Goal: Use online tool/utility

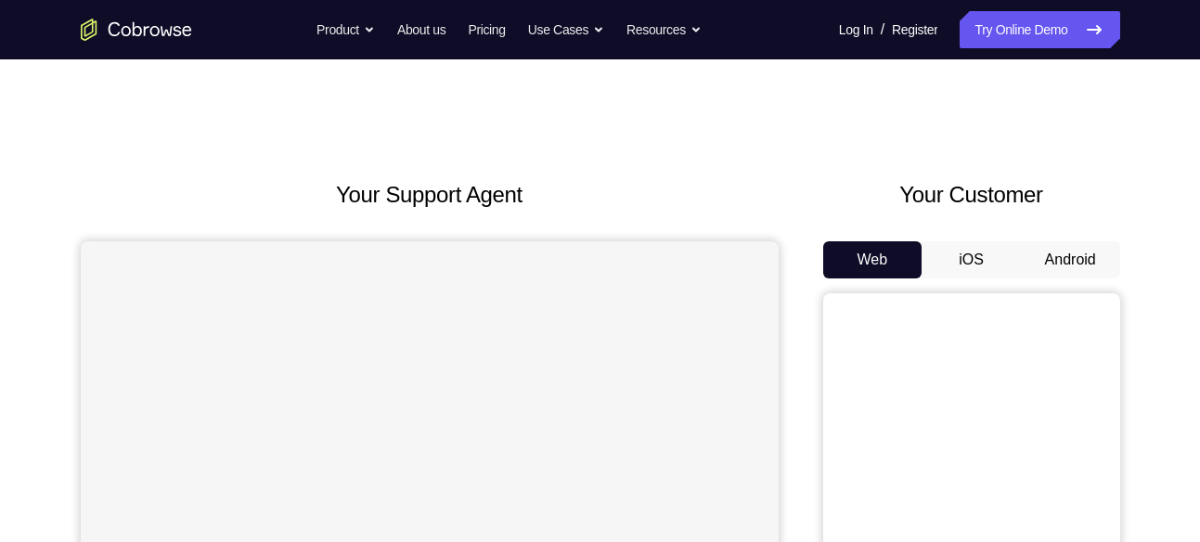
click at [1052, 258] on button "Android" at bounding box center [1070, 259] width 99 height 37
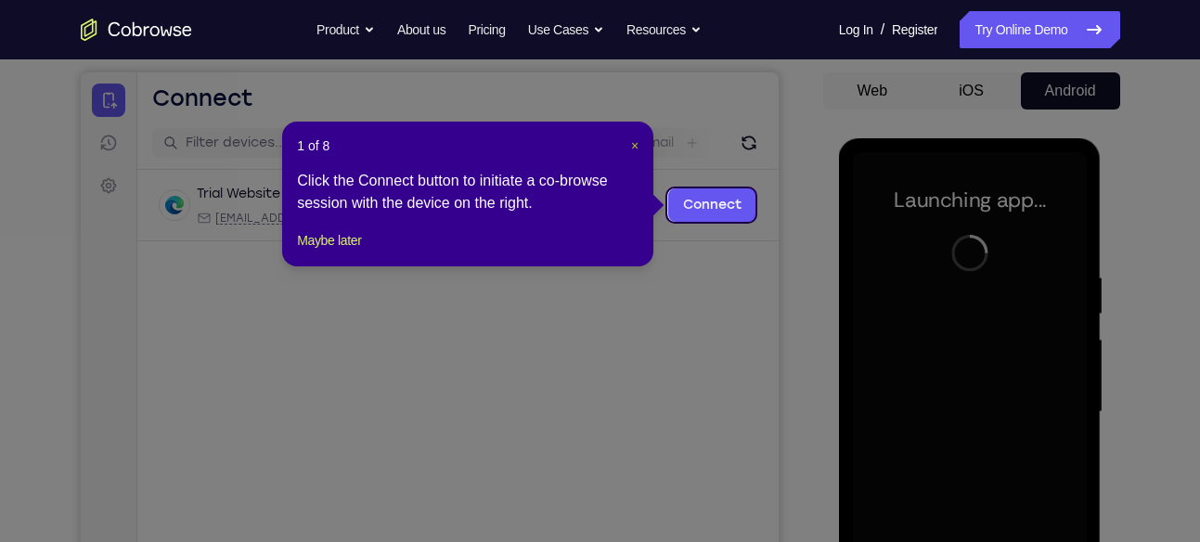
drag, startPoint x: 636, startPoint y: 146, endPoint x: 652, endPoint y: 91, distance: 57.2
click at [636, 146] on span "×" at bounding box center [634, 145] width 7 height 15
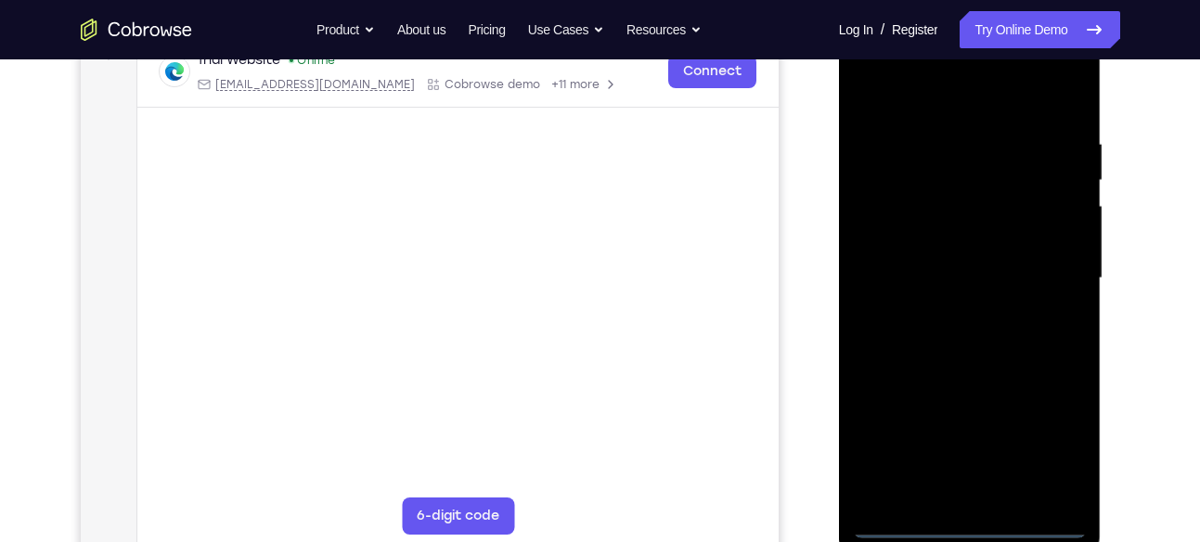
scroll to position [303, 0]
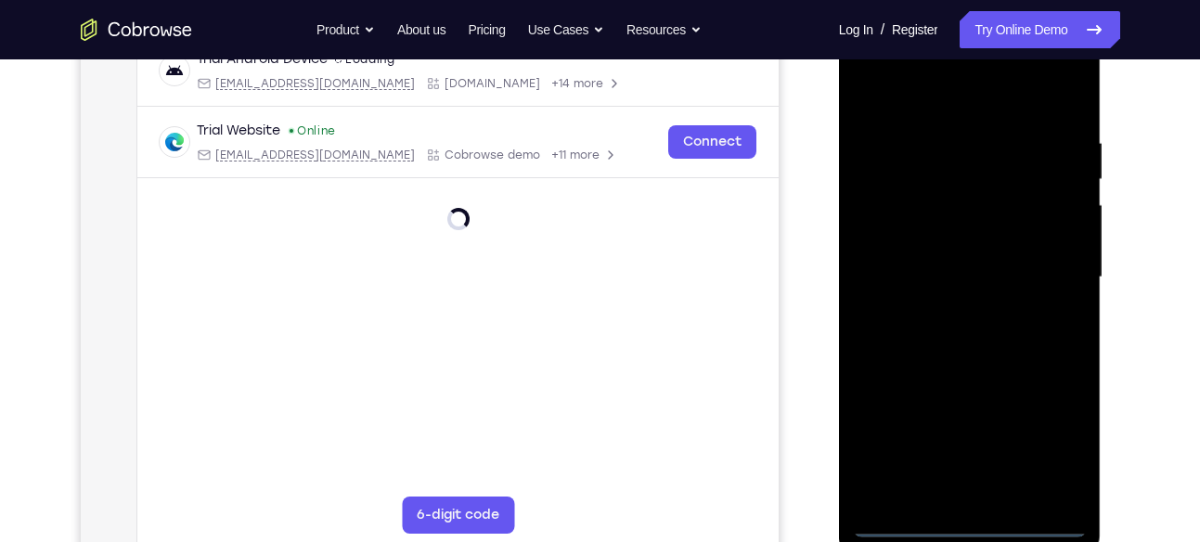
click at [973, 523] on div at bounding box center [970, 278] width 234 height 520
click at [1050, 444] on div at bounding box center [970, 278] width 234 height 520
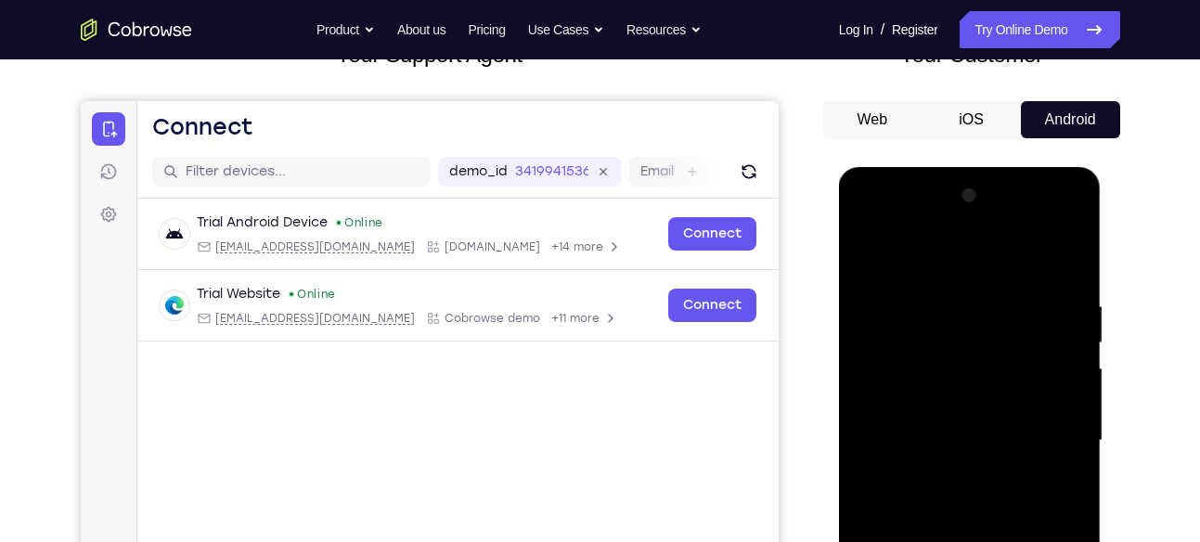
scroll to position [139, 0]
click at [911, 266] on div at bounding box center [970, 442] width 234 height 520
click at [1046, 429] on div at bounding box center [970, 442] width 234 height 520
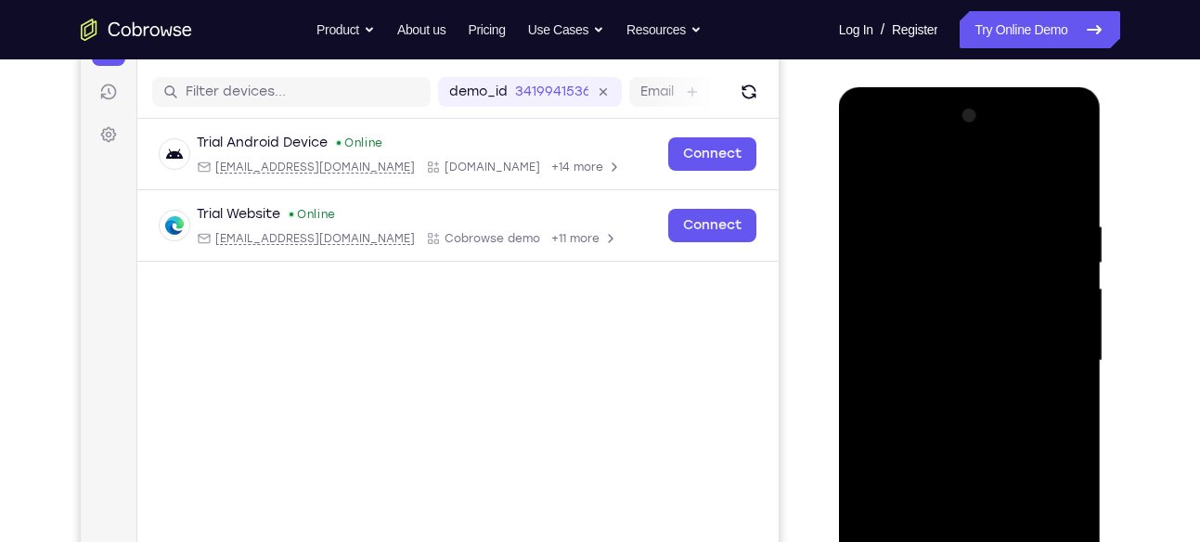
scroll to position [228, 0]
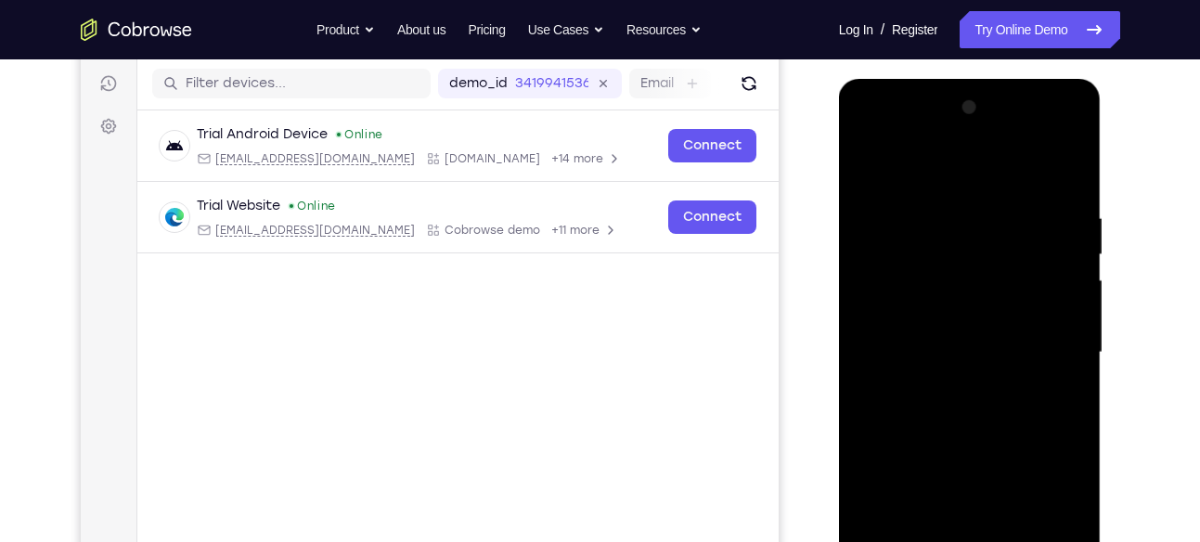
click at [948, 387] on div at bounding box center [970, 353] width 234 height 520
click at [946, 337] on div at bounding box center [970, 353] width 234 height 520
click at [940, 304] on div at bounding box center [970, 353] width 234 height 520
click at [957, 355] on div at bounding box center [970, 353] width 234 height 520
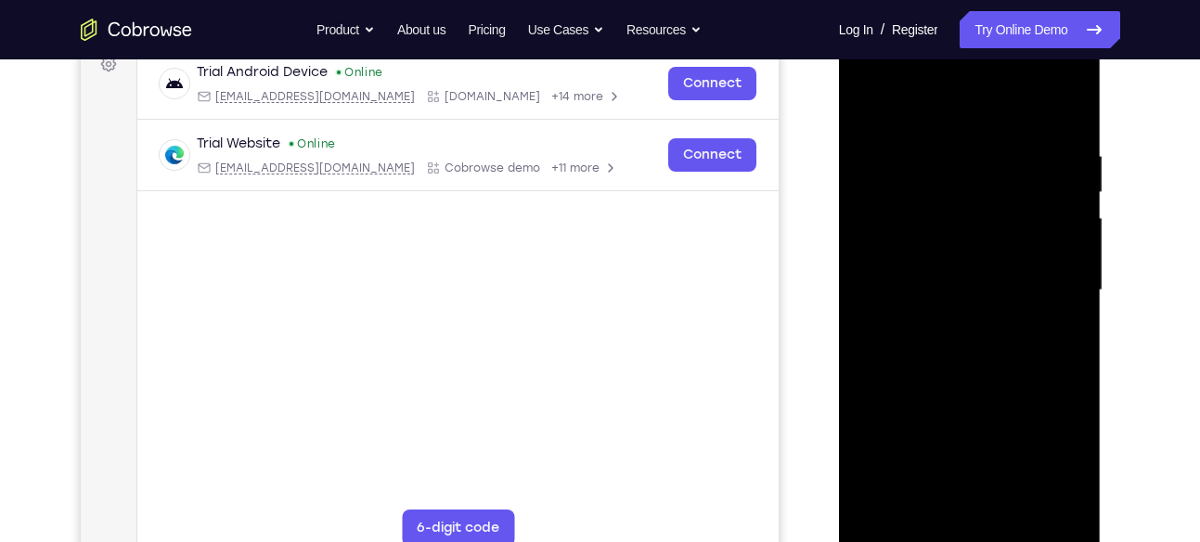
scroll to position [297, 0]
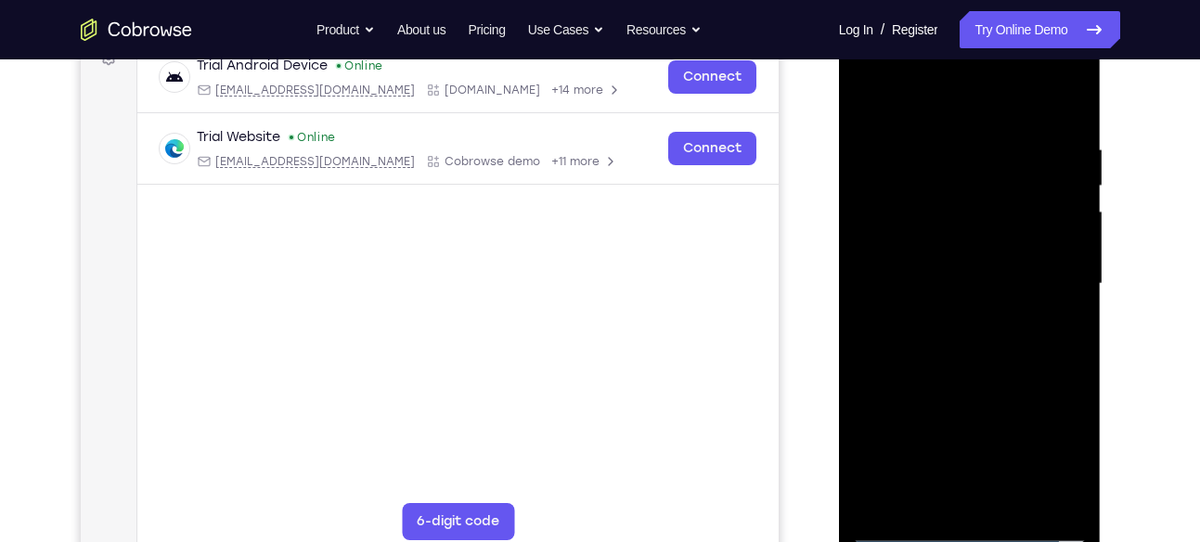
click at [980, 334] on div at bounding box center [970, 284] width 234 height 520
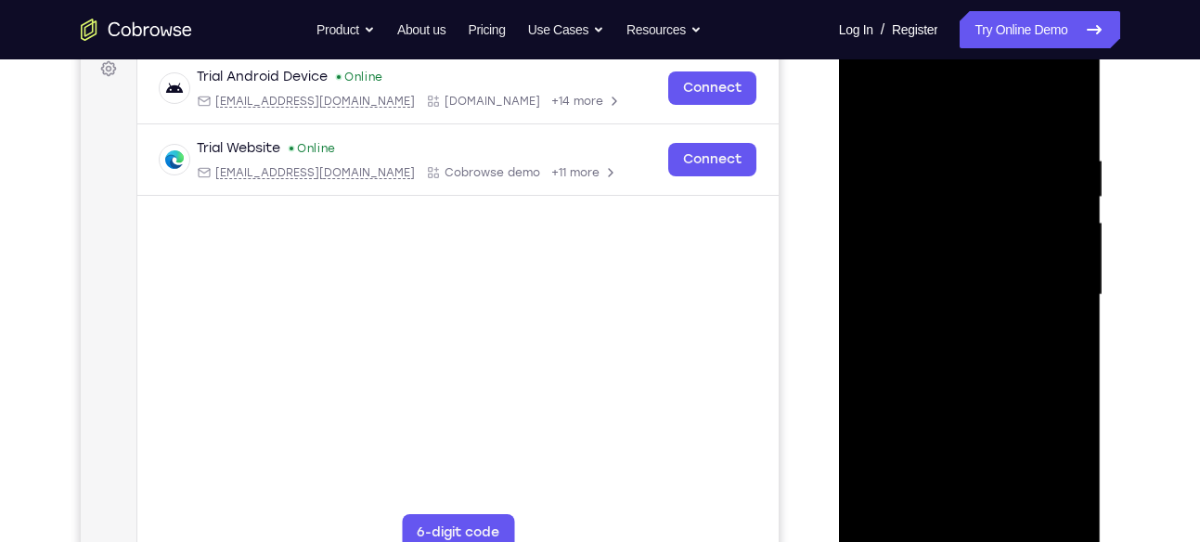
scroll to position [287, 0]
click at [1063, 137] on div at bounding box center [970, 294] width 234 height 520
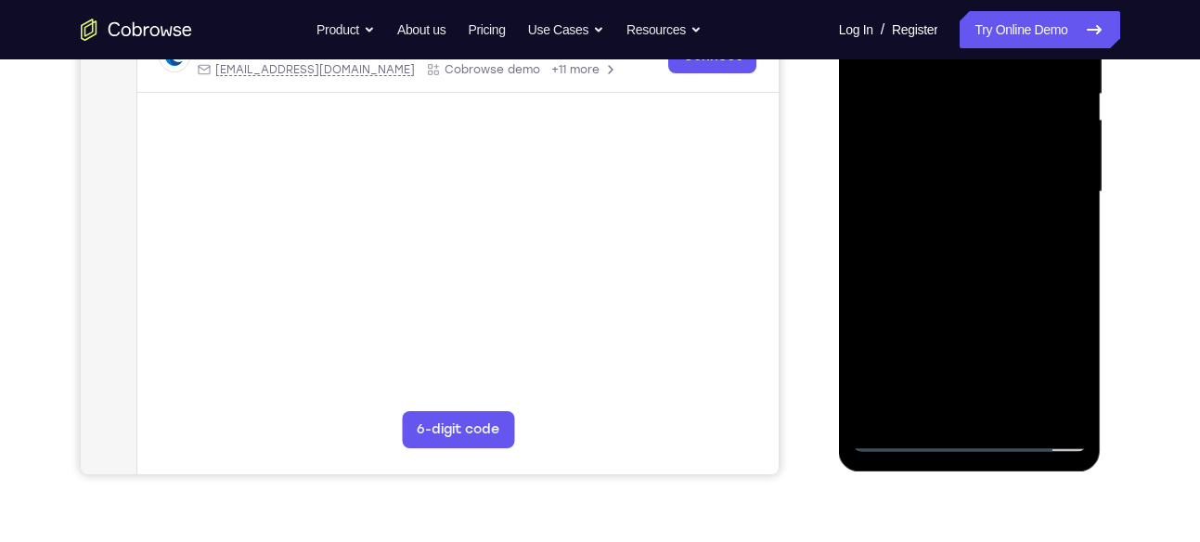
scroll to position [390, 0]
drag, startPoint x: 984, startPoint y: 314, endPoint x: 945, endPoint y: 95, distance: 222.5
click at [945, 95] on div at bounding box center [970, 191] width 234 height 520
click at [870, 151] on div at bounding box center [970, 191] width 234 height 520
drag, startPoint x: 1031, startPoint y: 293, endPoint x: 993, endPoint y: 38, distance: 258.0
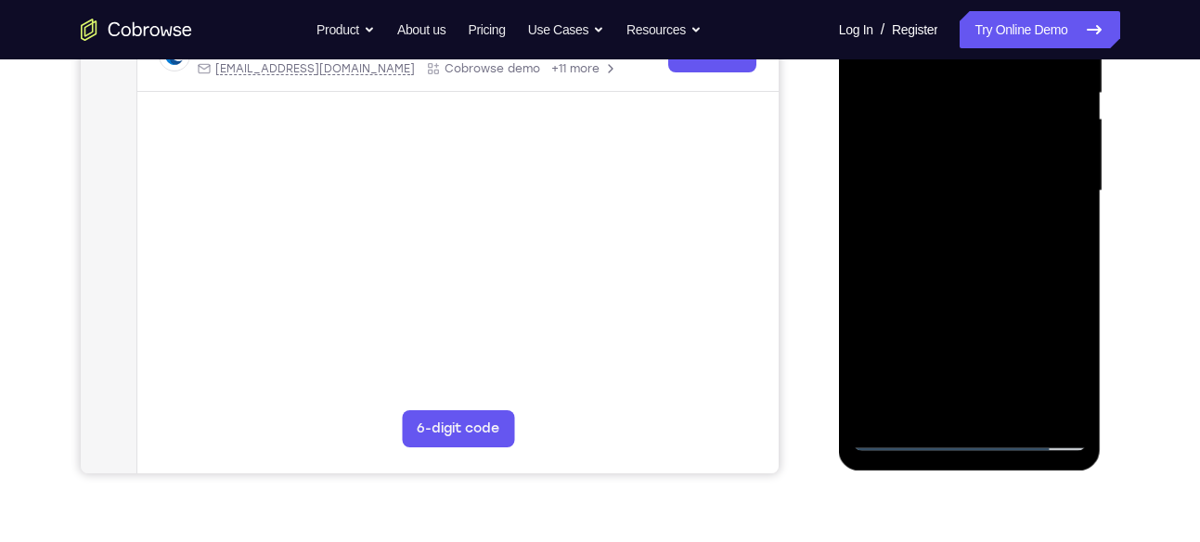
click at [993, 38] on div at bounding box center [970, 191] width 234 height 520
drag, startPoint x: 993, startPoint y: 286, endPoint x: 960, endPoint y: 25, distance: 262.9
click at [960, 25] on div at bounding box center [970, 191] width 234 height 520
drag, startPoint x: 1009, startPoint y: 304, endPoint x: 969, endPoint y: 55, distance: 252.8
click at [969, 55] on div at bounding box center [970, 191] width 234 height 520
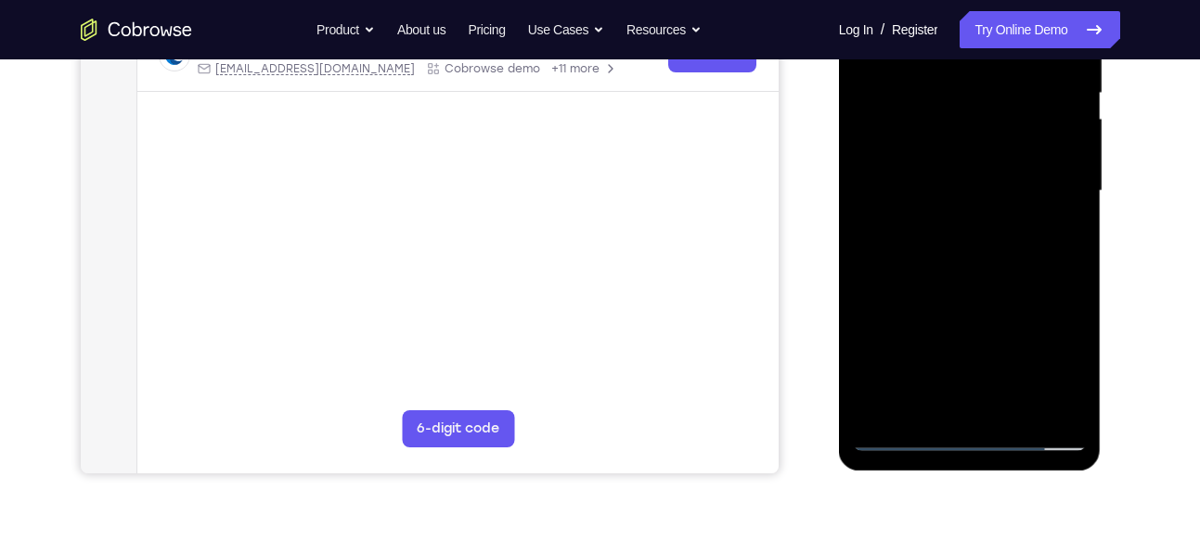
drag, startPoint x: 985, startPoint y: 287, endPoint x: 967, endPoint y: 119, distance: 168.9
click at [967, 119] on div at bounding box center [970, 191] width 234 height 520
drag, startPoint x: 982, startPoint y: 351, endPoint x: 958, endPoint y: 163, distance: 189.0
click at [958, 163] on div at bounding box center [970, 191] width 234 height 520
click at [883, 405] on div at bounding box center [970, 191] width 234 height 520
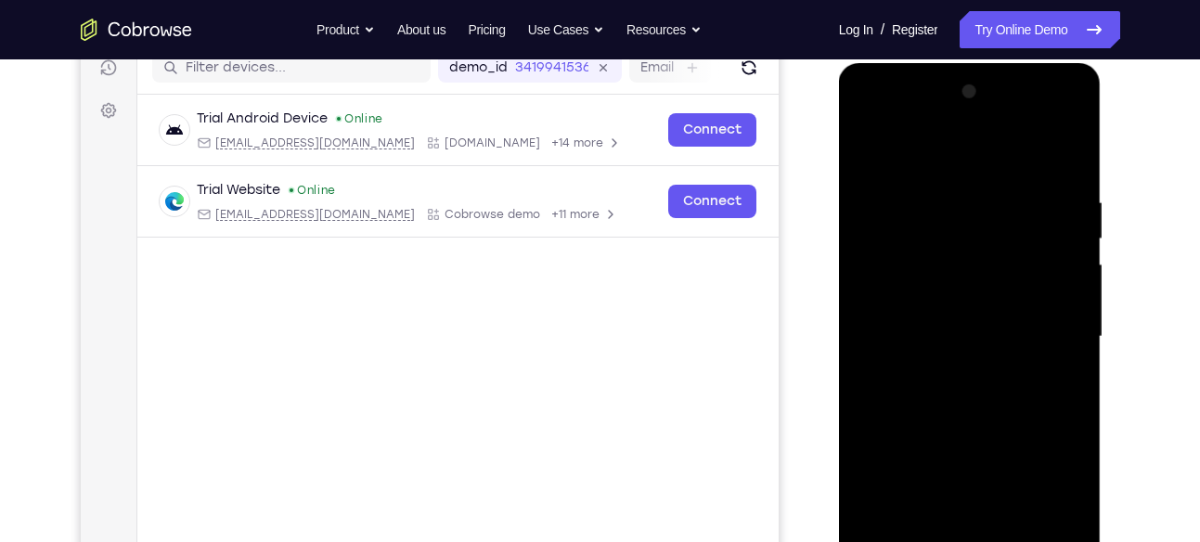
scroll to position [269, 0]
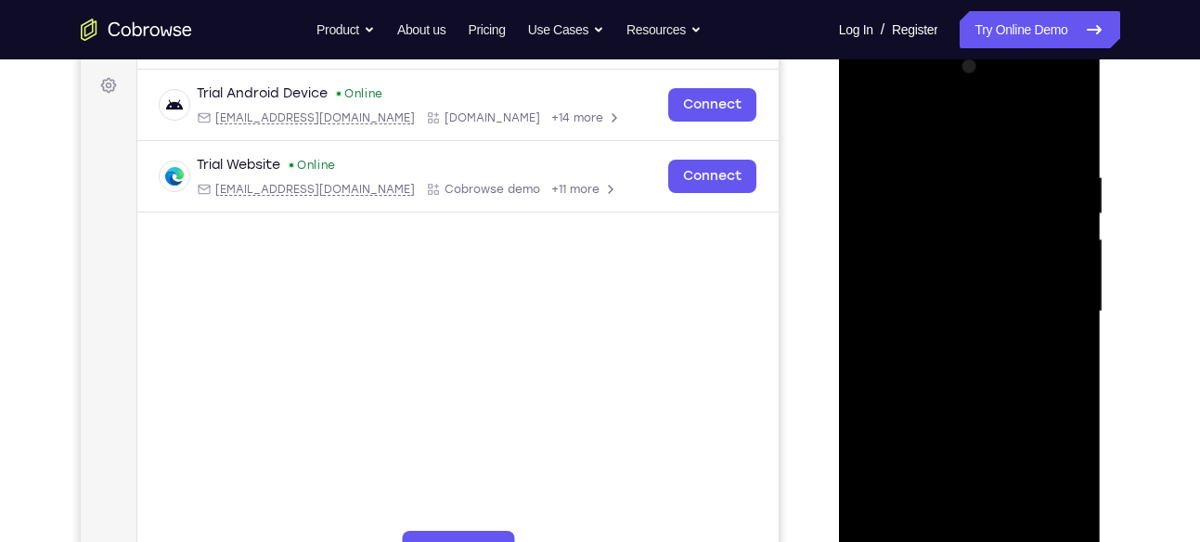
click at [1005, 182] on div at bounding box center [970, 312] width 234 height 520
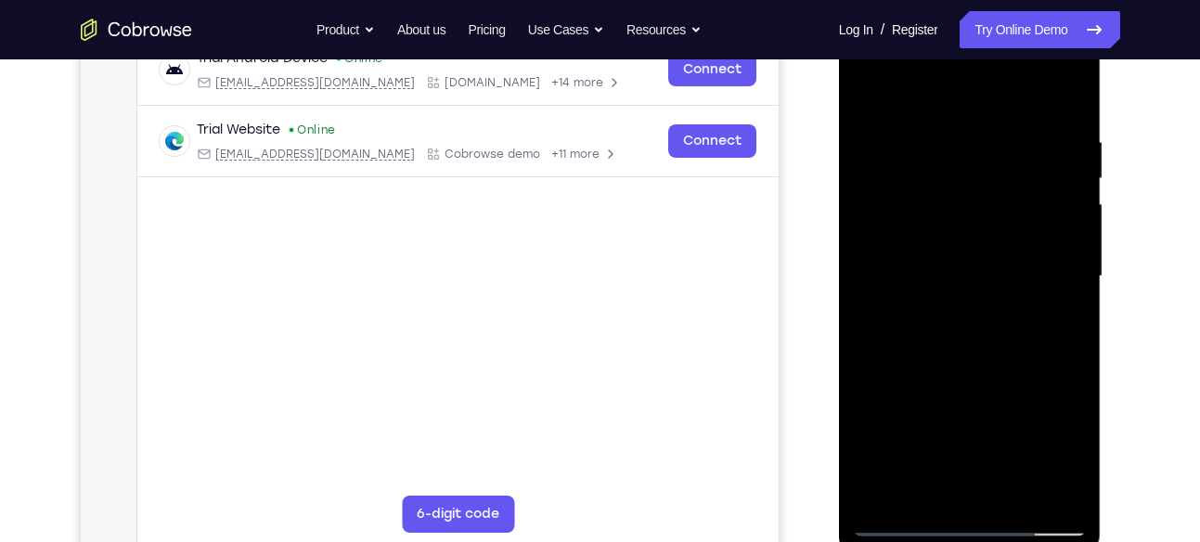
scroll to position [306, 0]
click at [1054, 259] on div at bounding box center [970, 275] width 234 height 520
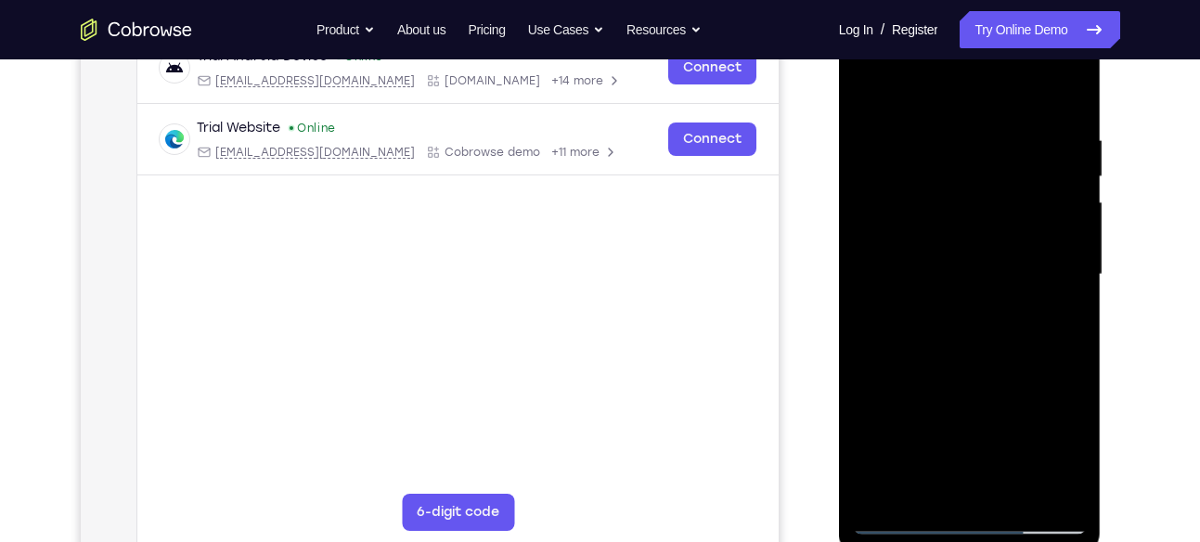
click at [1054, 259] on div at bounding box center [970, 275] width 234 height 520
click at [1065, 98] on div at bounding box center [970, 275] width 234 height 520
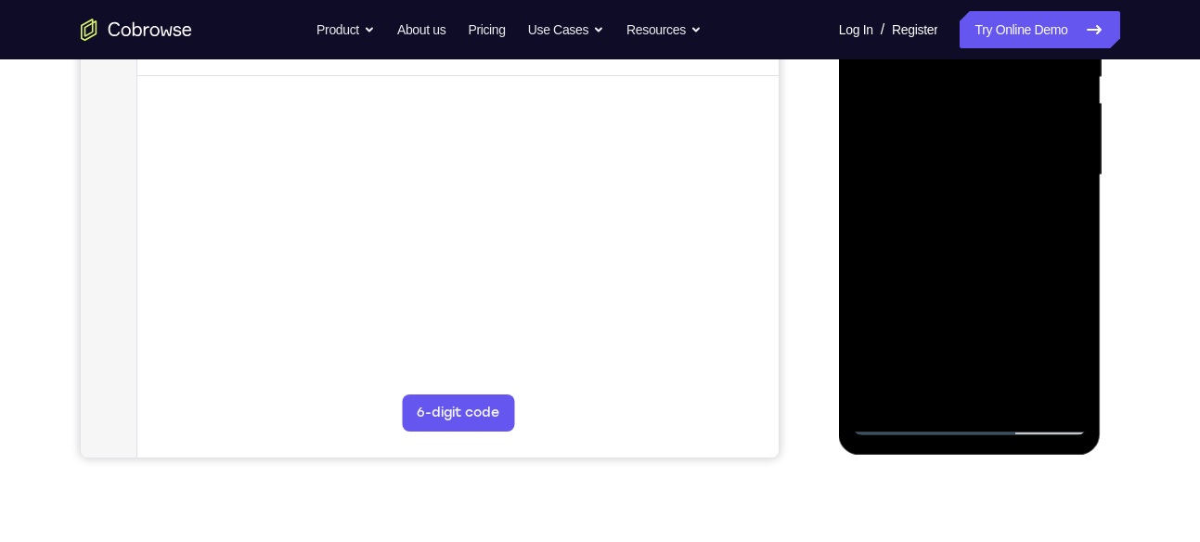
scroll to position [407, 0]
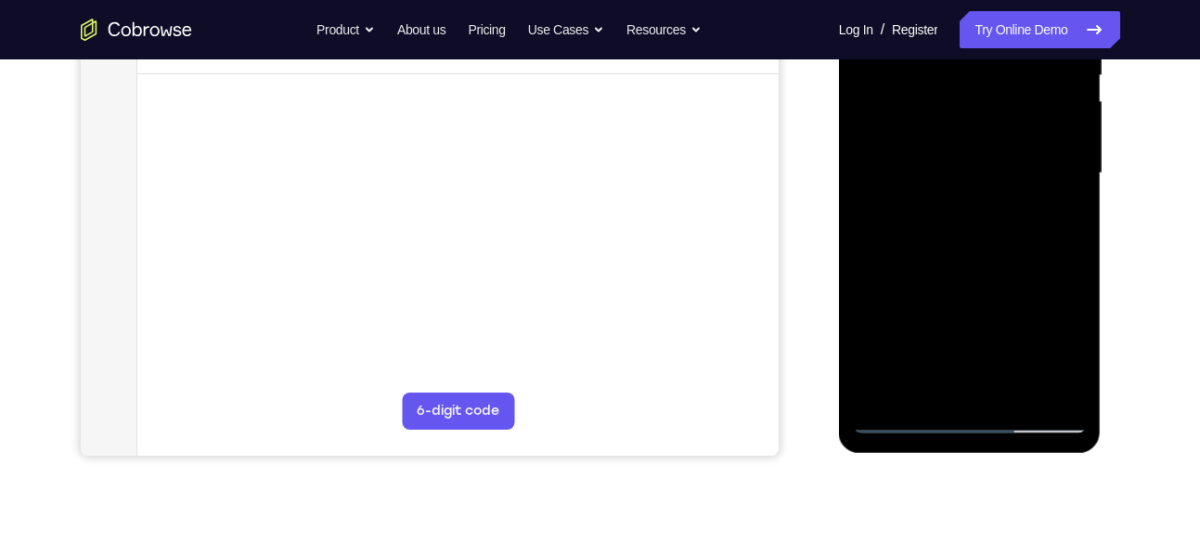
click at [1017, 394] on div at bounding box center [970, 174] width 234 height 520
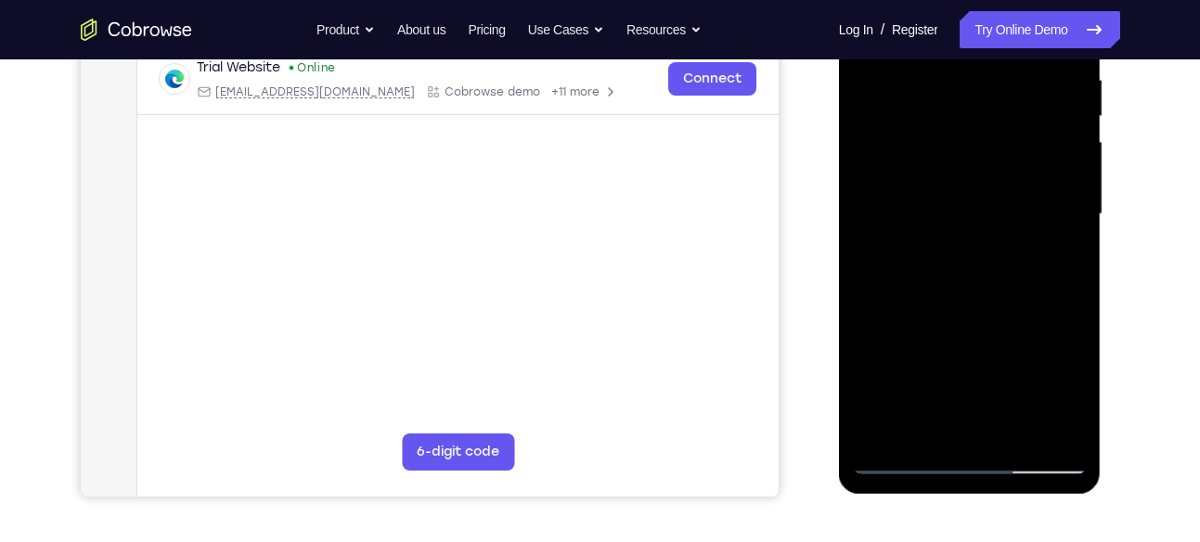
scroll to position [365, 0]
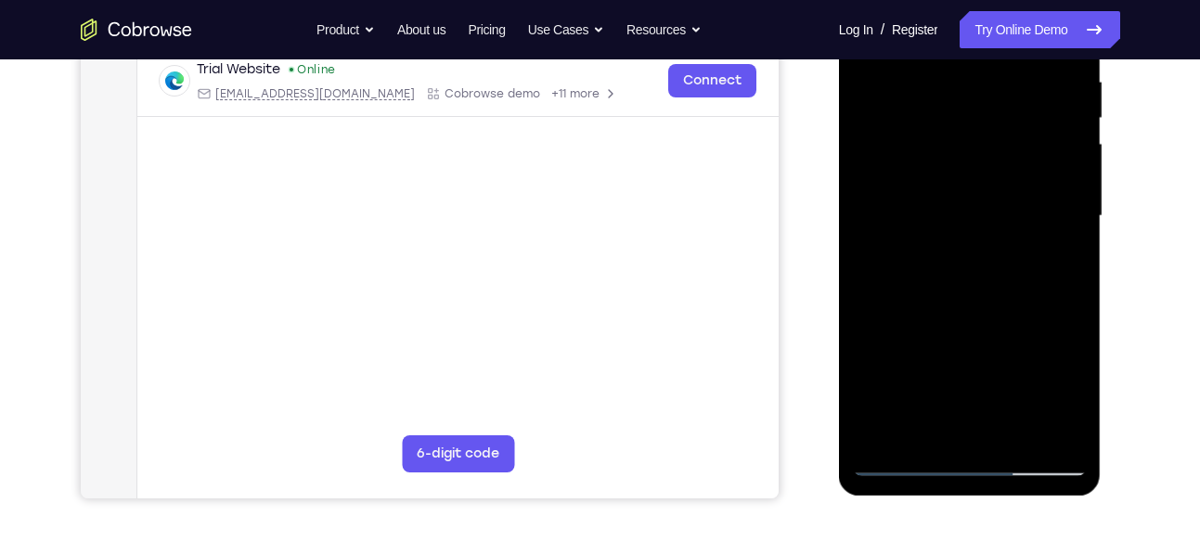
click at [980, 313] on div at bounding box center [970, 216] width 234 height 520
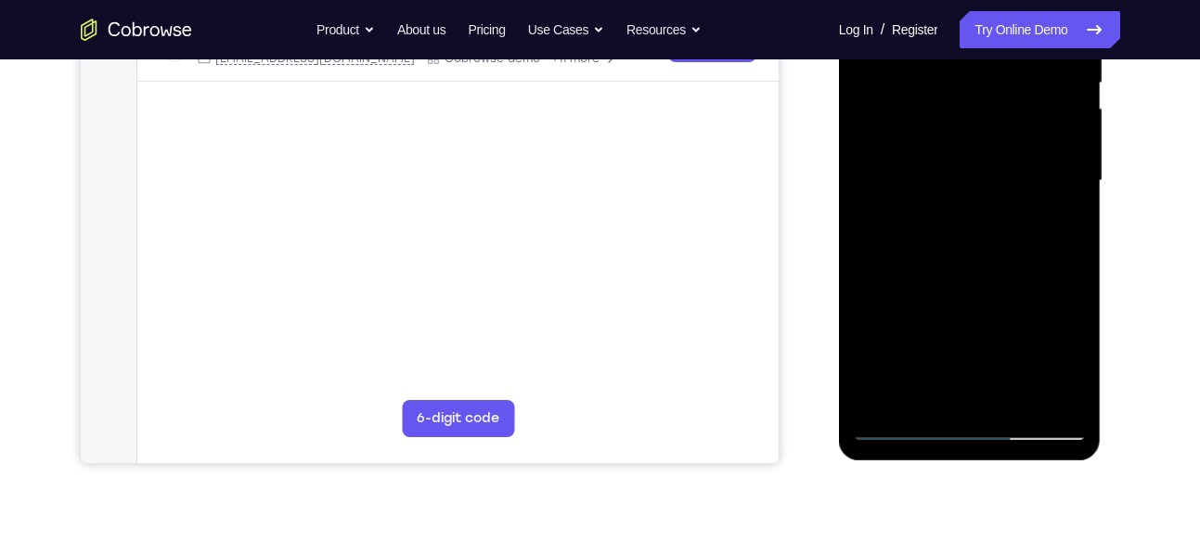
scroll to position [401, 0]
click at [904, 427] on div at bounding box center [970, 180] width 234 height 520
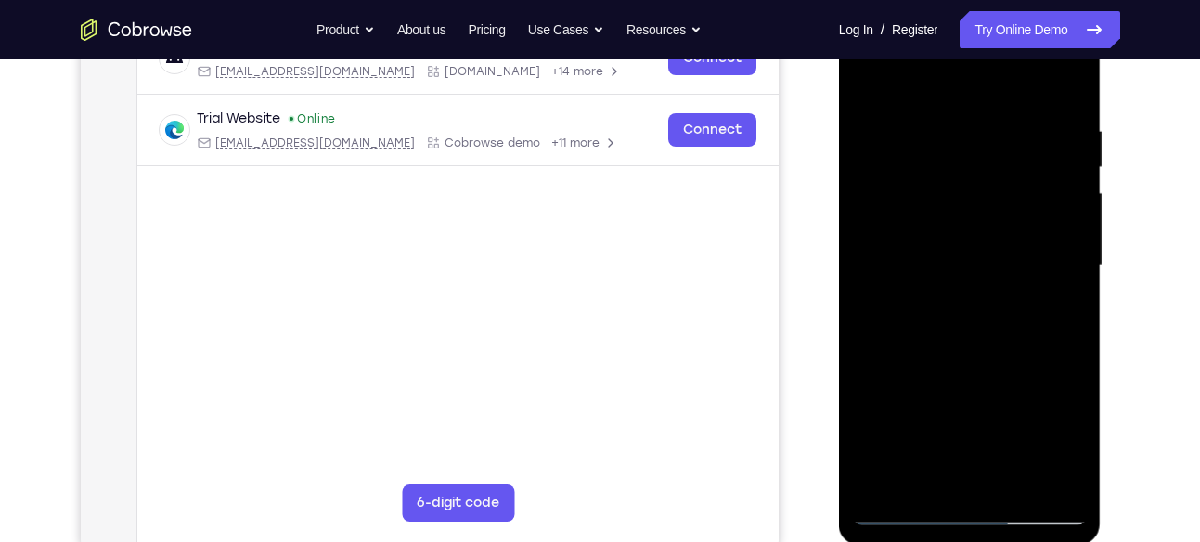
scroll to position [301, 0]
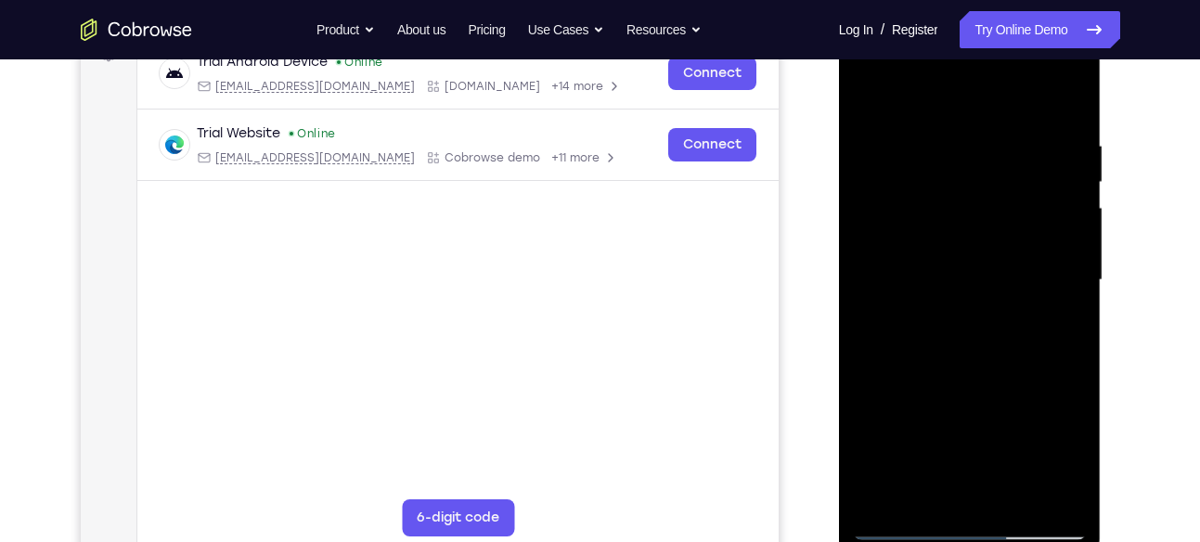
click at [1044, 129] on div at bounding box center [970, 280] width 234 height 520
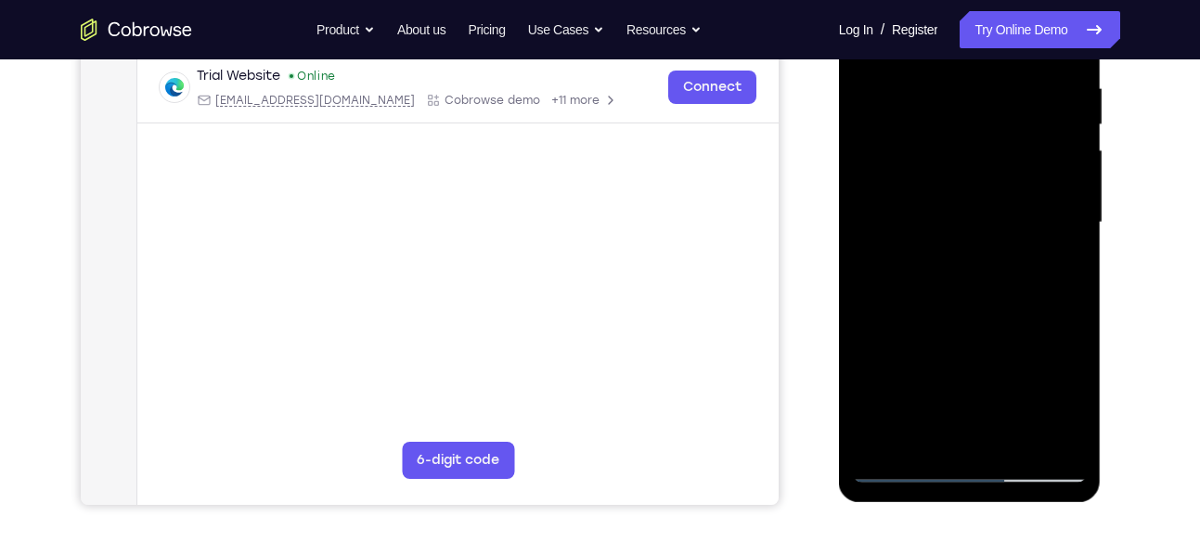
scroll to position [359, 0]
click at [1045, 435] on div at bounding box center [970, 222] width 234 height 520
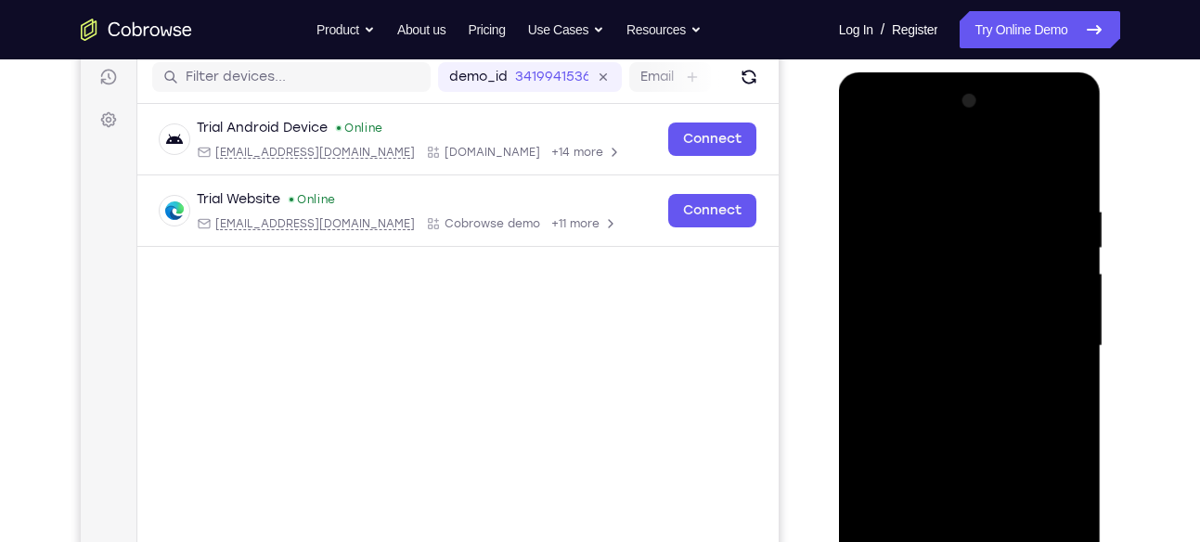
scroll to position [234, 0]
click at [1065, 161] on div at bounding box center [970, 347] width 234 height 520
drag, startPoint x: 1051, startPoint y: 206, endPoint x: 921, endPoint y: 204, distance: 129.9
click at [921, 204] on div at bounding box center [970, 347] width 234 height 520
drag, startPoint x: 1065, startPoint y: 196, endPoint x: 922, endPoint y: 199, distance: 143.0
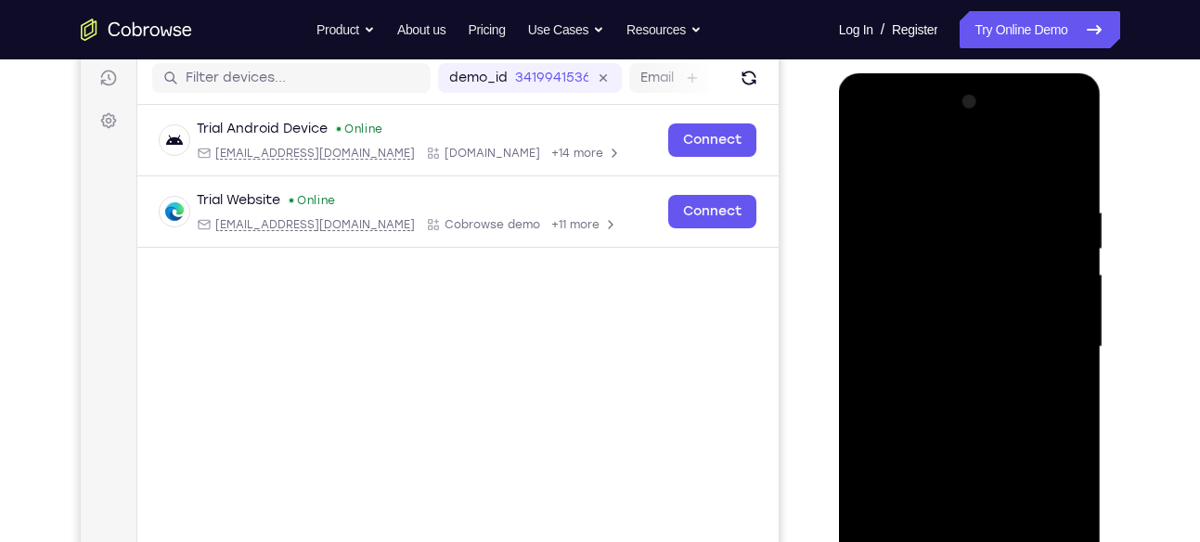
click at [922, 199] on div at bounding box center [970, 347] width 234 height 520
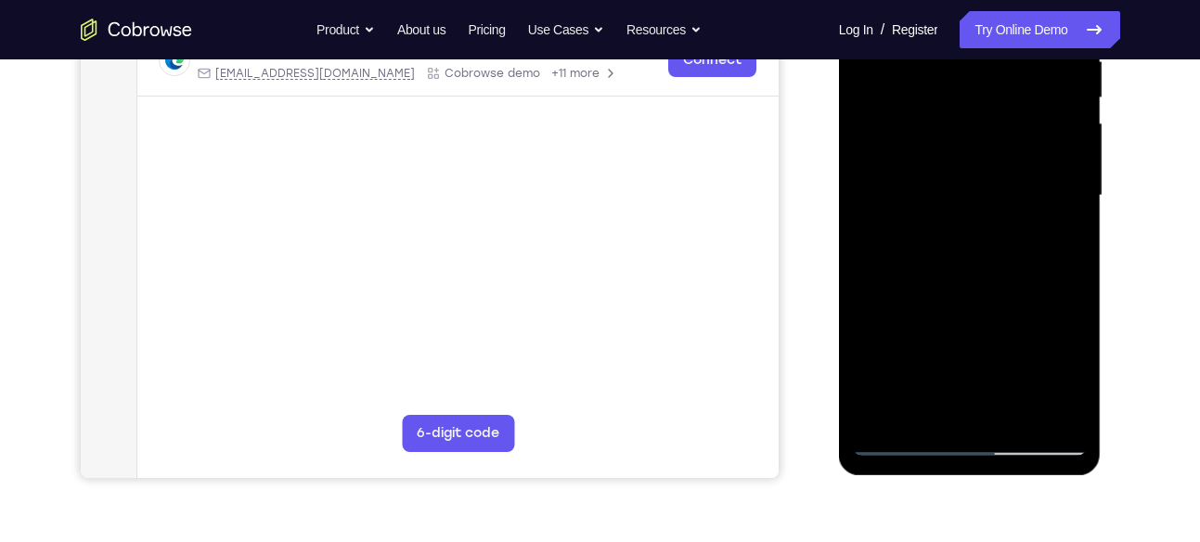
scroll to position [386, 0]
drag, startPoint x: 983, startPoint y: 303, endPoint x: 963, endPoint y: 104, distance: 199.6
click at [963, 104] on div at bounding box center [970, 195] width 234 height 520
drag, startPoint x: 1002, startPoint y: 339, endPoint x: 964, endPoint y: 63, distance: 278.3
click at [964, 63] on div at bounding box center [970, 195] width 234 height 520
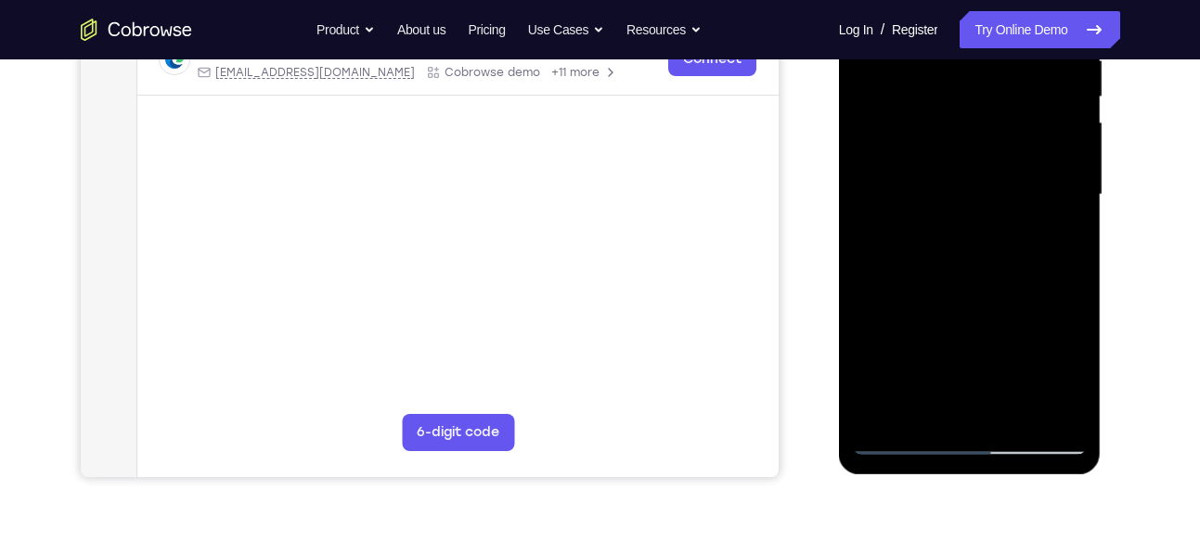
drag, startPoint x: 965, startPoint y: 307, endPoint x: 949, endPoint y: 28, distance: 279.8
click at [949, 28] on div at bounding box center [970, 195] width 234 height 520
drag, startPoint x: 973, startPoint y: 317, endPoint x: 961, endPoint y: 123, distance: 194.3
click at [961, 123] on div at bounding box center [970, 195] width 234 height 520
click at [1074, 118] on div at bounding box center [970, 195] width 234 height 520
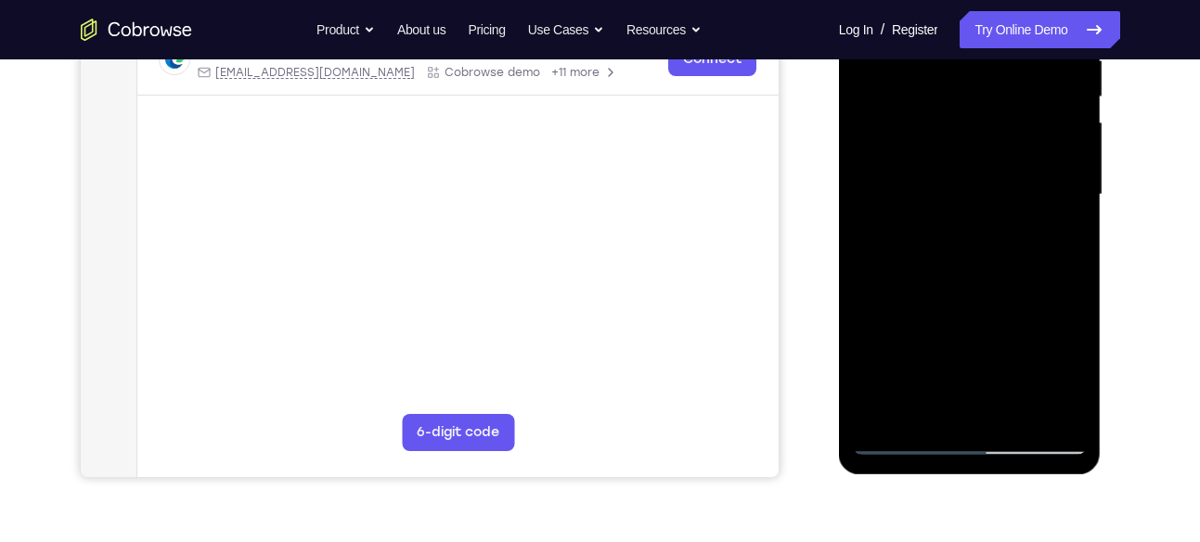
click at [1074, 118] on div at bounding box center [970, 195] width 234 height 520
drag, startPoint x: 998, startPoint y: 319, endPoint x: 994, endPoint y: 123, distance: 196.8
click at [994, 123] on div at bounding box center [970, 195] width 234 height 520
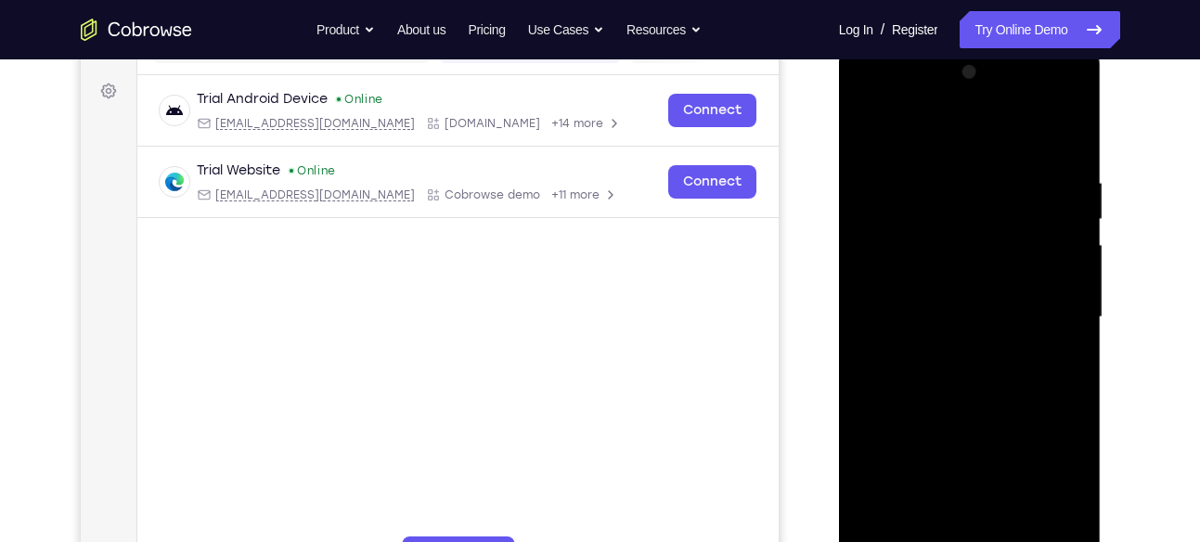
scroll to position [263, 0]
click at [1068, 132] on div at bounding box center [970, 318] width 234 height 520
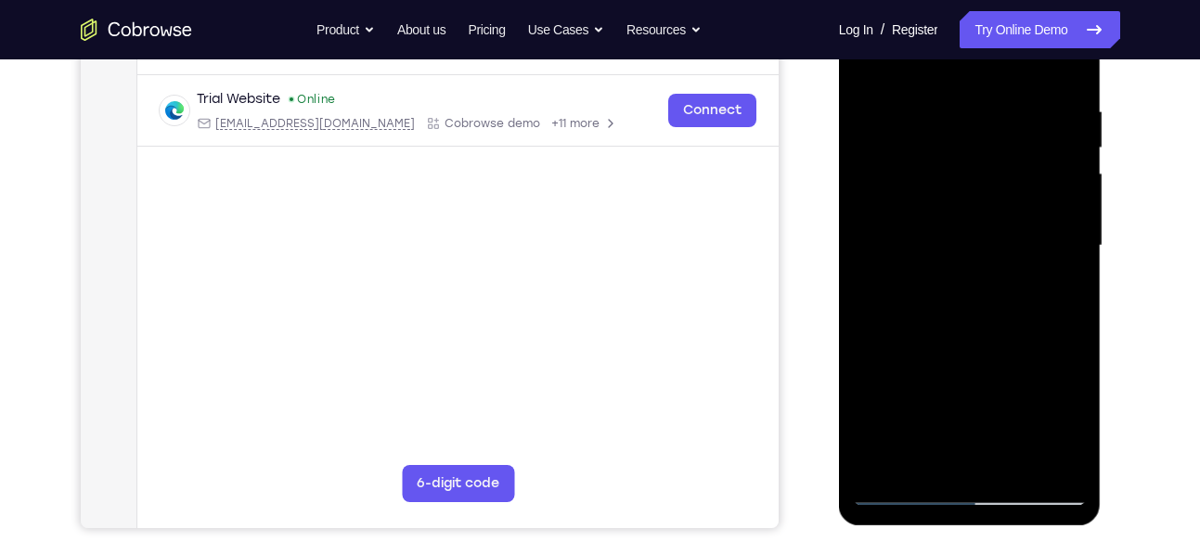
drag, startPoint x: 1013, startPoint y: 275, endPoint x: 1013, endPoint y: 140, distance: 134.6
click at [1013, 140] on div at bounding box center [970, 246] width 234 height 520
click at [877, 348] on div at bounding box center [970, 246] width 234 height 520
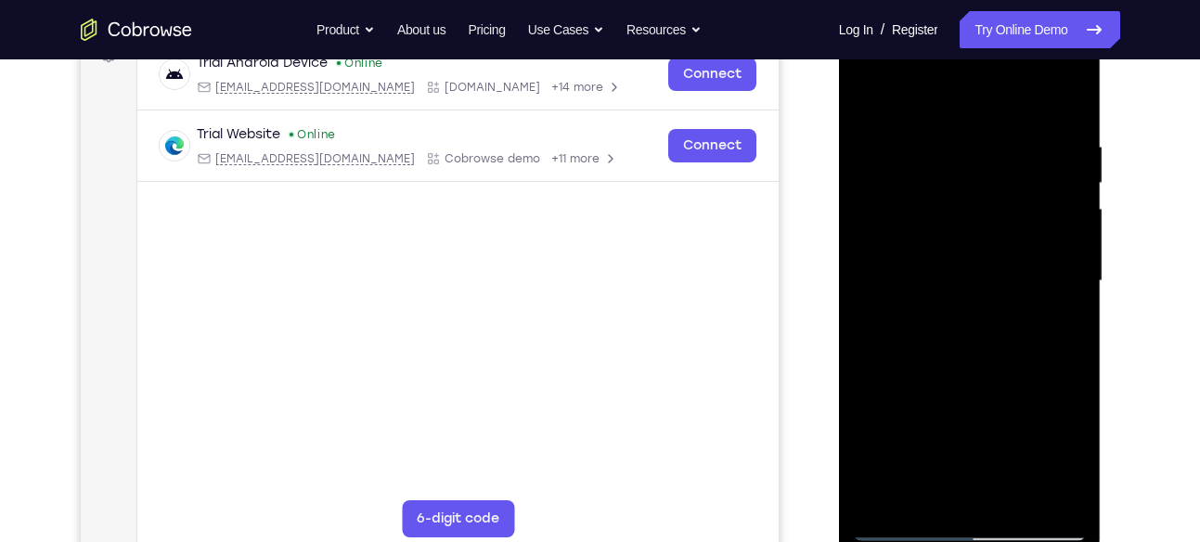
scroll to position [299, 0]
click at [1037, 494] on div at bounding box center [970, 282] width 234 height 520
click at [1066, 107] on div at bounding box center [970, 282] width 234 height 520
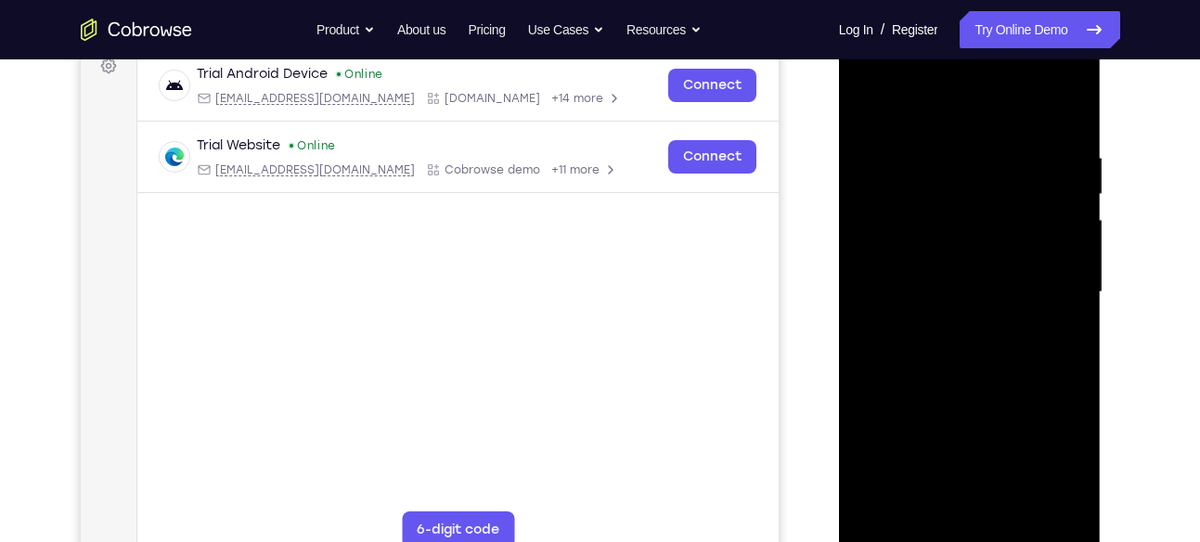
drag, startPoint x: 1039, startPoint y: 240, endPoint x: 1023, endPoint y: 342, distance: 102.5
click at [1023, 342] on div at bounding box center [970, 292] width 234 height 520
click at [873, 221] on div at bounding box center [970, 292] width 234 height 520
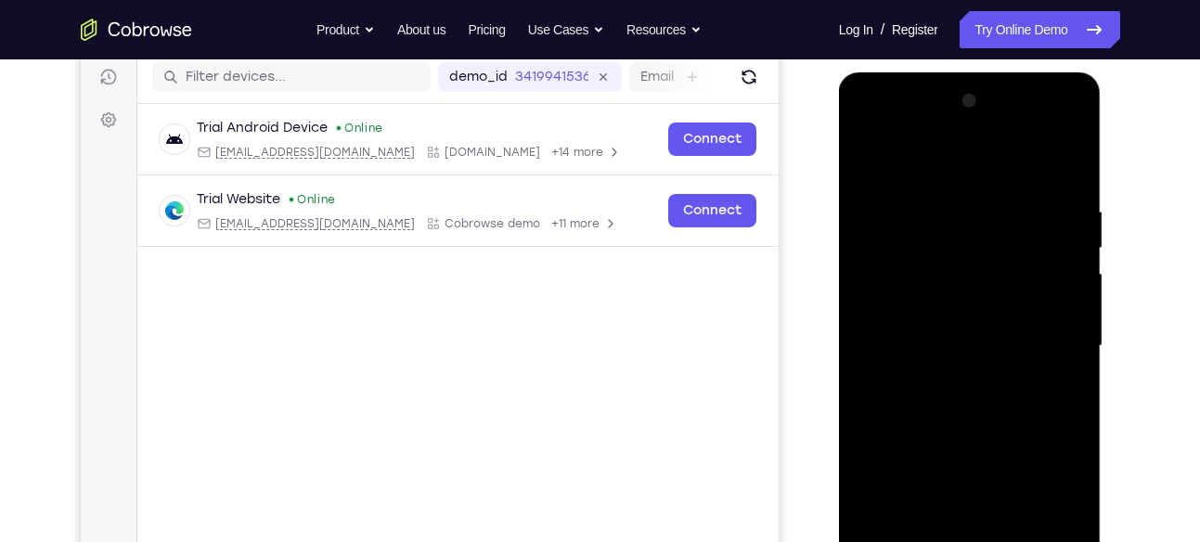
scroll to position [234, 0]
drag, startPoint x: 1045, startPoint y: 206, endPoint x: 1037, endPoint y: 295, distance: 89.5
click at [1037, 295] on div at bounding box center [970, 347] width 234 height 520
click at [888, 280] on div at bounding box center [970, 347] width 234 height 520
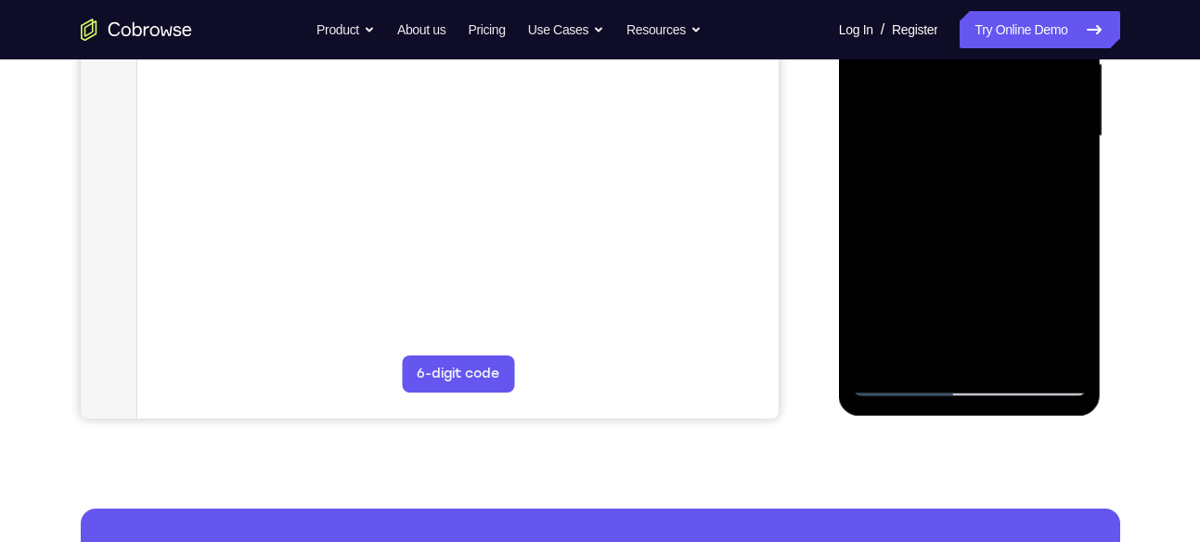
scroll to position [445, 0]
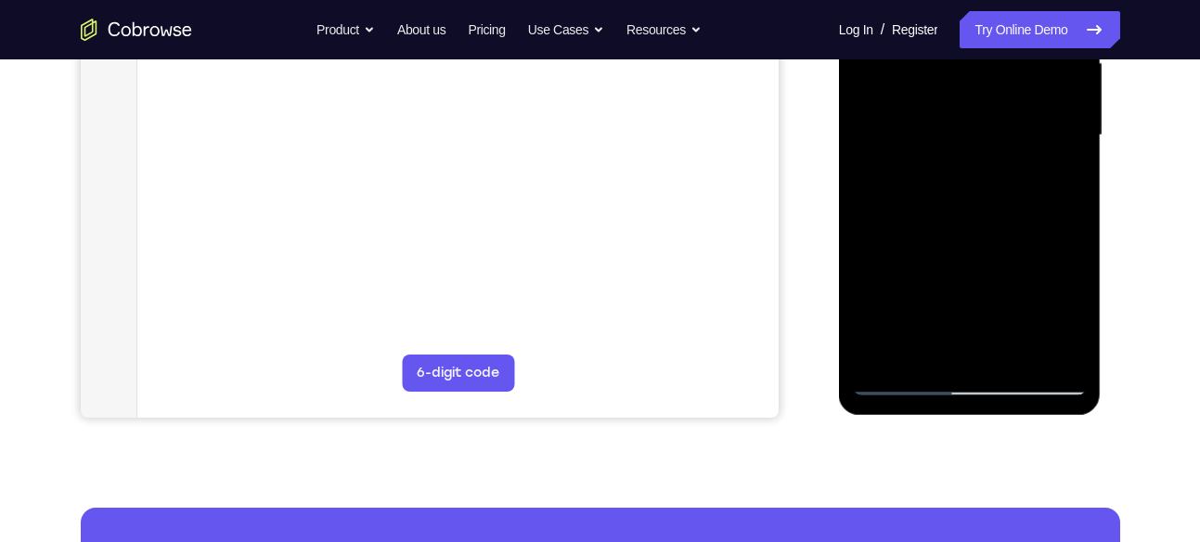
click at [883, 353] on div at bounding box center [970, 136] width 234 height 520
click at [1012, 351] on div at bounding box center [970, 136] width 234 height 520
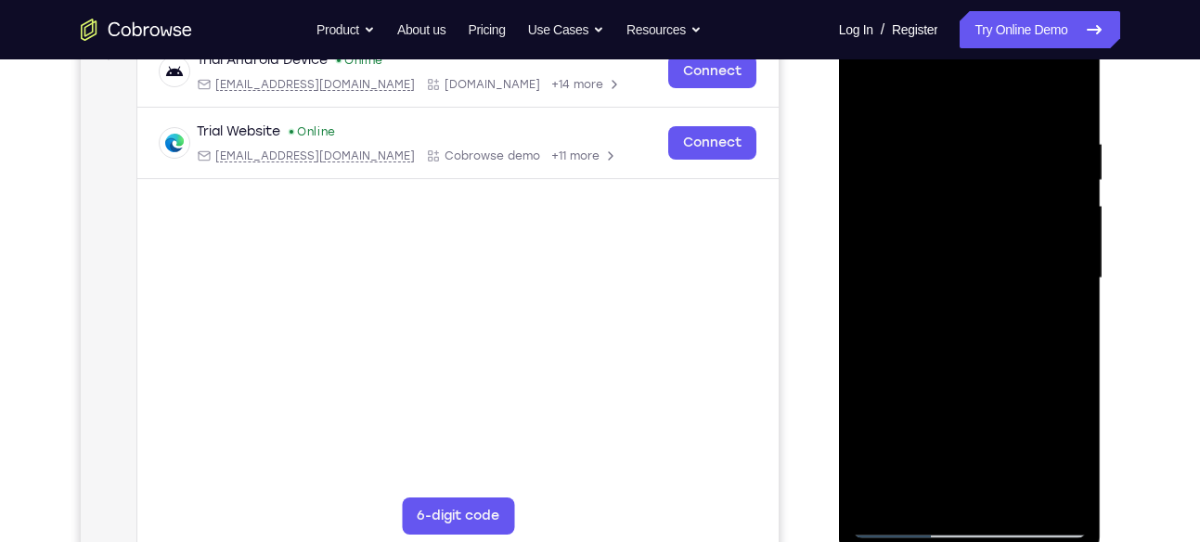
scroll to position [314, 0]
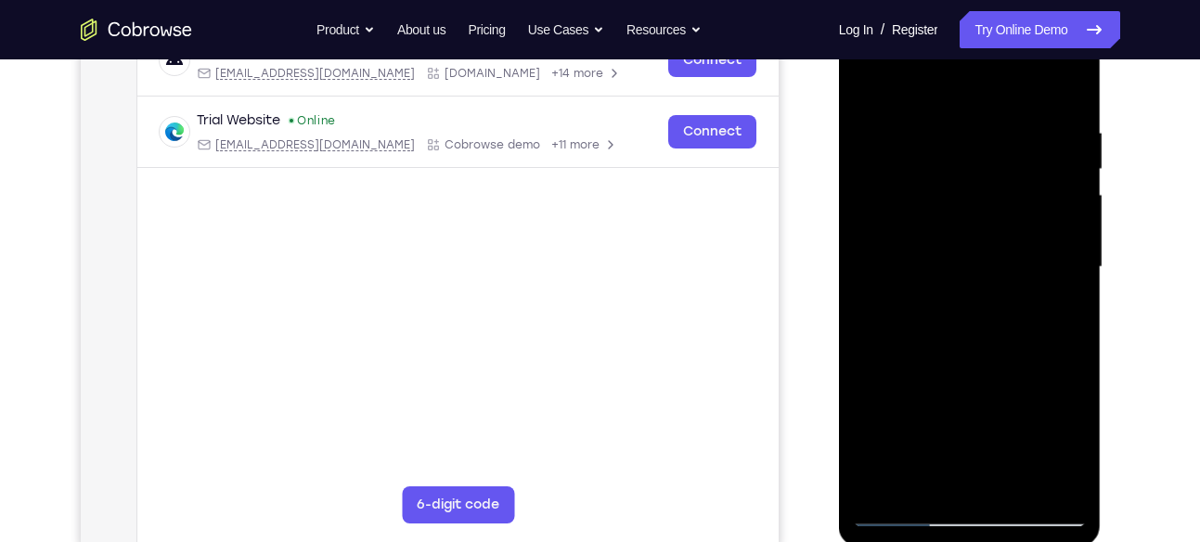
drag, startPoint x: 989, startPoint y: 379, endPoint x: 966, endPoint y: 194, distance: 186.1
click at [966, 194] on div at bounding box center [970, 267] width 234 height 520
click at [952, 488] on div at bounding box center [970, 267] width 234 height 520
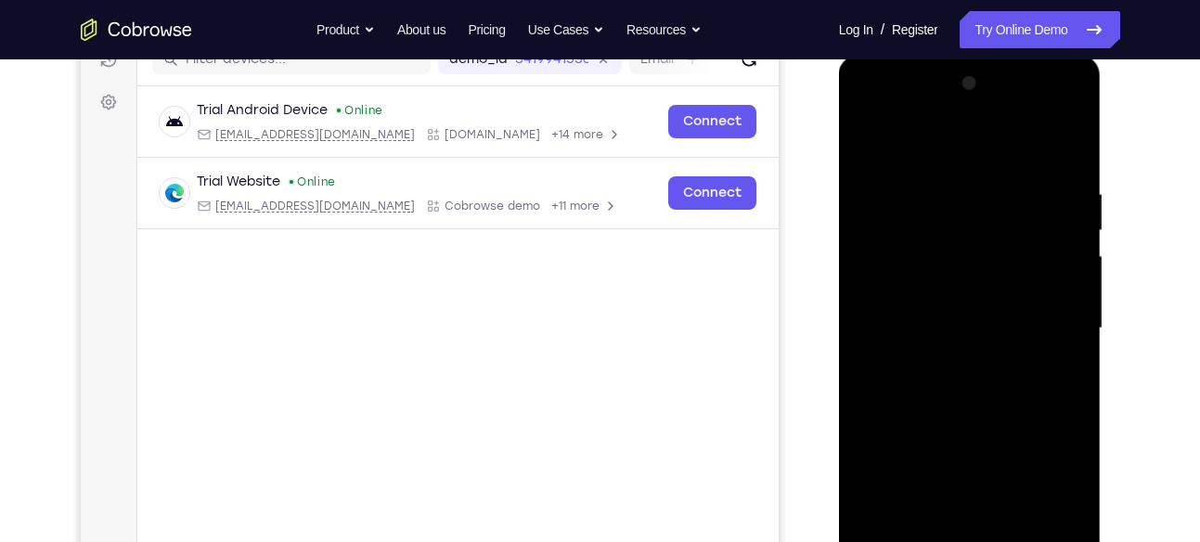
scroll to position [249, 0]
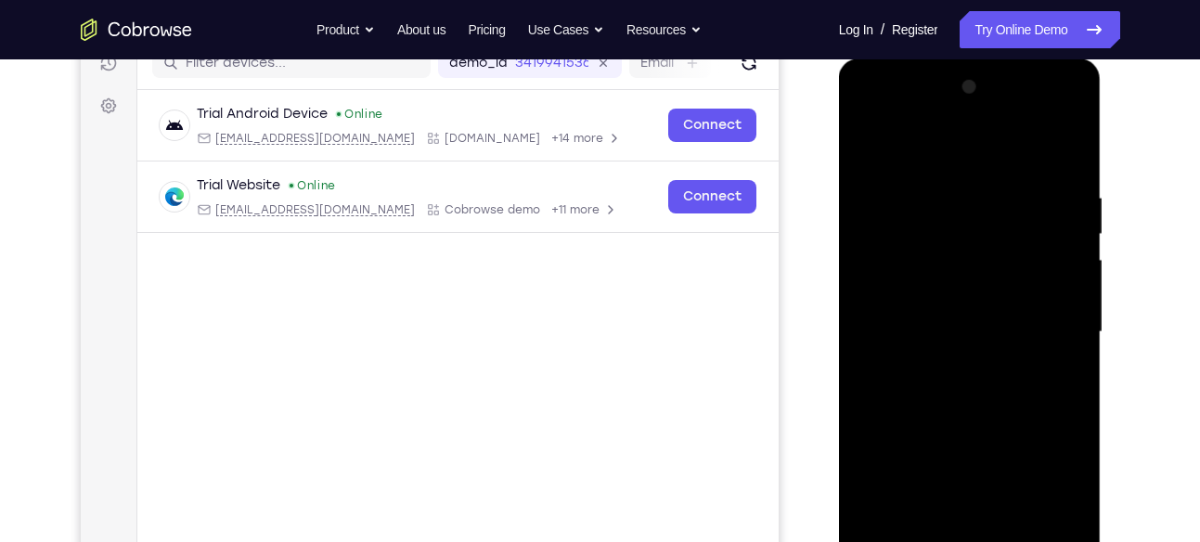
click at [860, 144] on div at bounding box center [970, 332] width 234 height 520
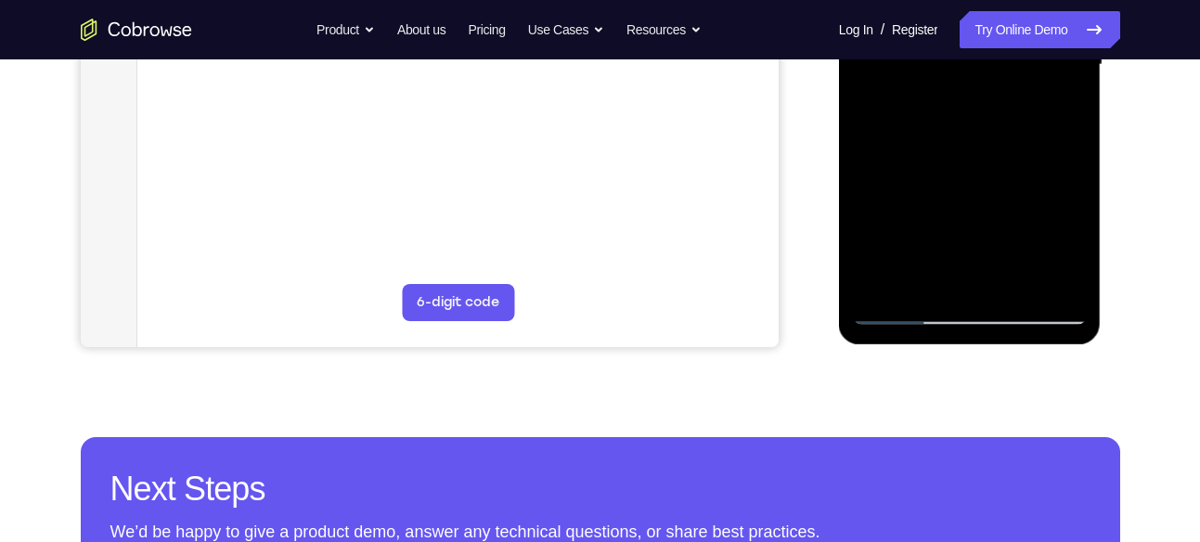
scroll to position [517, 0]
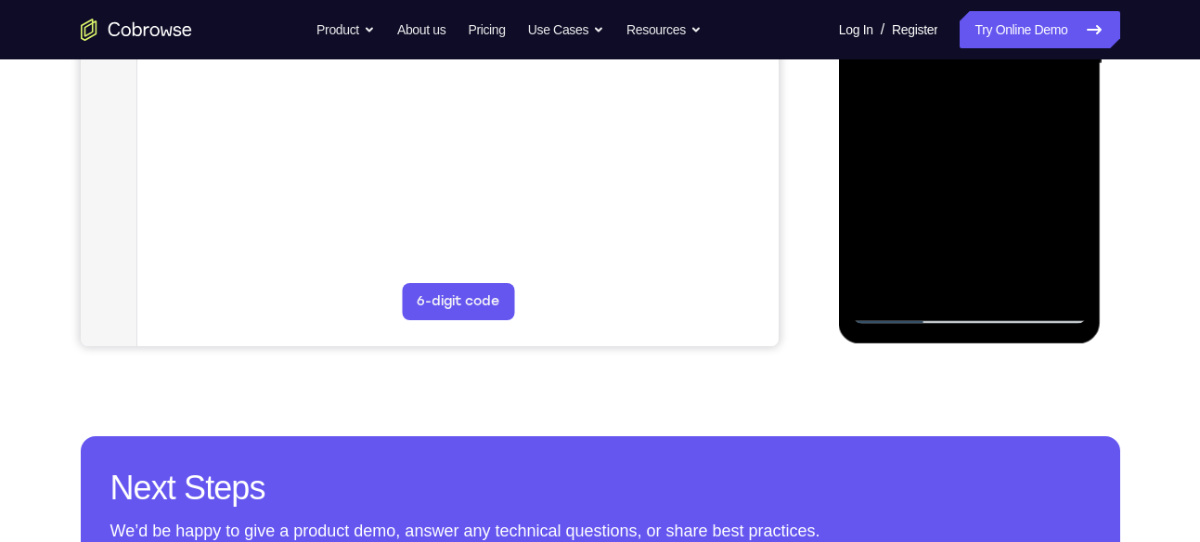
click at [897, 311] on div at bounding box center [970, 64] width 234 height 520
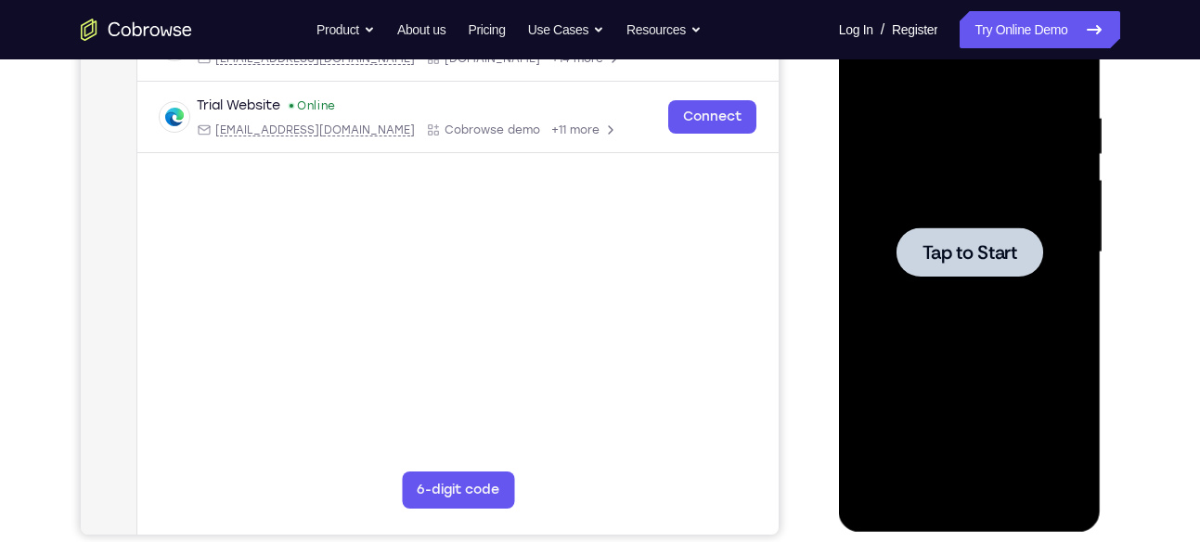
scroll to position [358, 0]
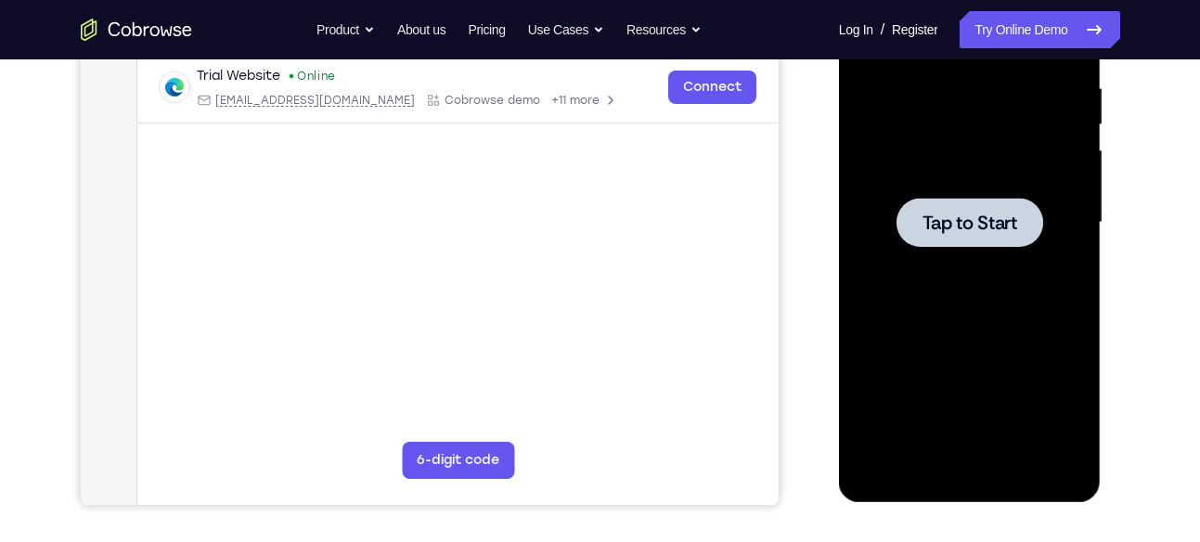
click at [973, 204] on div at bounding box center [970, 222] width 147 height 49
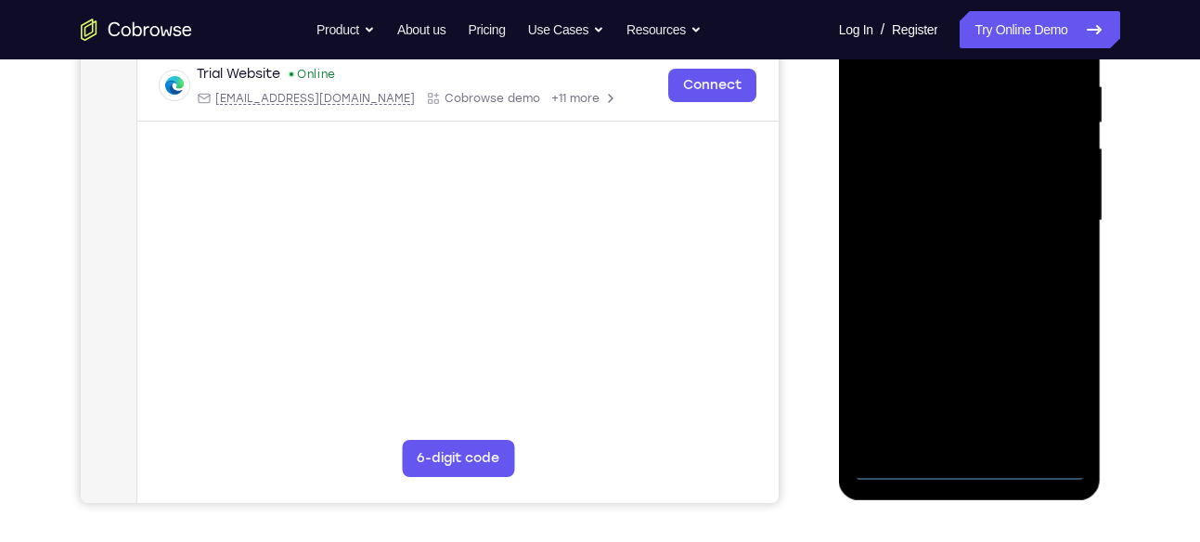
scroll to position [361, 0]
click at [973, 465] on div at bounding box center [970, 220] width 234 height 520
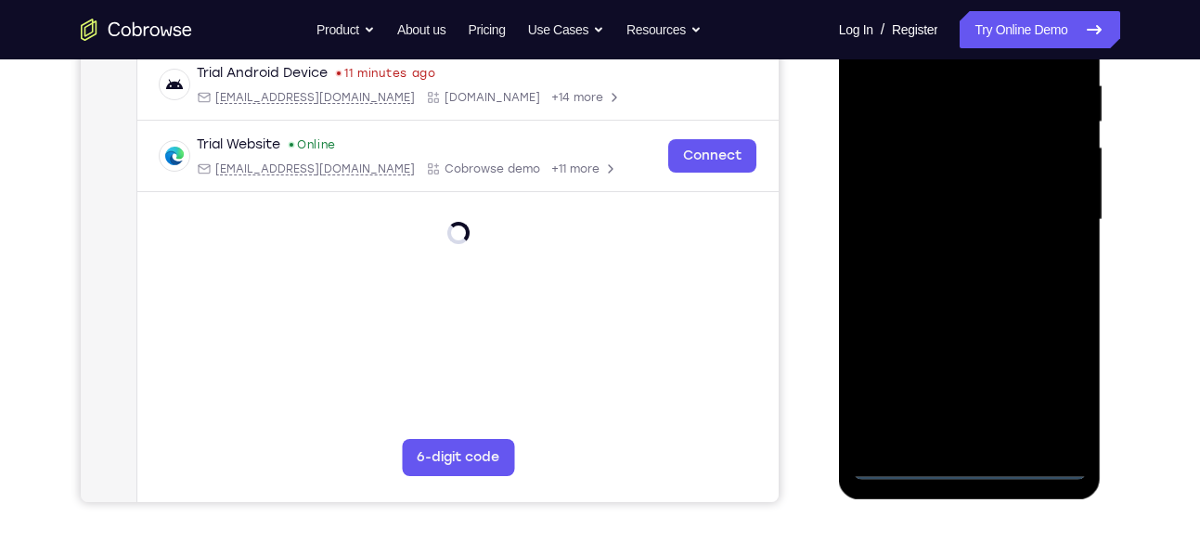
click at [1041, 372] on div at bounding box center [970, 220] width 234 height 520
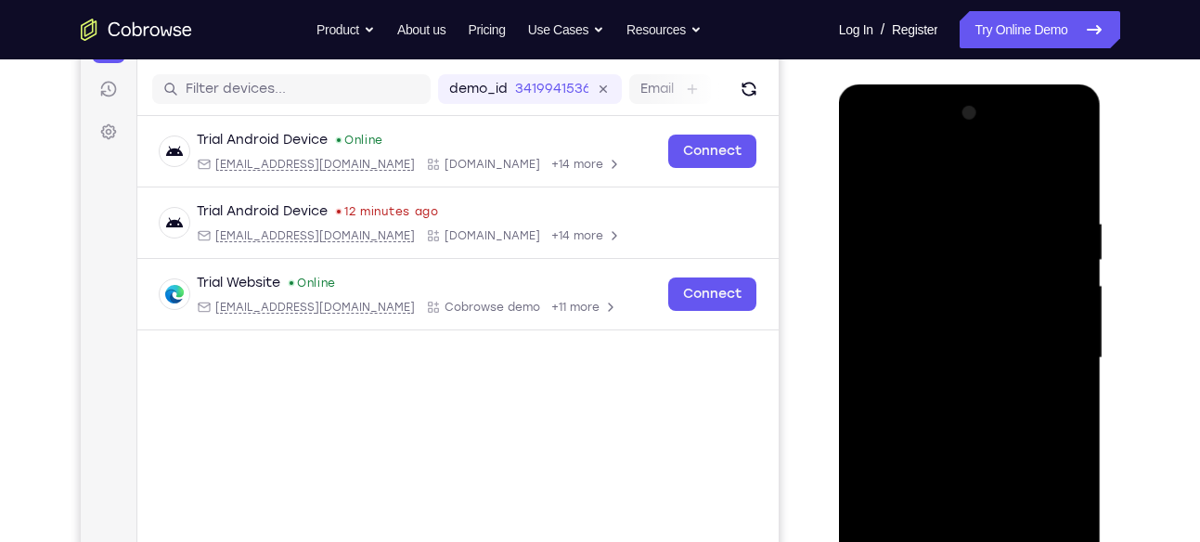
scroll to position [222, 0]
click at [903, 174] on div at bounding box center [970, 359] width 234 height 520
click at [1043, 349] on div at bounding box center [970, 359] width 234 height 520
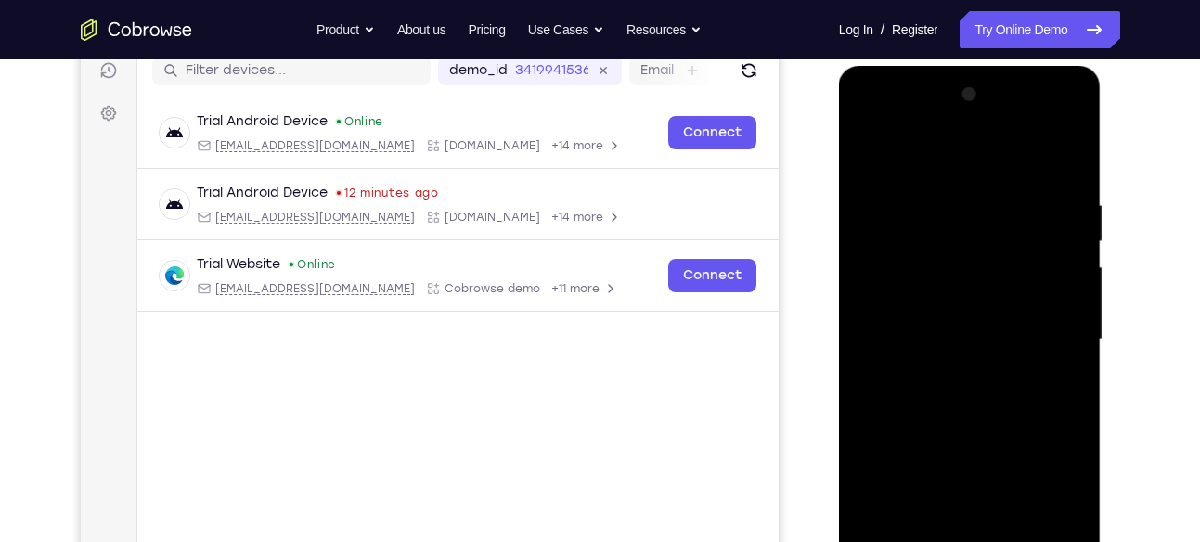
click at [953, 368] on div at bounding box center [970, 340] width 234 height 520
click at [934, 126] on div at bounding box center [970, 340] width 234 height 520
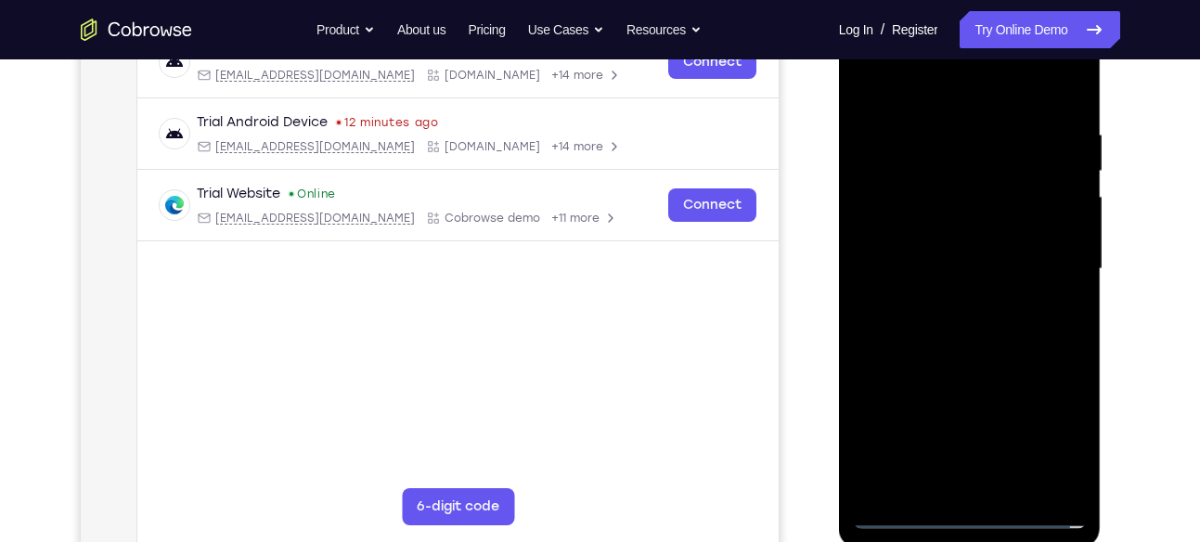
scroll to position [313, 0]
click at [949, 272] on div at bounding box center [970, 268] width 234 height 520
click at [949, 255] on div at bounding box center [970, 268] width 234 height 520
click at [938, 290] on div at bounding box center [970, 268] width 234 height 520
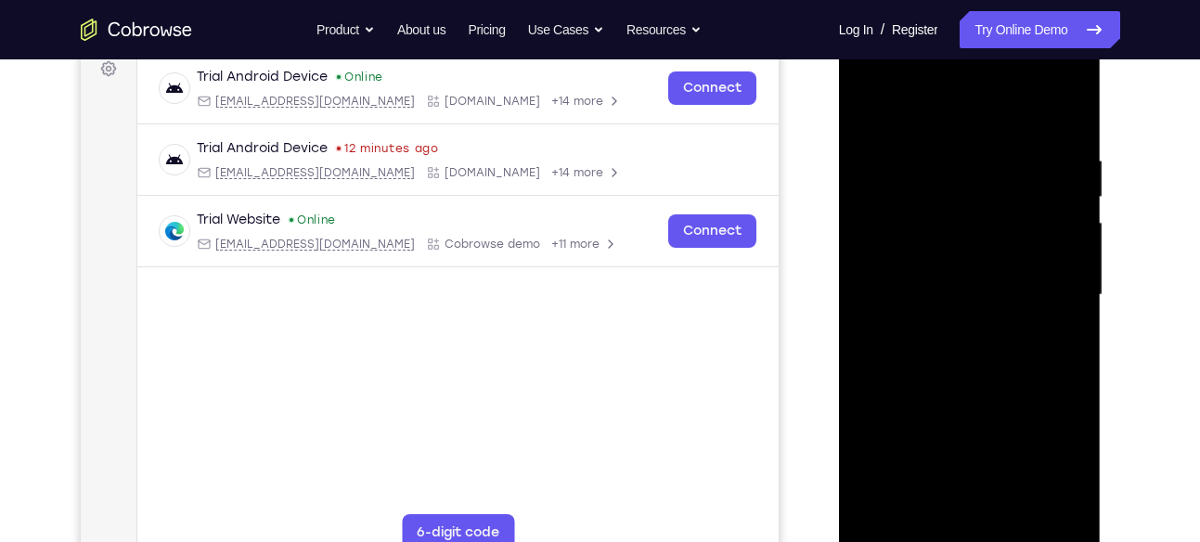
scroll to position [285, 0]
click at [968, 394] on div at bounding box center [970, 296] width 234 height 520
click at [1063, 242] on div at bounding box center [970, 296] width 234 height 520
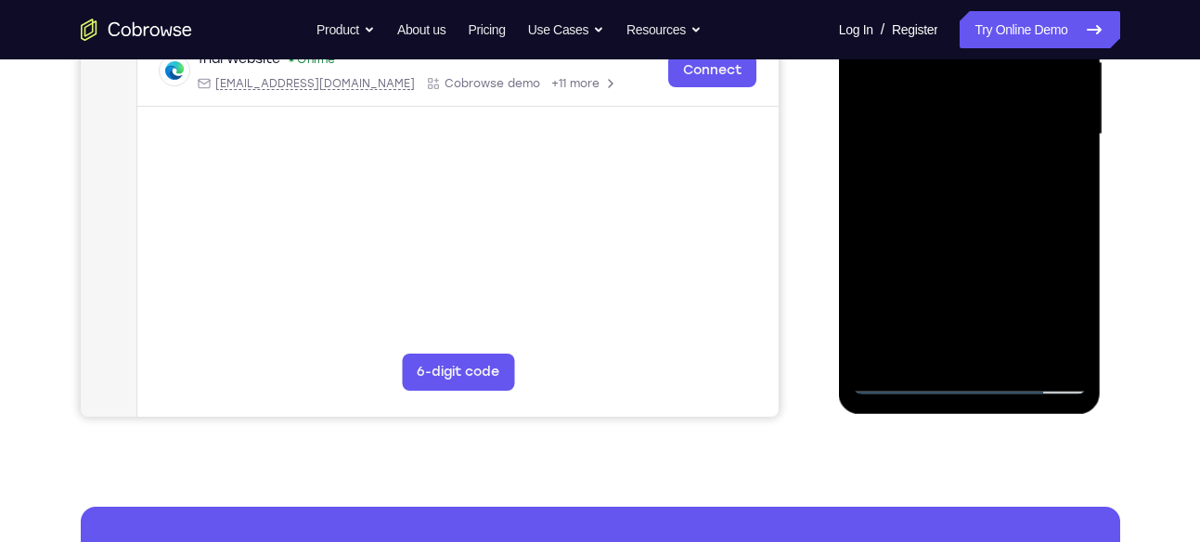
scroll to position [467, 0]
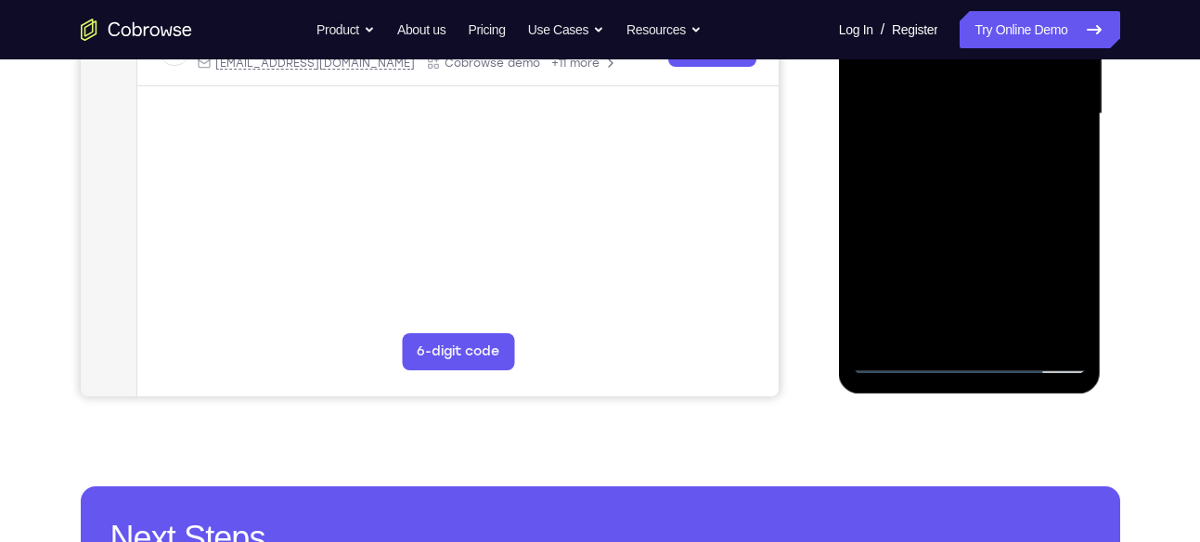
drag, startPoint x: 990, startPoint y: 291, endPoint x: 966, endPoint y: 137, distance: 155.9
click at [966, 137] on div at bounding box center [970, 114] width 234 height 520
click at [955, 326] on div at bounding box center [970, 114] width 234 height 520
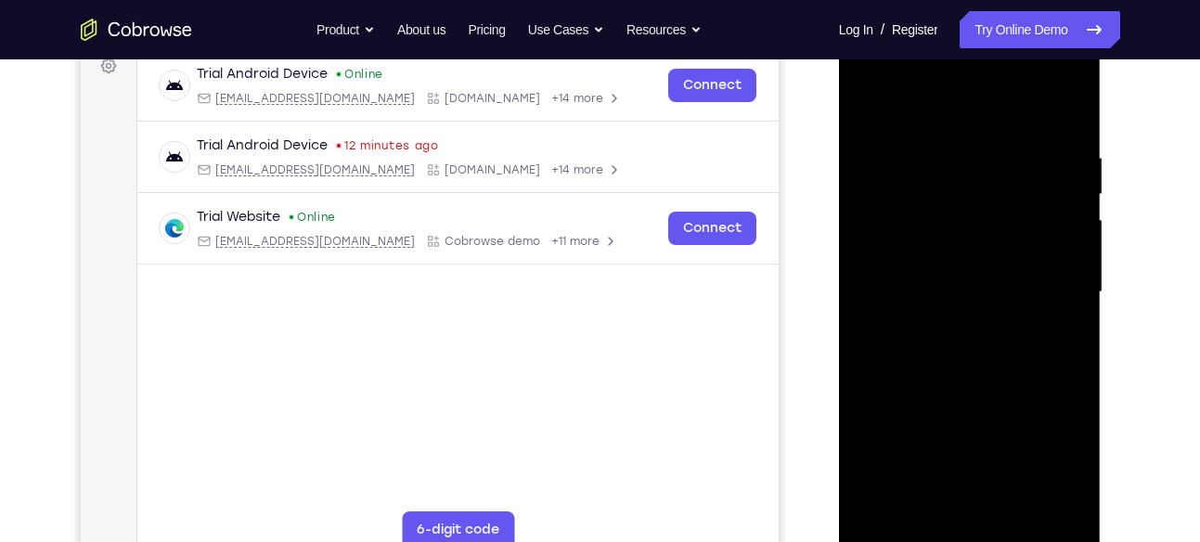
scroll to position [288, 0]
click at [982, 262] on div at bounding box center [970, 293] width 234 height 520
click at [910, 267] on div at bounding box center [970, 293] width 234 height 520
click at [935, 266] on div at bounding box center [970, 293] width 234 height 520
click at [907, 263] on div at bounding box center [970, 293] width 234 height 520
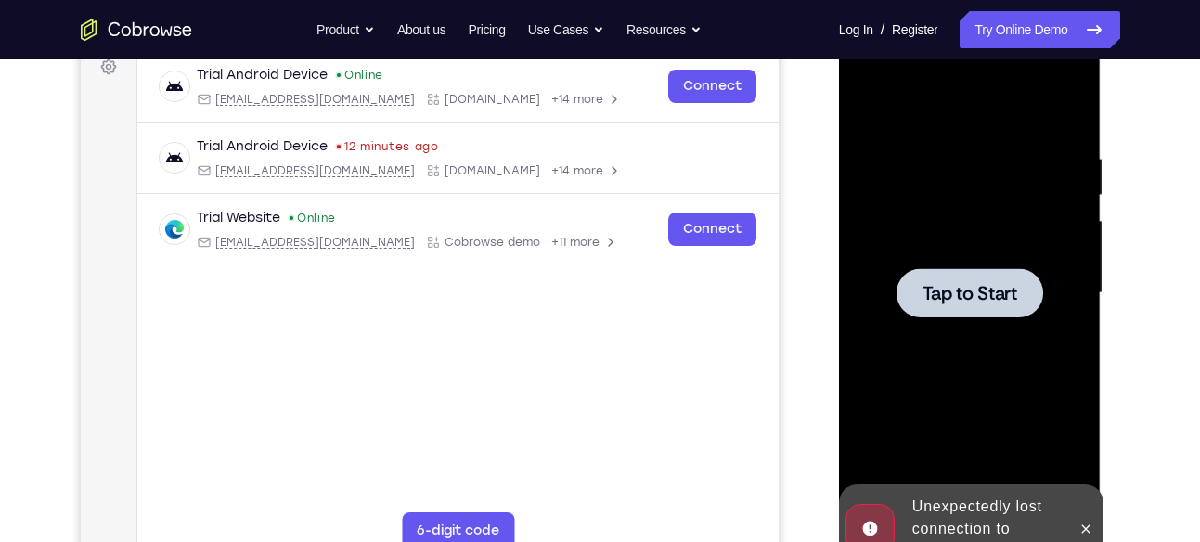
click at [958, 287] on span "Tap to Start" at bounding box center [970, 293] width 95 height 19
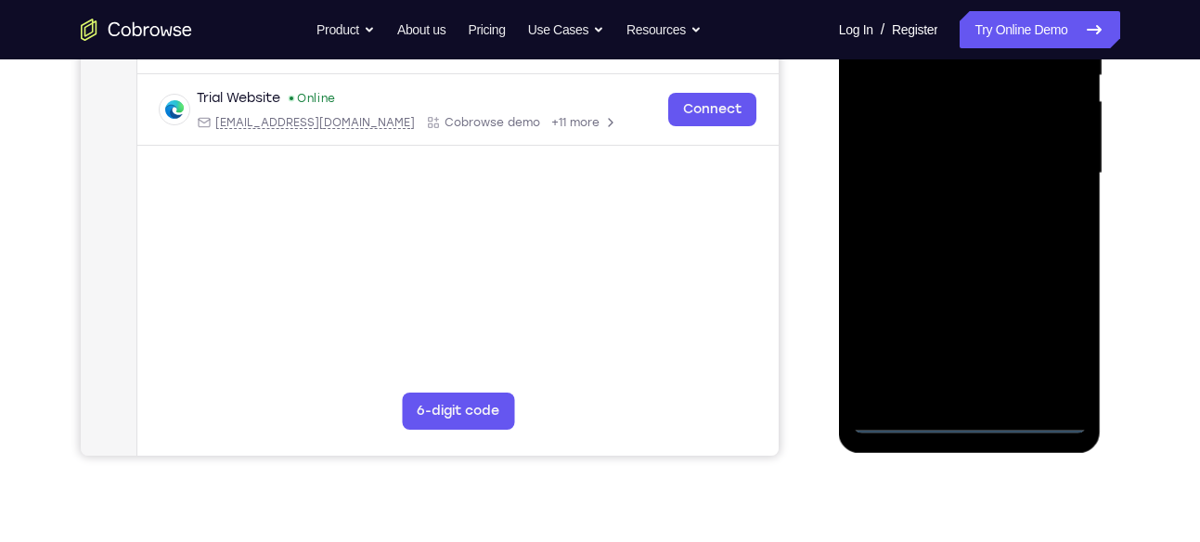
scroll to position [453, 0]
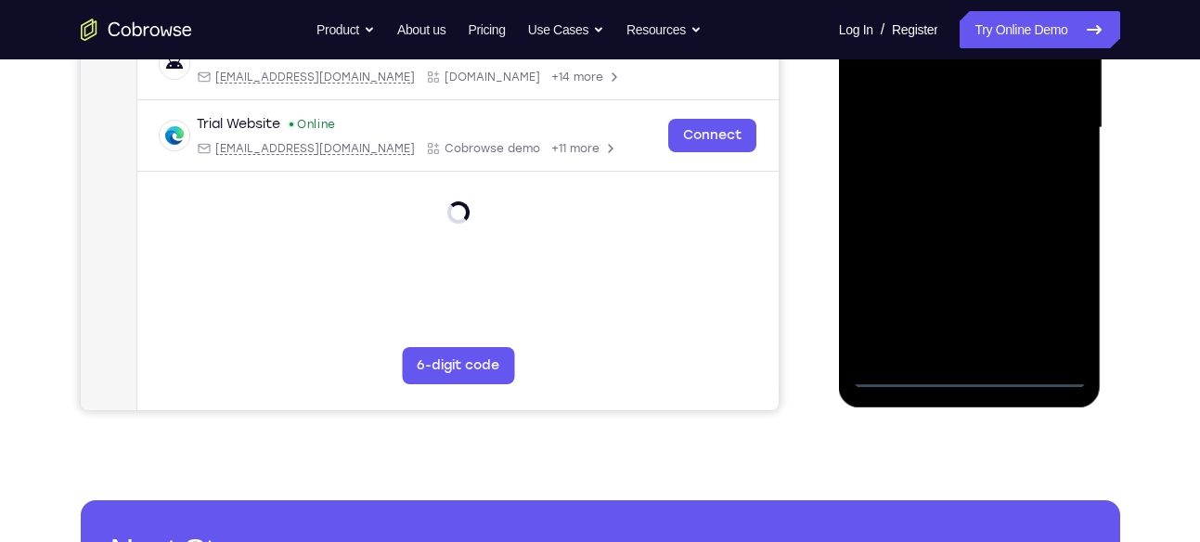
click at [970, 370] on div at bounding box center [970, 128] width 234 height 520
click at [1034, 282] on div at bounding box center [970, 128] width 234 height 520
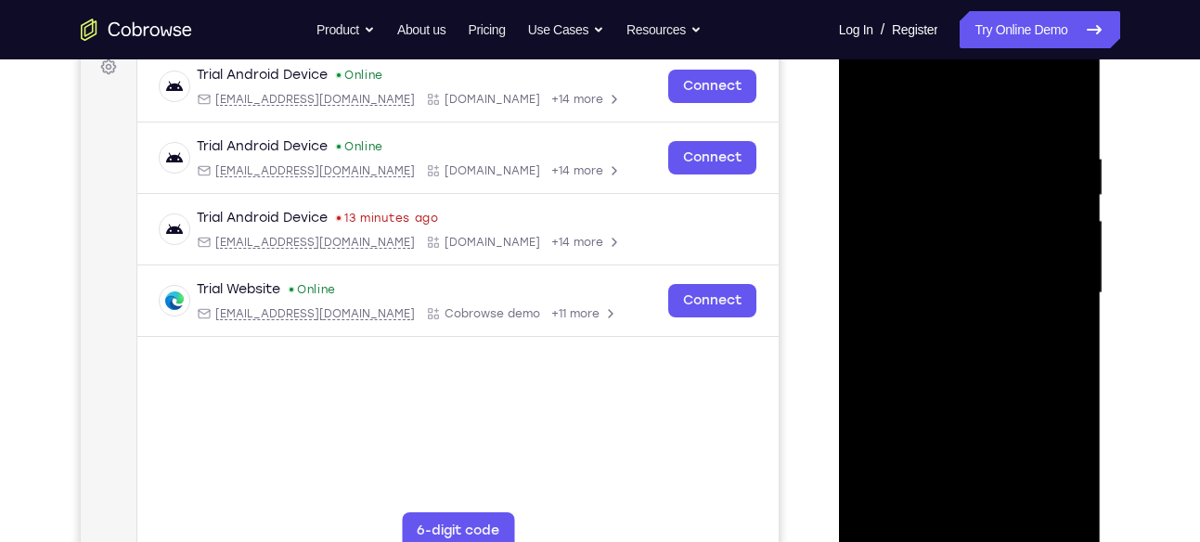
scroll to position [287, 0]
click at [1052, 463] on div at bounding box center [970, 294] width 234 height 520
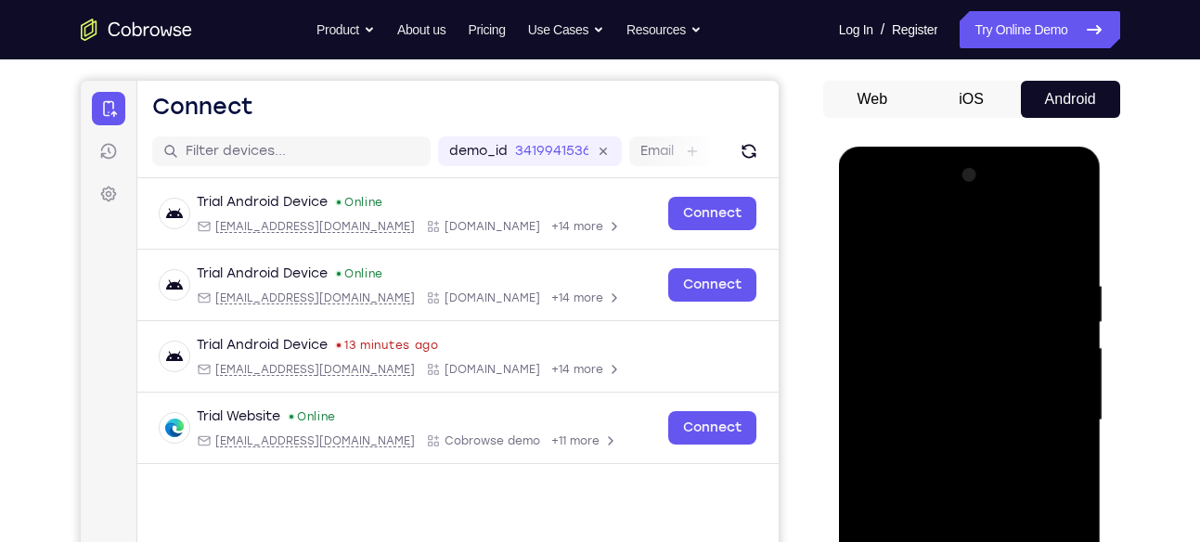
scroll to position [160, 0]
click at [908, 241] on div at bounding box center [970, 421] width 234 height 520
click at [890, 366] on div at bounding box center [970, 421] width 234 height 520
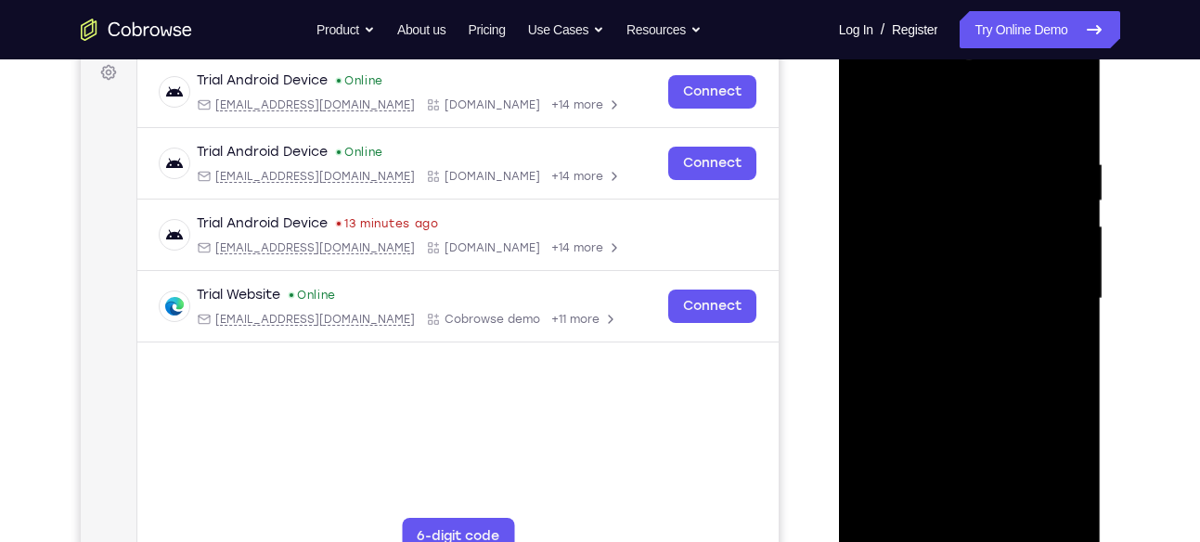
scroll to position [283, 0]
click at [937, 306] on div at bounding box center [970, 298] width 234 height 520
click at [917, 278] on div at bounding box center [970, 298] width 234 height 520
click at [973, 330] on div at bounding box center [970, 298] width 234 height 520
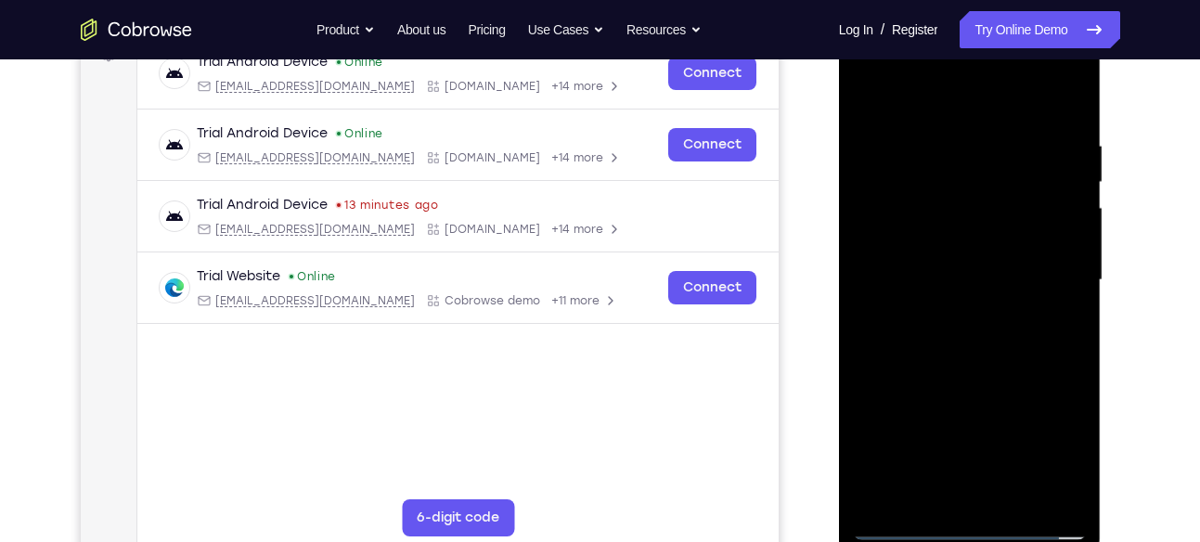
scroll to position [303, 0]
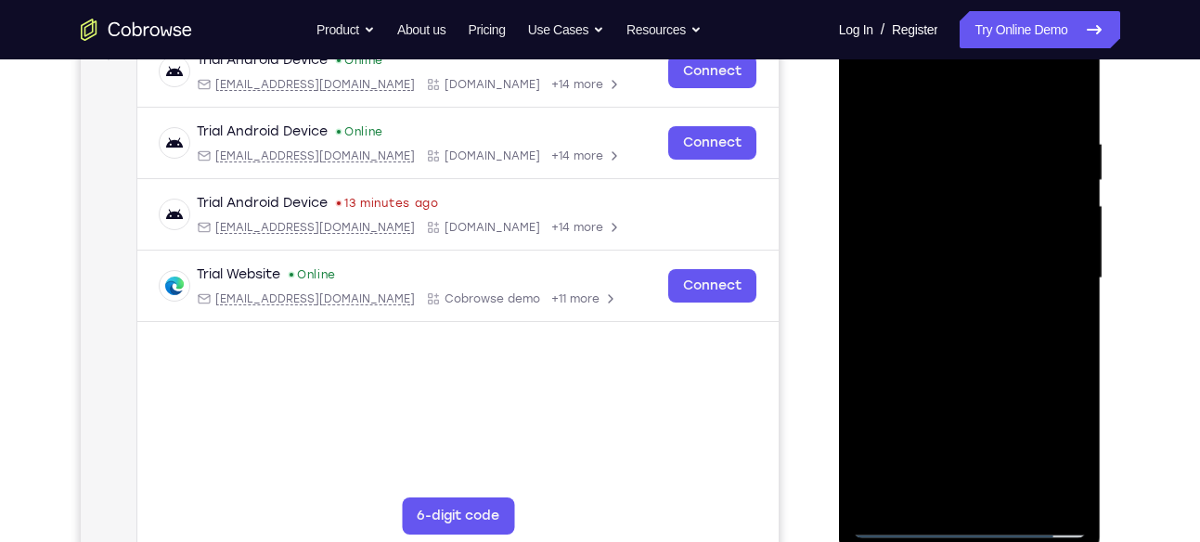
click at [958, 383] on div at bounding box center [970, 279] width 234 height 520
click at [981, 236] on div at bounding box center [970, 279] width 234 height 520
drag, startPoint x: 1015, startPoint y: 387, endPoint x: 985, endPoint y: 200, distance: 189.0
click at [985, 200] on div at bounding box center [970, 279] width 234 height 520
click at [965, 481] on div at bounding box center [970, 279] width 234 height 520
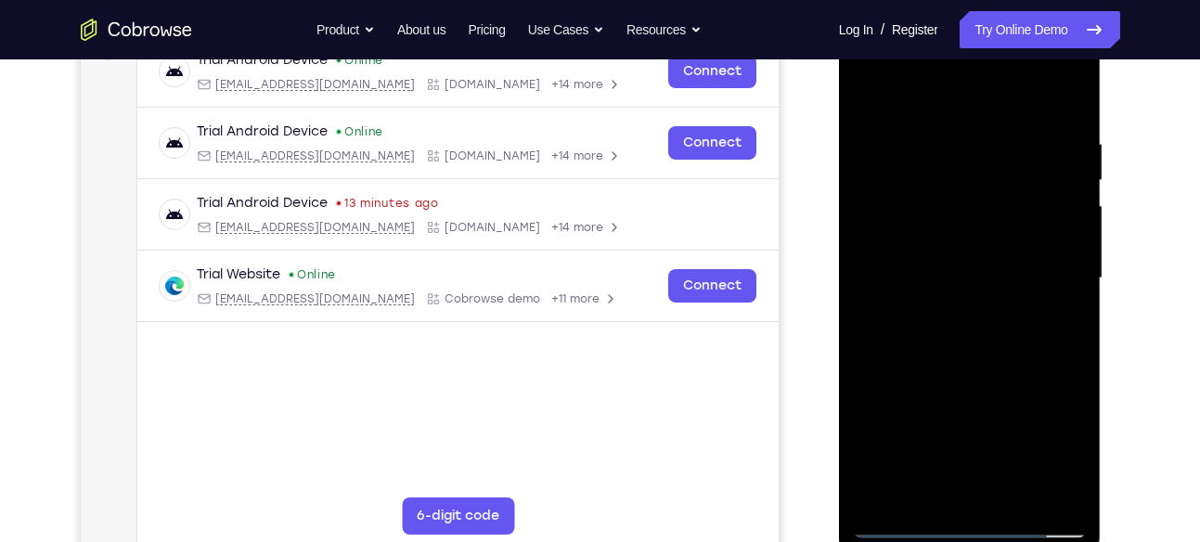
click at [926, 250] on div at bounding box center [970, 279] width 234 height 520
click at [943, 309] on div at bounding box center [970, 279] width 234 height 520
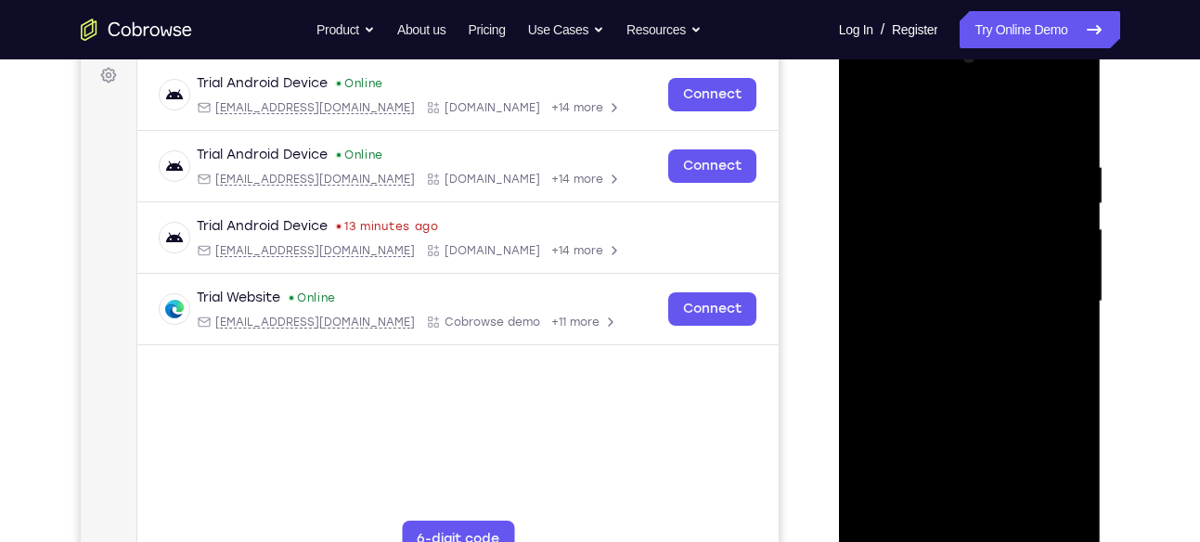
scroll to position [280, 0]
click at [983, 509] on div at bounding box center [970, 301] width 234 height 520
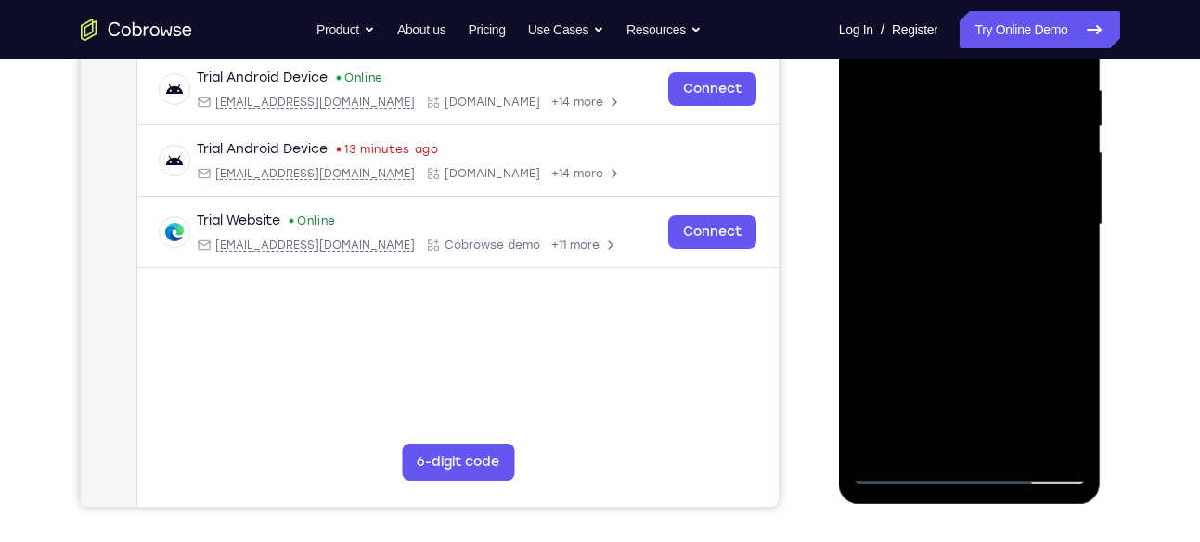
scroll to position [357, 0]
drag, startPoint x: 1009, startPoint y: 337, endPoint x: 984, endPoint y: 400, distance: 67.9
click at [984, 400] on div at bounding box center [970, 224] width 234 height 520
drag, startPoint x: 987, startPoint y: 253, endPoint x: 986, endPoint y: 372, distance: 118.8
click at [986, 372] on div at bounding box center [970, 224] width 234 height 520
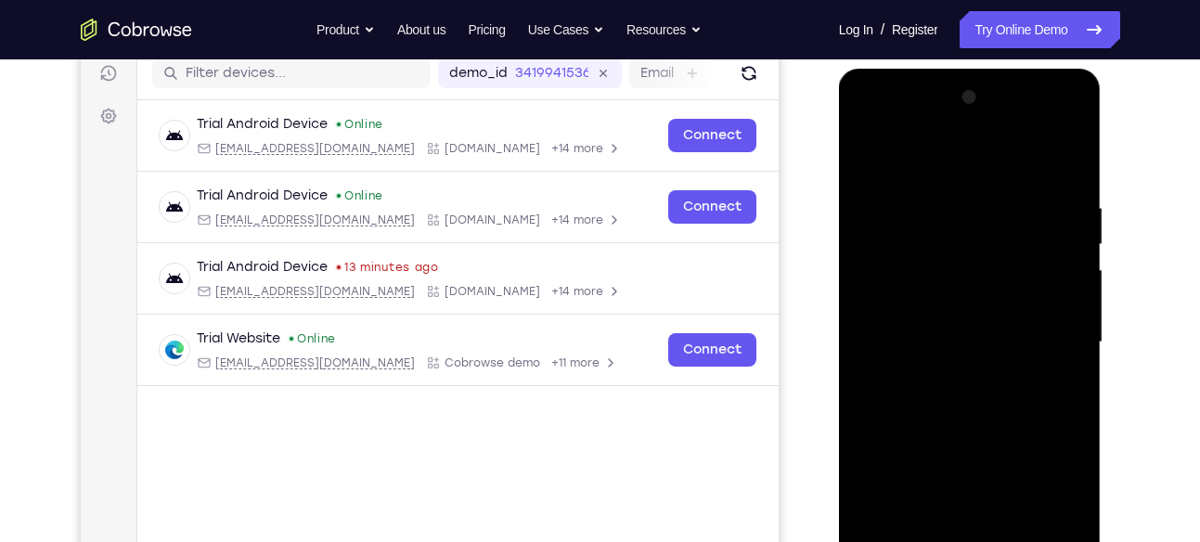
scroll to position [238, 0]
click at [1037, 172] on div at bounding box center [970, 344] width 234 height 520
click at [871, 154] on div at bounding box center [970, 344] width 234 height 520
click at [1020, 311] on div at bounding box center [970, 344] width 234 height 520
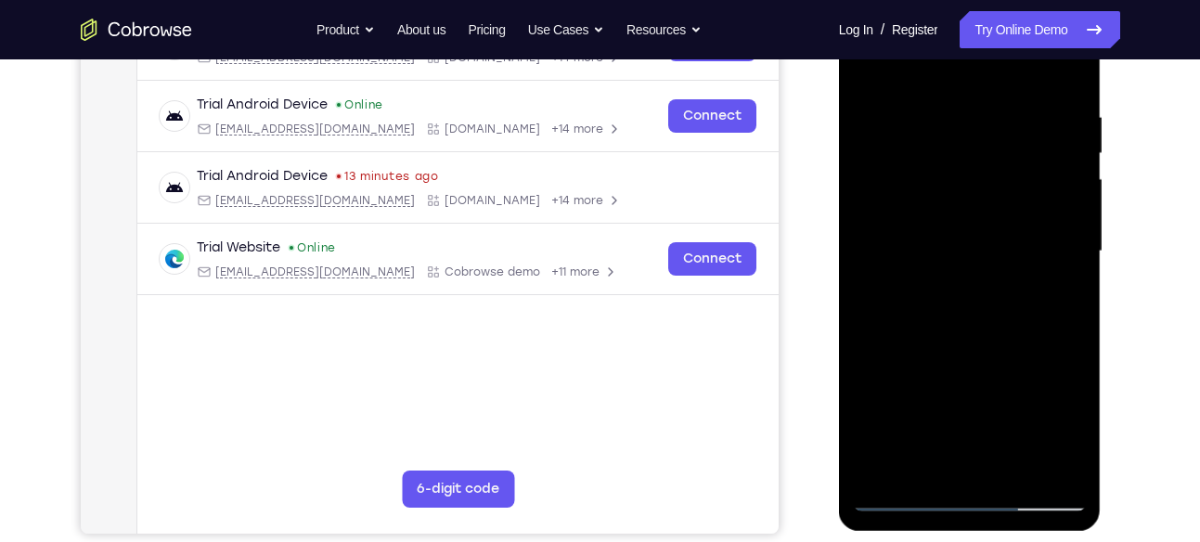
scroll to position [330, 0]
click at [1043, 470] on div at bounding box center [970, 251] width 234 height 520
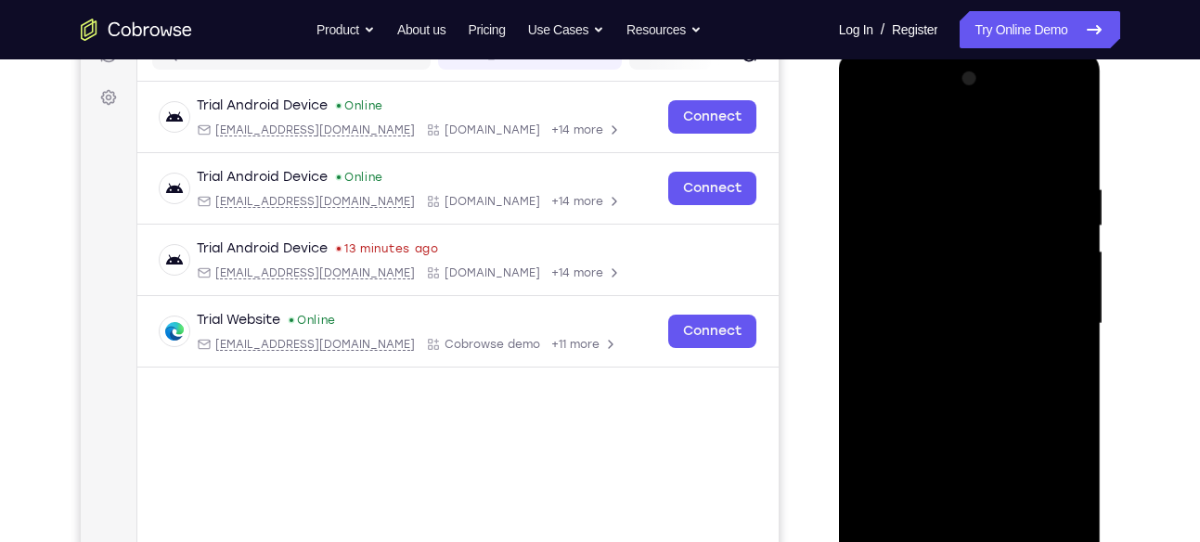
scroll to position [256, 0]
click at [1069, 147] on div at bounding box center [970, 325] width 234 height 520
click at [872, 134] on div at bounding box center [970, 325] width 234 height 520
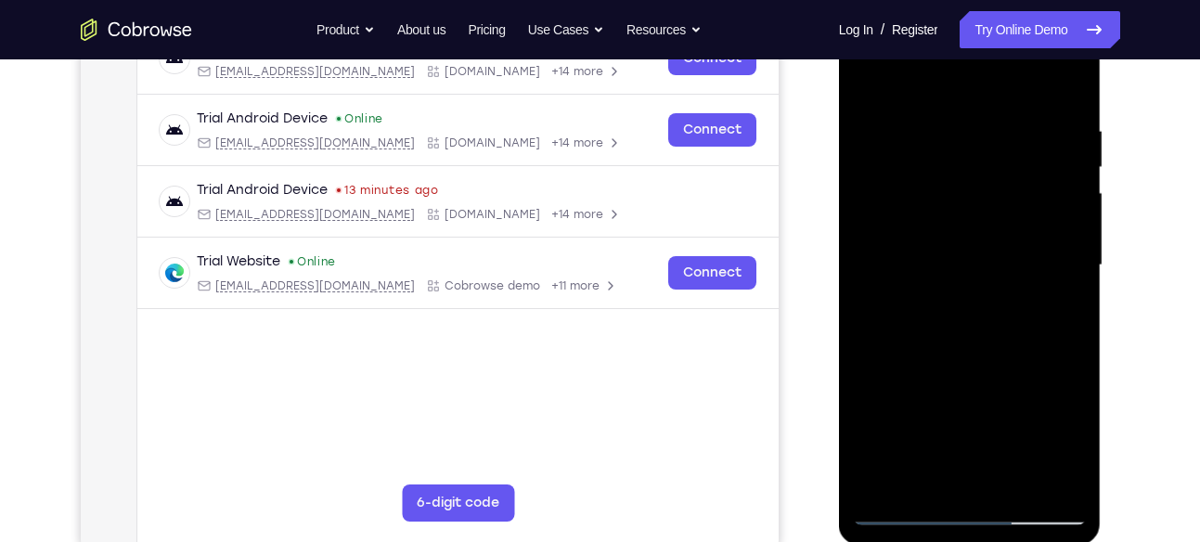
scroll to position [316, 0]
drag, startPoint x: 1053, startPoint y: 240, endPoint x: 862, endPoint y: 226, distance: 191.8
click at [862, 226] on div at bounding box center [970, 265] width 234 height 520
drag, startPoint x: 1045, startPoint y: 214, endPoint x: 851, endPoint y: 228, distance: 194.5
click at [851, 228] on div at bounding box center [970, 267] width 263 height 553
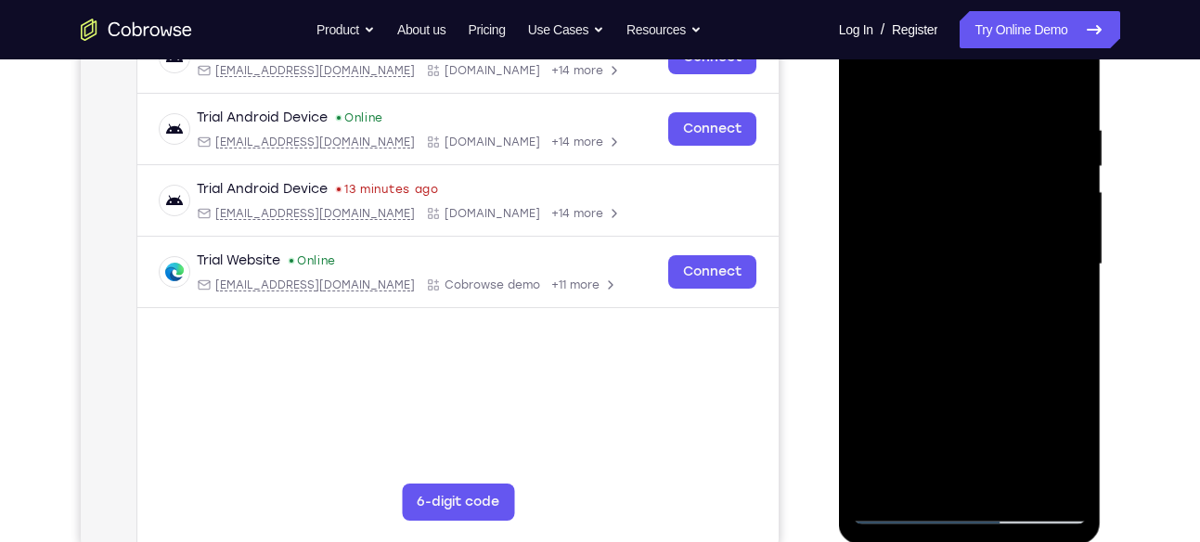
drag, startPoint x: 974, startPoint y: 341, endPoint x: 973, endPoint y: 84, distance: 256.2
click at [973, 84] on div at bounding box center [970, 265] width 234 height 520
drag, startPoint x: 961, startPoint y: 395, endPoint x: 977, endPoint y: 101, distance: 294.7
click at [977, 101] on div at bounding box center [970, 265] width 234 height 520
drag, startPoint x: 995, startPoint y: 424, endPoint x: 1002, endPoint y: 110, distance: 313.8
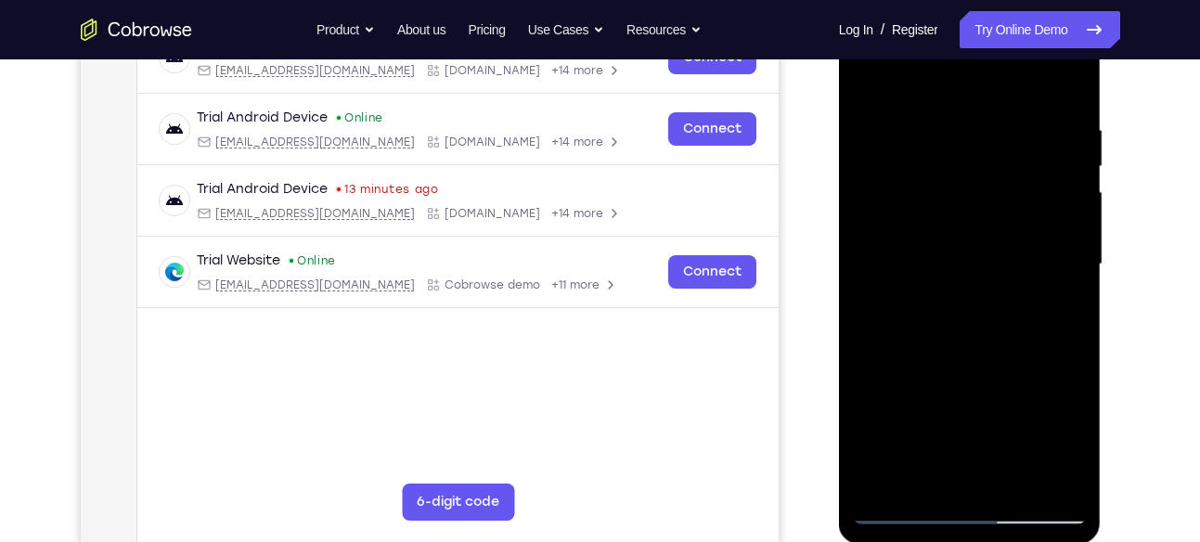
click at [1002, 110] on div at bounding box center [970, 265] width 234 height 520
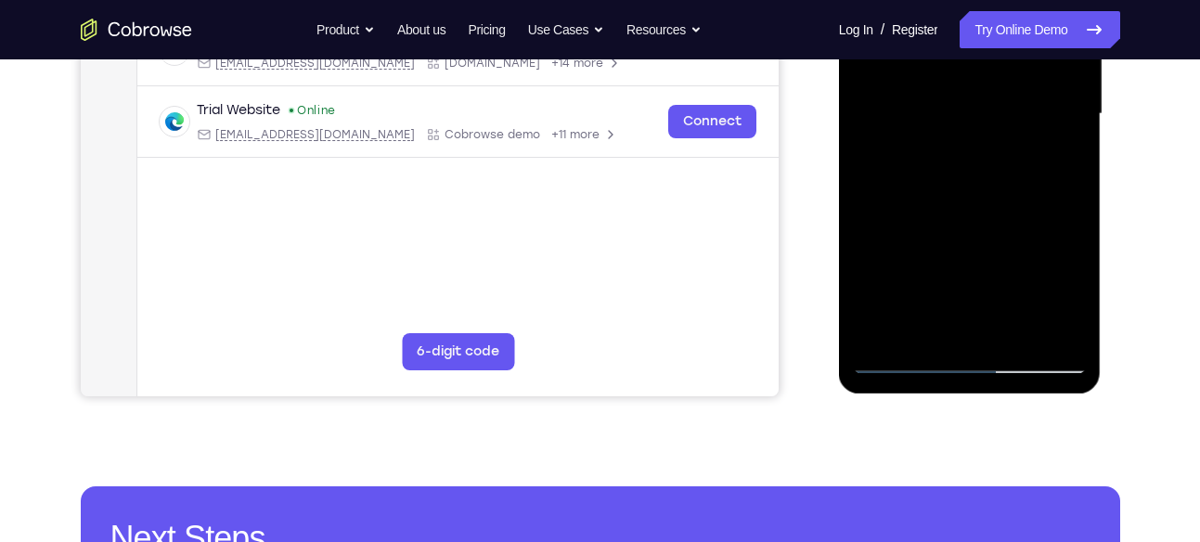
scroll to position [468, 0]
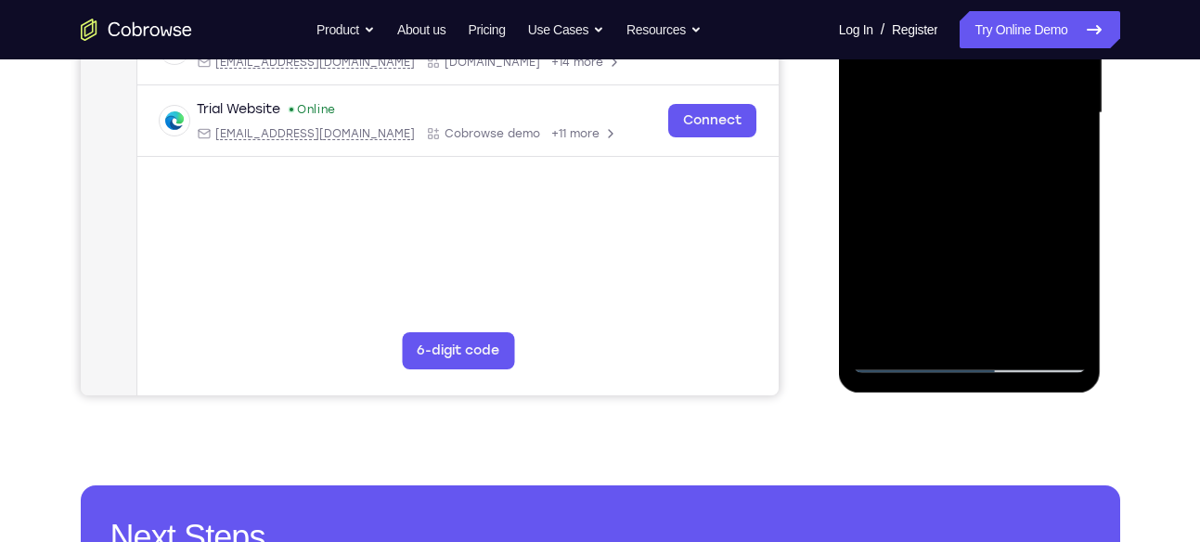
drag, startPoint x: 1002, startPoint y: 148, endPoint x: 1001, endPoint y: 471, distance: 323.0
click at [1001, 396] on html "Online web based iOS Simulators and Android Emulators. Run iPhone, iPad, Mobile…" at bounding box center [971, 117] width 265 height 557
drag, startPoint x: 1022, startPoint y: 147, endPoint x: 1015, endPoint y: 580, distance: 433.5
click at [1015, 396] on html "Online web based iOS Simulators and Android Emulators. Run iPhone, iPad, Mobile…" at bounding box center [971, 117] width 265 height 557
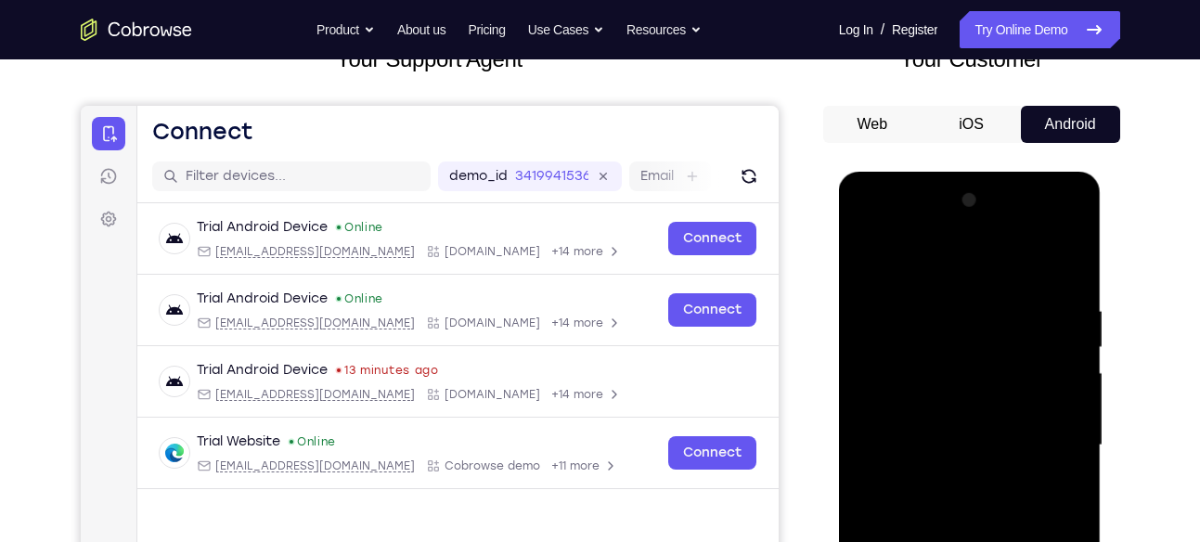
scroll to position [135, 0]
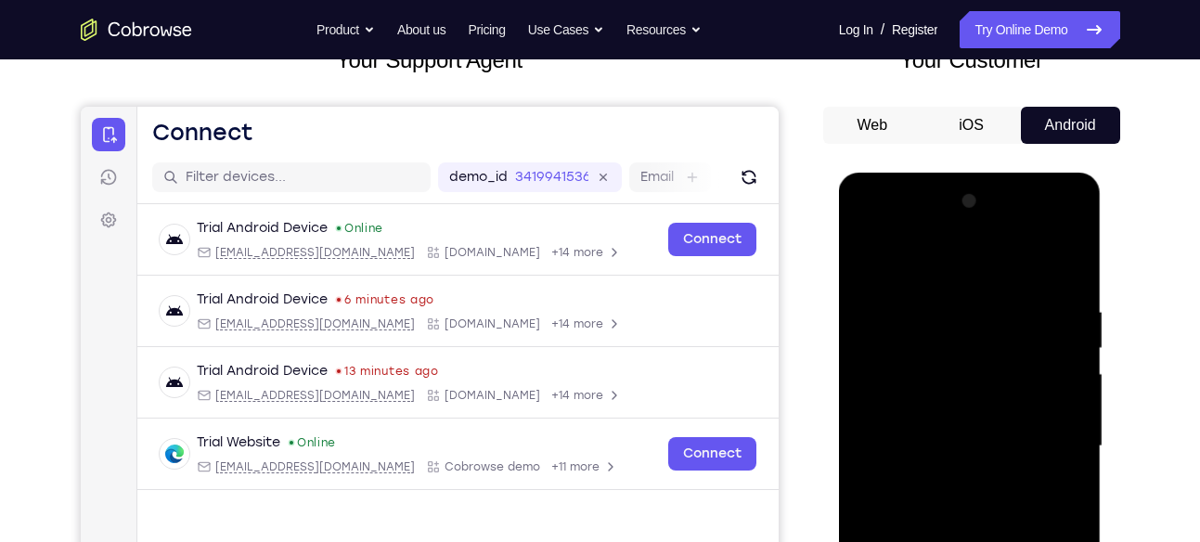
click at [872, 312] on div at bounding box center [970, 447] width 234 height 520
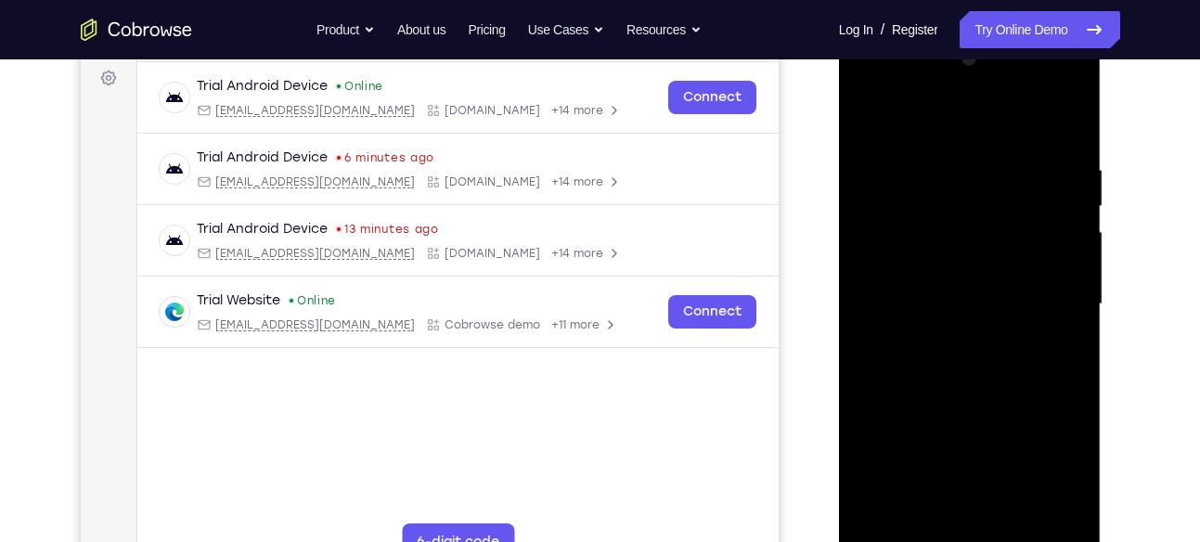
scroll to position [284, 0]
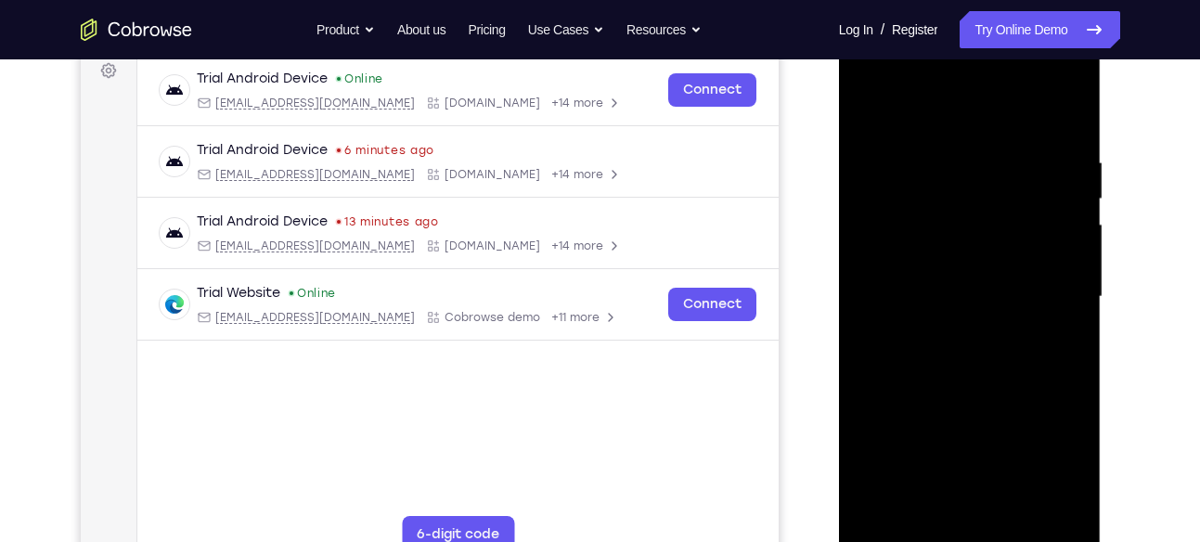
drag, startPoint x: 978, startPoint y: 397, endPoint x: 962, endPoint y: 130, distance: 267.8
click at [962, 130] on div at bounding box center [970, 297] width 234 height 520
drag, startPoint x: 926, startPoint y: 446, endPoint x: 910, endPoint y: 248, distance: 199.2
click at [910, 248] on div at bounding box center [970, 297] width 234 height 520
drag, startPoint x: 956, startPoint y: 418, endPoint x: 938, endPoint y: 225, distance: 193.8
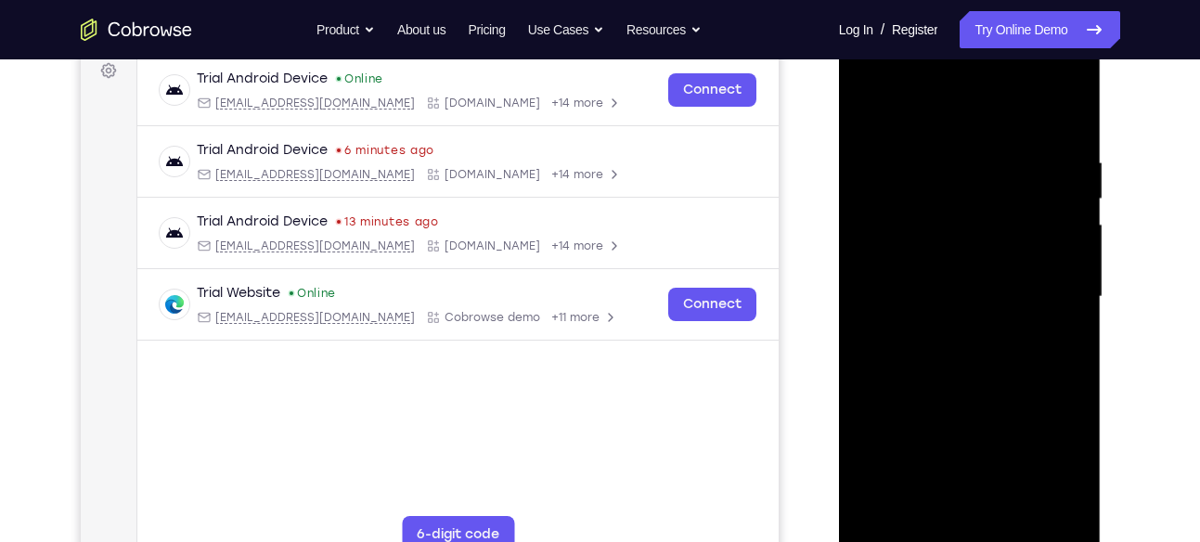
click at [938, 225] on div at bounding box center [970, 297] width 234 height 520
drag, startPoint x: 978, startPoint y: 450, endPoint x: 962, endPoint y: 282, distance: 168.7
click at [962, 282] on div at bounding box center [970, 297] width 234 height 520
click at [977, 232] on div at bounding box center [970, 297] width 234 height 520
click at [973, 368] on div at bounding box center [970, 297] width 234 height 520
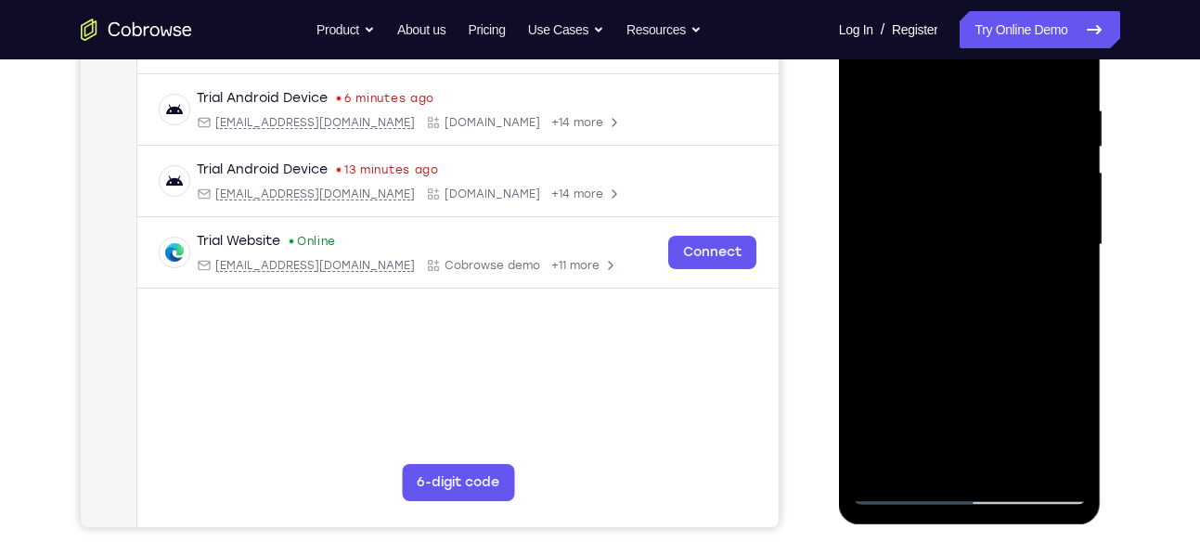
scroll to position [391, 0]
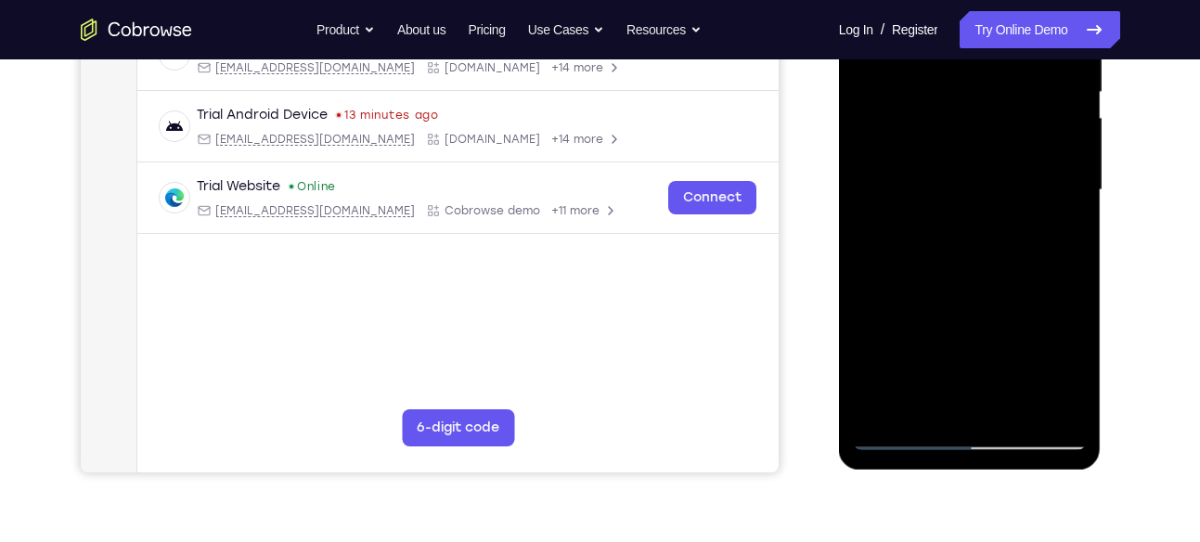
drag, startPoint x: 979, startPoint y: 346, endPoint x: 961, endPoint y: 115, distance: 231.8
click at [961, 115] on div at bounding box center [970, 190] width 234 height 520
drag, startPoint x: 999, startPoint y: 371, endPoint x: 977, endPoint y: 82, distance: 290.3
click at [977, 82] on div at bounding box center [970, 190] width 234 height 520
drag, startPoint x: 986, startPoint y: 396, endPoint x: 974, endPoint y: 397, distance: 11.2
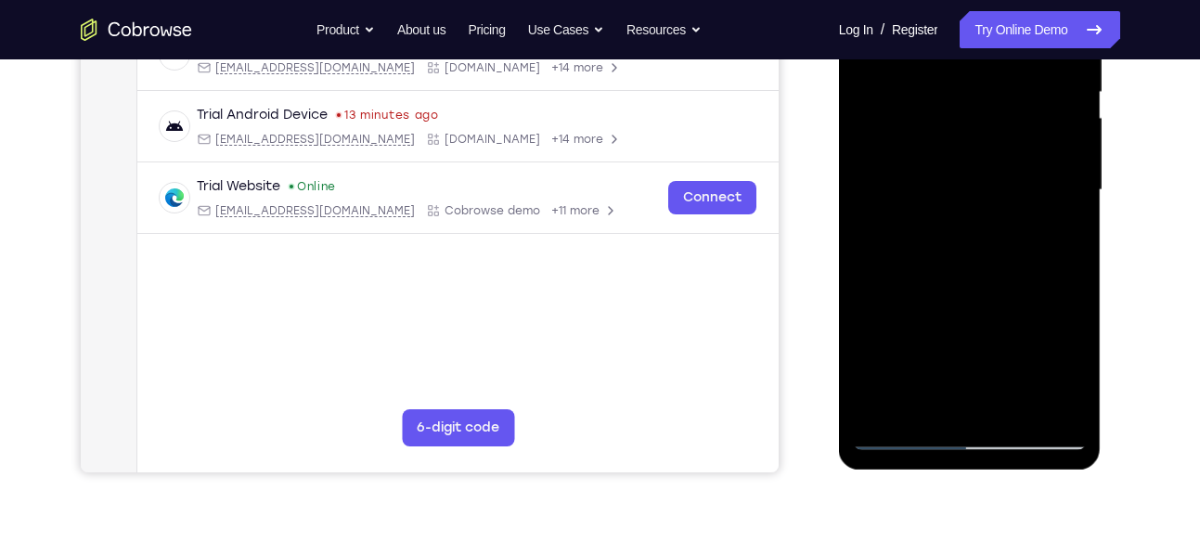
click at [974, 397] on div at bounding box center [970, 190] width 234 height 520
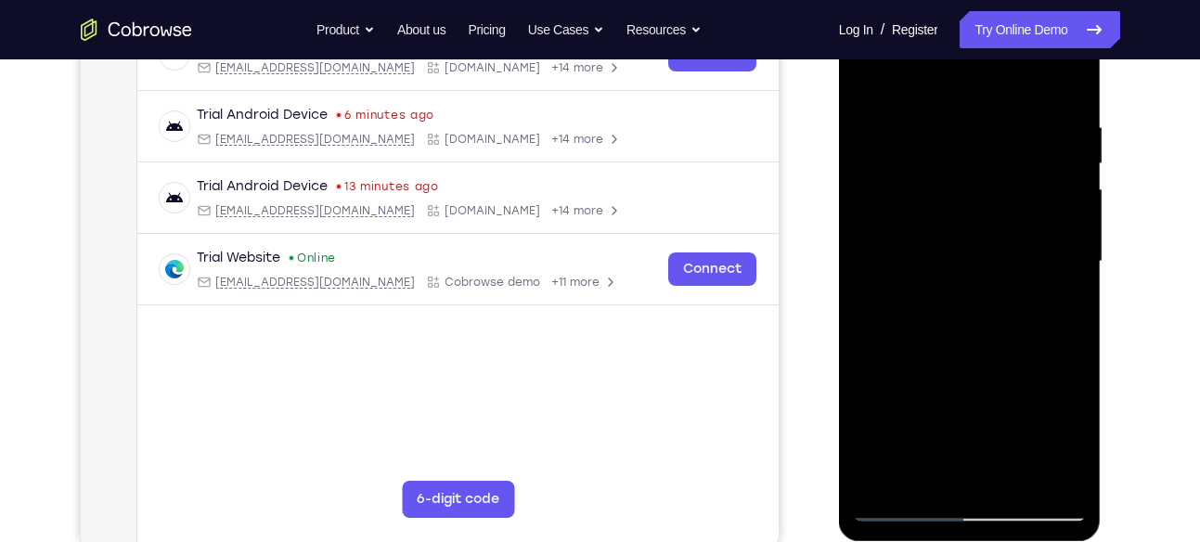
drag, startPoint x: 992, startPoint y: 179, endPoint x: 971, endPoint y: 399, distance: 221.0
click at [971, 399] on div at bounding box center [970, 262] width 234 height 520
drag, startPoint x: 984, startPoint y: 165, endPoint x: 961, endPoint y: 447, distance: 283.0
click at [961, 447] on div at bounding box center [970, 262] width 234 height 520
drag, startPoint x: 988, startPoint y: 126, endPoint x: 962, endPoint y: 259, distance: 135.2
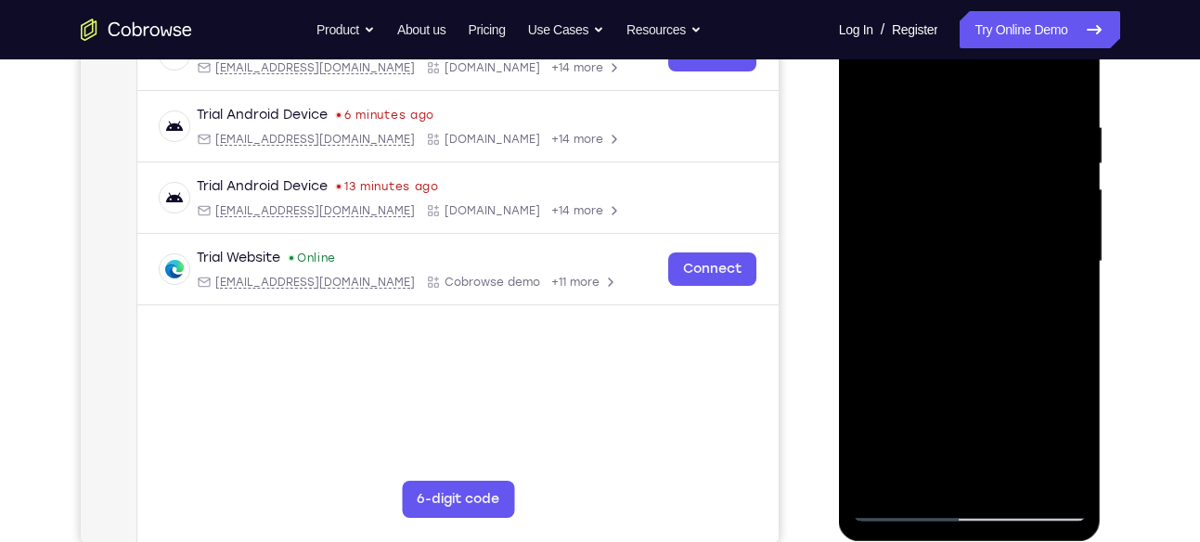
click at [962, 259] on div at bounding box center [970, 262] width 234 height 520
click at [865, 69] on div at bounding box center [970, 262] width 234 height 520
drag, startPoint x: 979, startPoint y: 375, endPoint x: 1000, endPoint y: 524, distance: 150.8
click at [1000, 524] on div at bounding box center [970, 264] width 263 height 553
drag, startPoint x: 1002, startPoint y: 151, endPoint x: 1000, endPoint y: 483, distance: 331.3
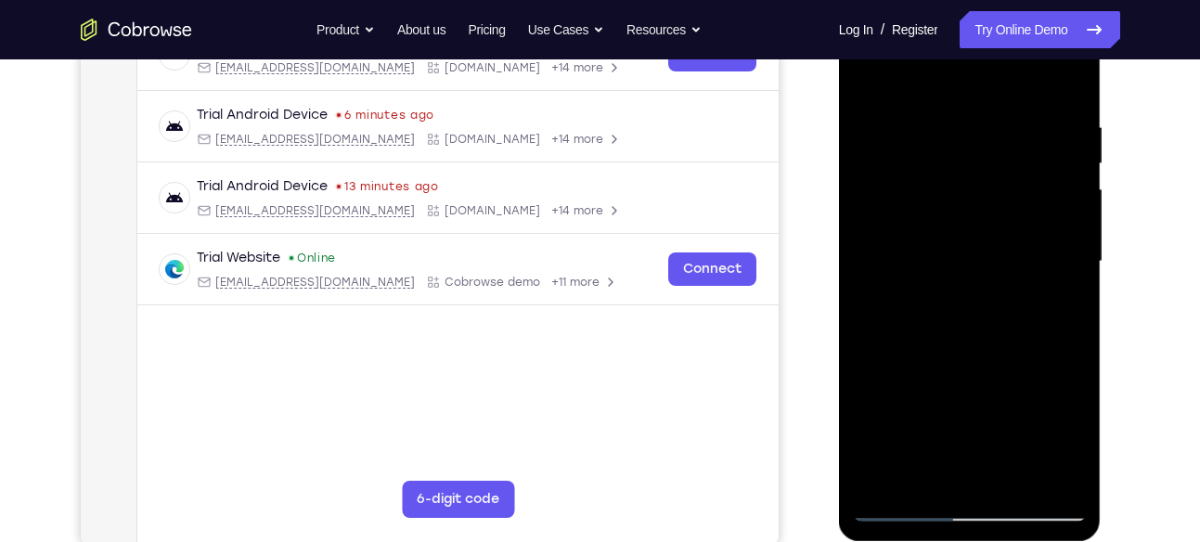
click at [1000, 483] on div at bounding box center [970, 262] width 234 height 520
drag, startPoint x: 992, startPoint y: 148, endPoint x: 977, endPoint y: 458, distance: 309.4
click at [977, 458] on div at bounding box center [970, 262] width 234 height 520
drag, startPoint x: 1005, startPoint y: 283, endPoint x: 1001, endPoint y: 439, distance: 156.0
click at [1001, 439] on div at bounding box center [970, 262] width 234 height 520
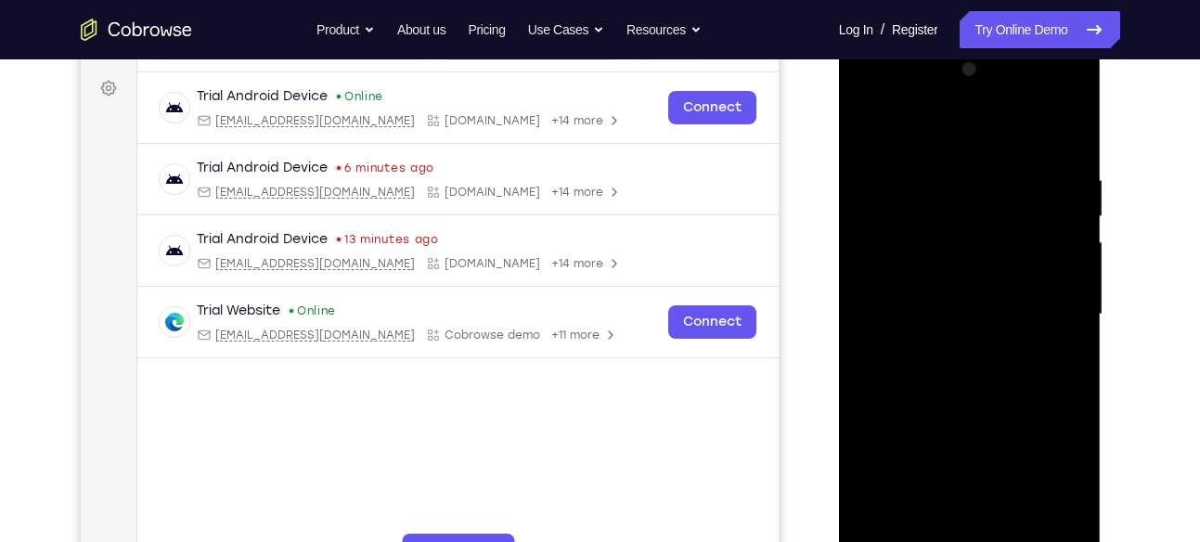
scroll to position [261, 0]
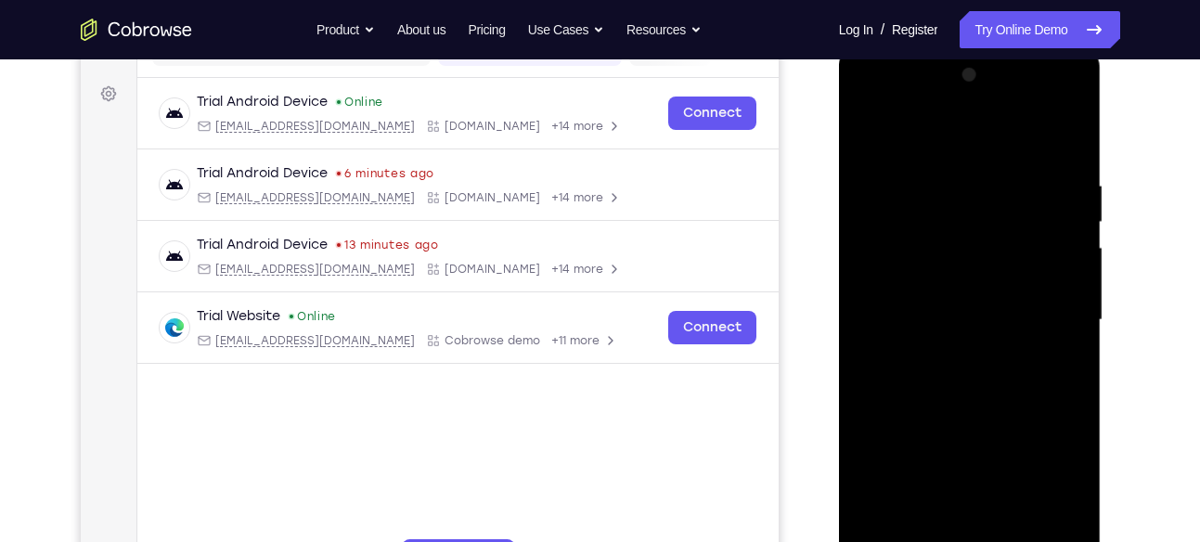
drag, startPoint x: 1010, startPoint y: 287, endPoint x: 1010, endPoint y: 350, distance: 63.1
click at [1010, 350] on div at bounding box center [970, 320] width 234 height 520
click at [1065, 361] on div at bounding box center [970, 320] width 234 height 520
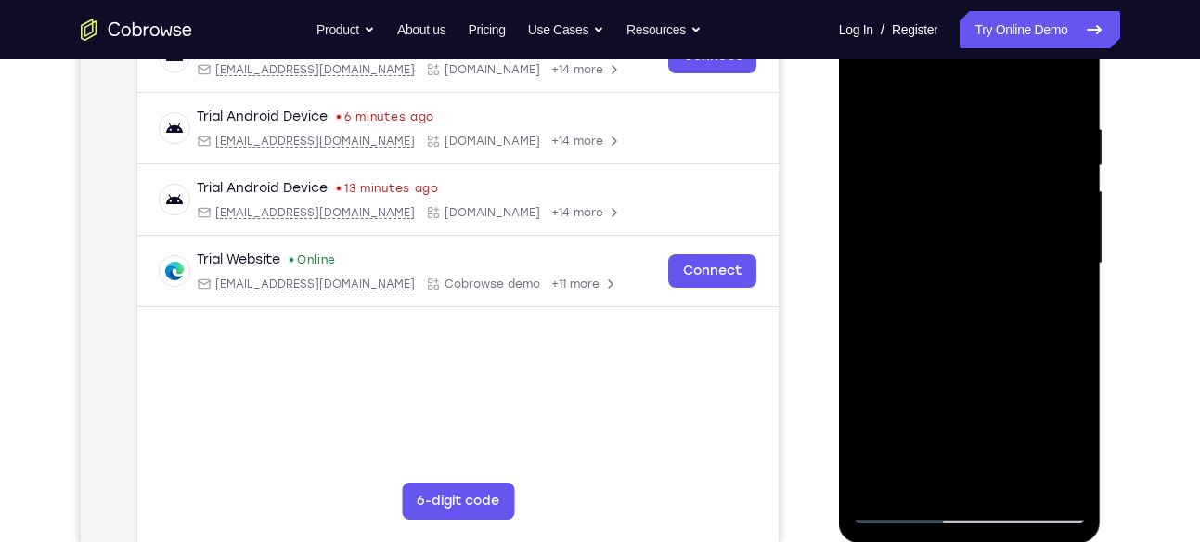
scroll to position [319, 0]
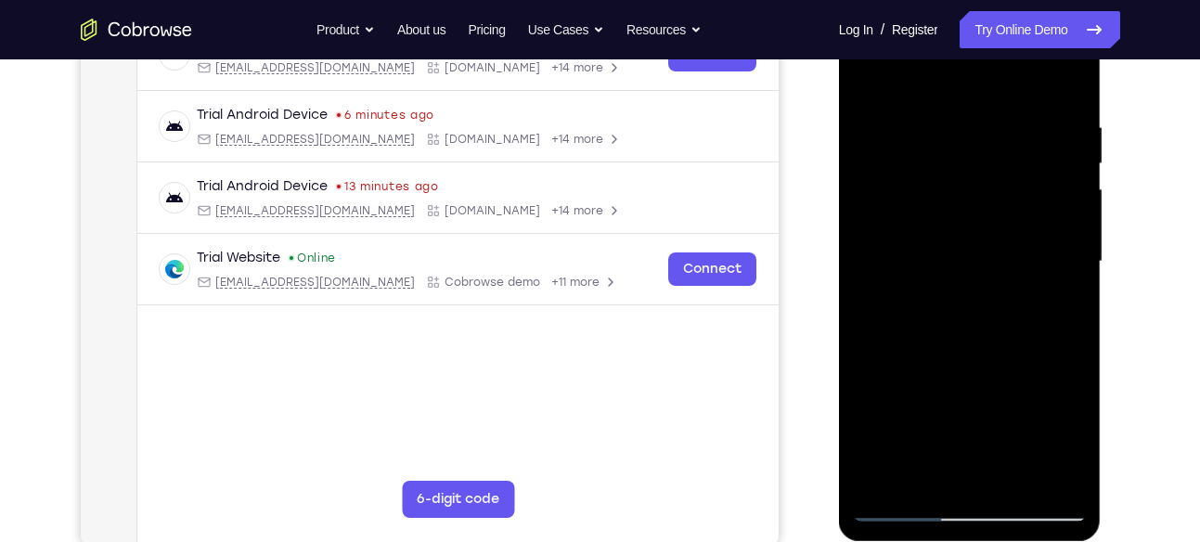
click at [968, 183] on div at bounding box center [970, 262] width 234 height 520
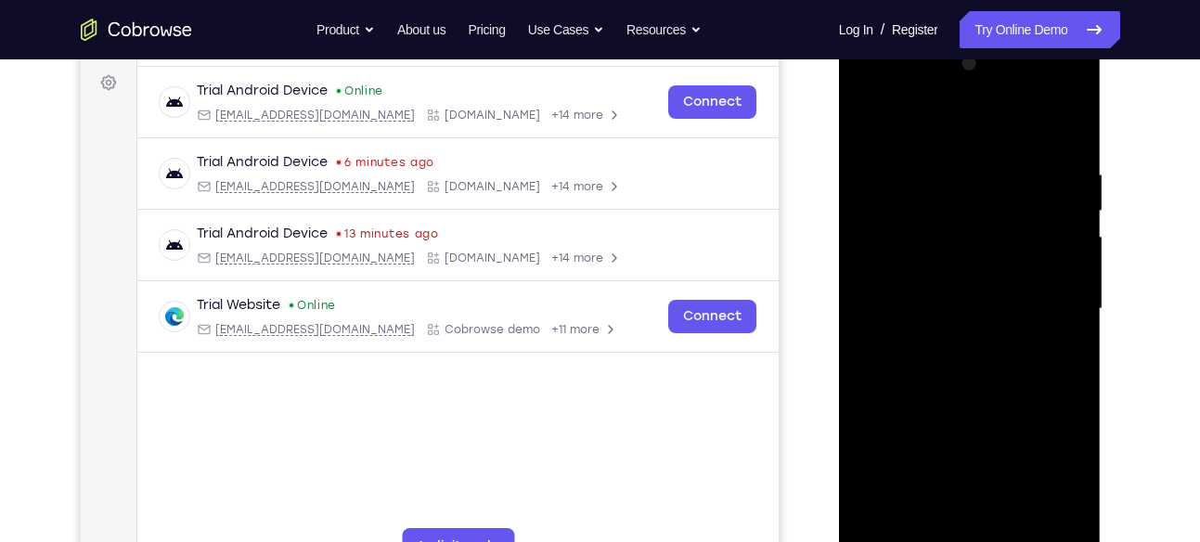
scroll to position [266, 0]
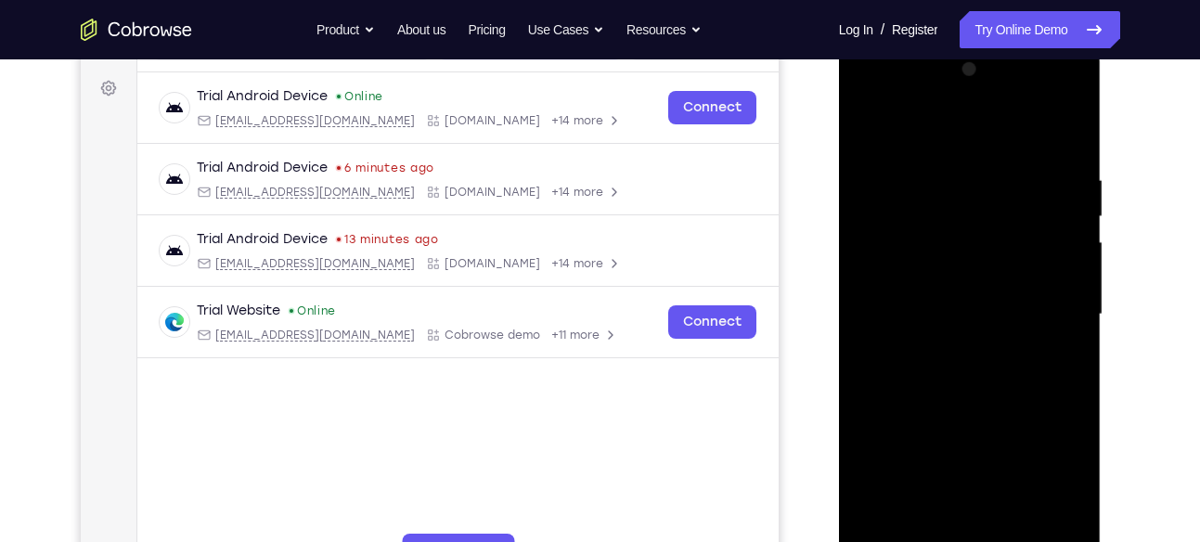
drag, startPoint x: 1037, startPoint y: 284, endPoint x: 1029, endPoint y: 125, distance: 158.9
click at [1029, 125] on div at bounding box center [970, 315] width 234 height 520
drag, startPoint x: 1022, startPoint y: 424, endPoint x: 997, endPoint y: 147, distance: 278.6
click at [997, 147] on div at bounding box center [970, 315] width 234 height 520
click at [964, 327] on div at bounding box center [970, 315] width 234 height 520
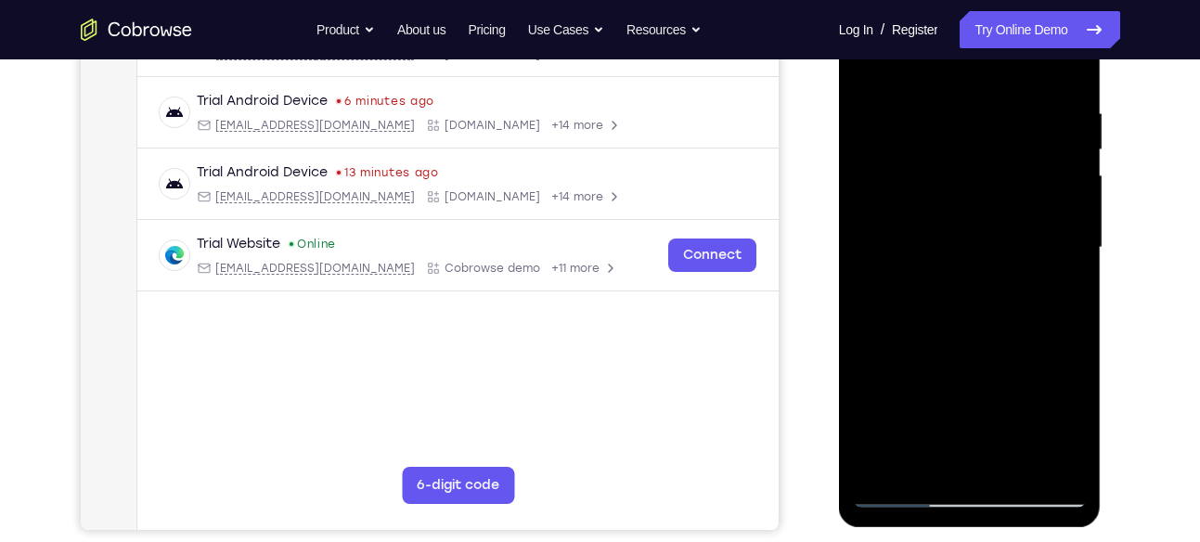
scroll to position [334, 0]
drag, startPoint x: 989, startPoint y: 372, endPoint x: 974, endPoint y: 175, distance: 197.3
click at [974, 175] on div at bounding box center [970, 247] width 234 height 520
drag, startPoint x: 995, startPoint y: 383, endPoint x: 975, endPoint y: 187, distance: 196.8
click at [975, 187] on div at bounding box center [970, 247] width 234 height 520
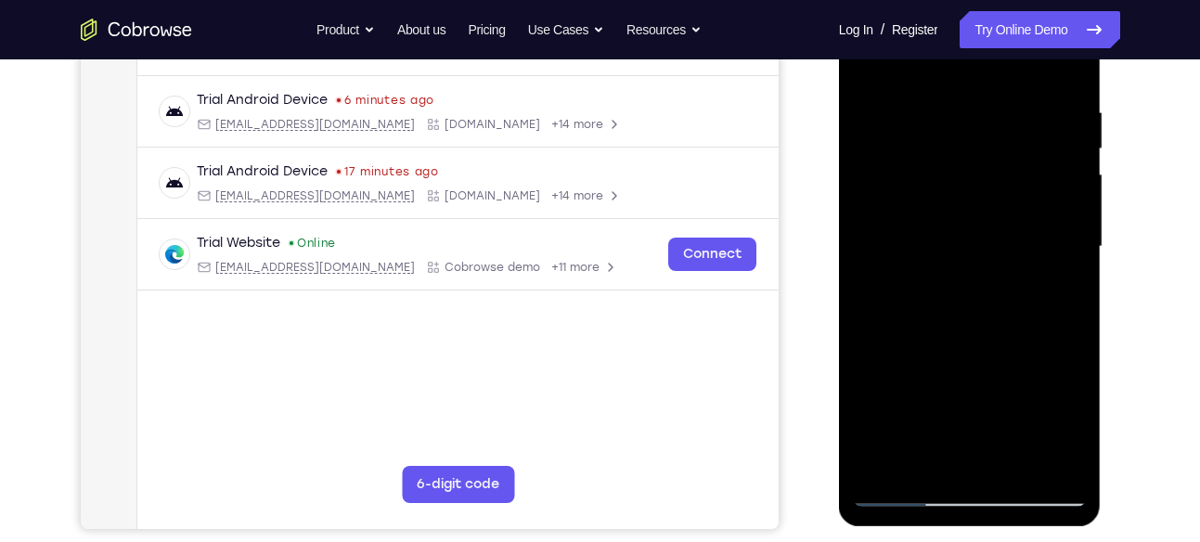
drag, startPoint x: 1002, startPoint y: 372, endPoint x: 984, endPoint y: 124, distance: 248.5
click at [984, 124] on div at bounding box center [970, 247] width 234 height 520
drag, startPoint x: 997, startPoint y: 362, endPoint x: 986, endPoint y: 102, distance: 260.1
click at [986, 102] on div at bounding box center [970, 247] width 234 height 520
drag, startPoint x: 1007, startPoint y: 379, endPoint x: 1001, endPoint y: 148, distance: 231.2
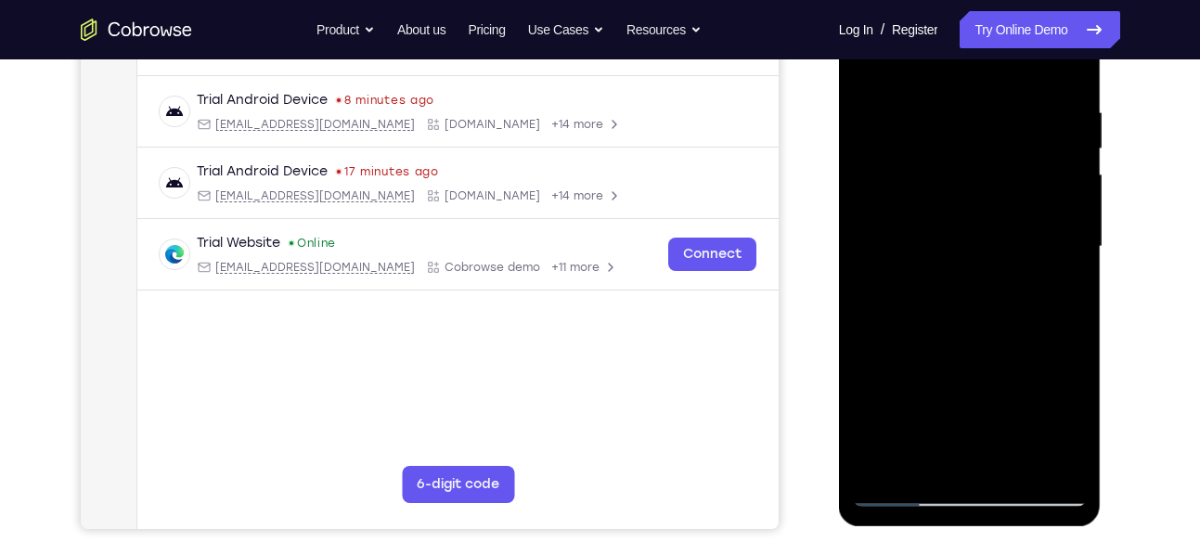
click at [1001, 148] on div at bounding box center [970, 247] width 234 height 520
drag, startPoint x: 1010, startPoint y: 372, endPoint x: 1004, endPoint y: 169, distance: 203.3
click at [1004, 169] on div at bounding box center [970, 247] width 234 height 520
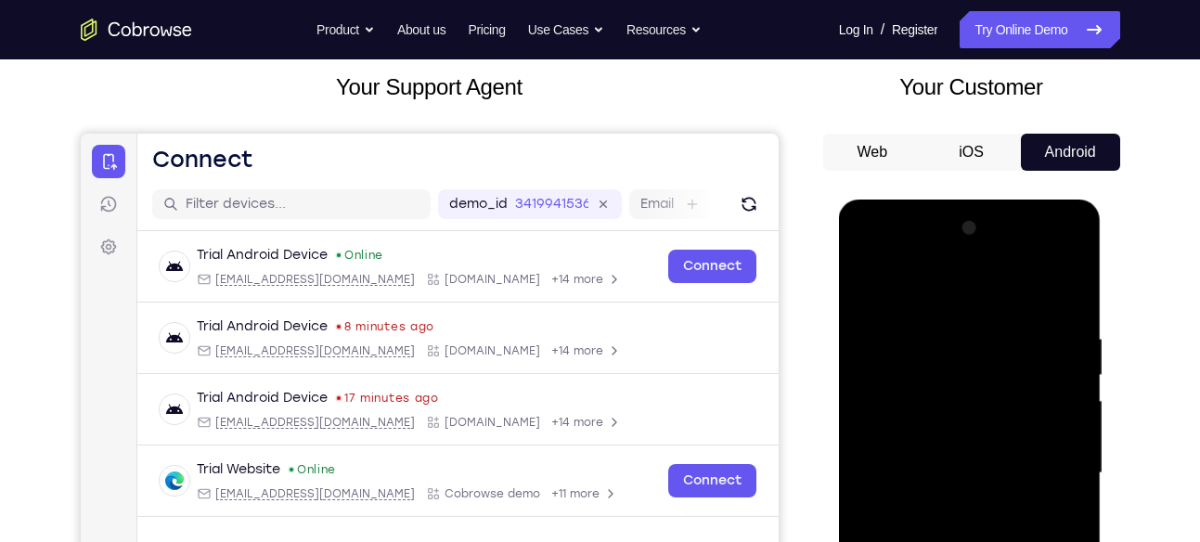
scroll to position [106, 0]
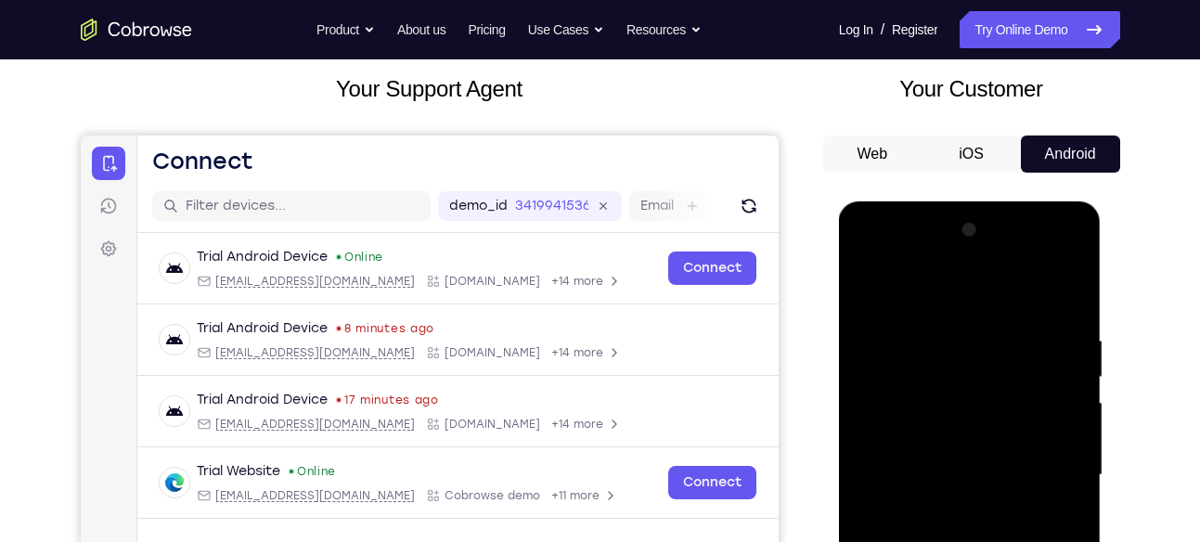
click at [1004, 241] on div at bounding box center [970, 475] width 234 height 520
click at [866, 285] on div at bounding box center [970, 475] width 234 height 520
drag, startPoint x: 1006, startPoint y: 329, endPoint x: 998, endPoint y: 451, distance: 121.9
click at [998, 451] on div at bounding box center [970, 475] width 234 height 520
click at [1078, 407] on div at bounding box center [970, 475] width 234 height 520
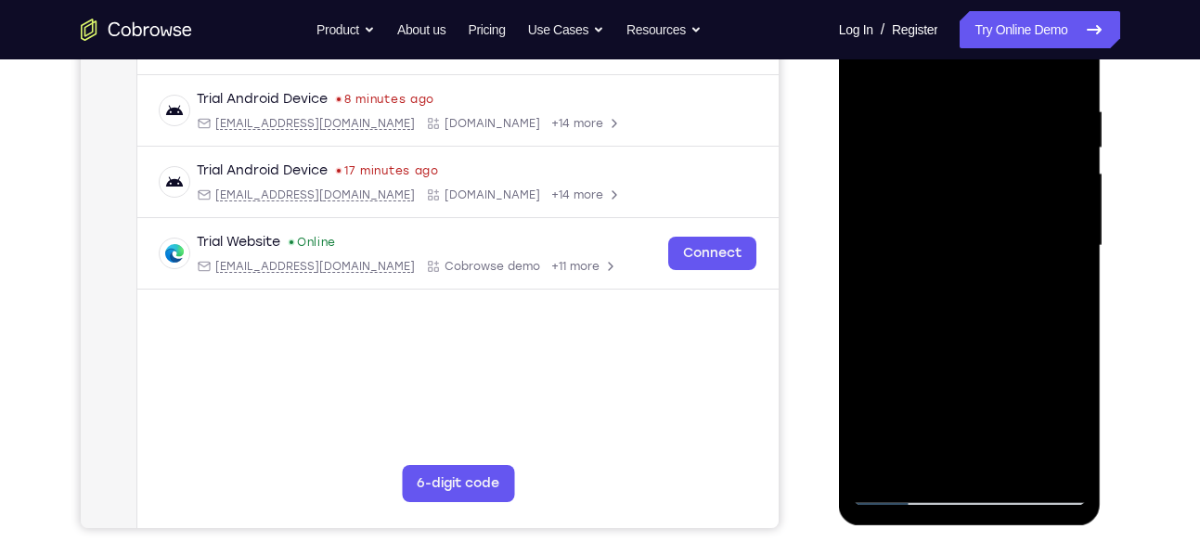
scroll to position [334, 0]
click at [996, 235] on div at bounding box center [970, 247] width 234 height 520
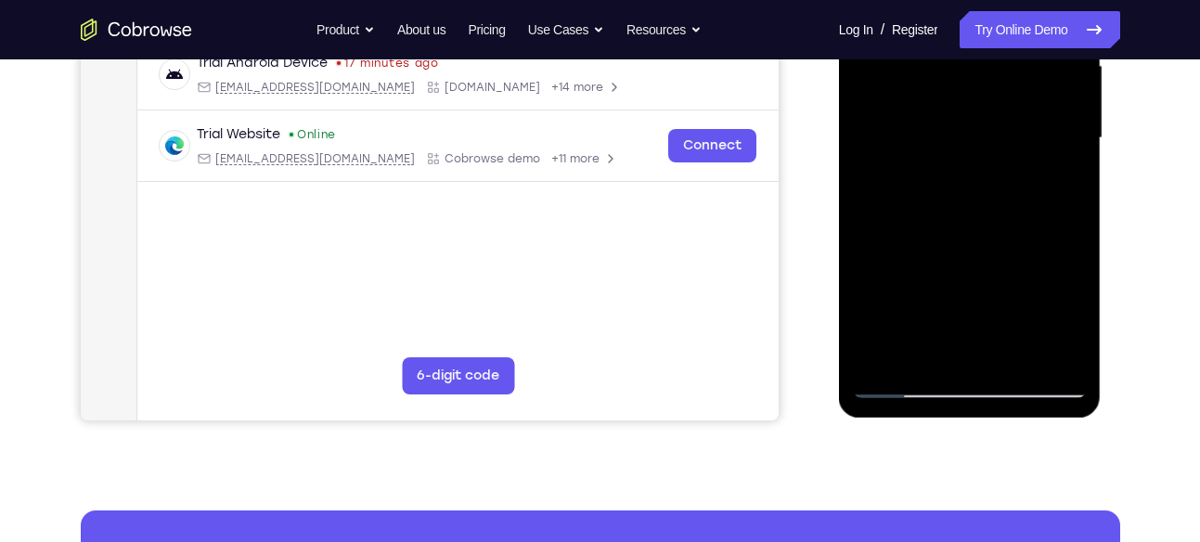
scroll to position [448, 0]
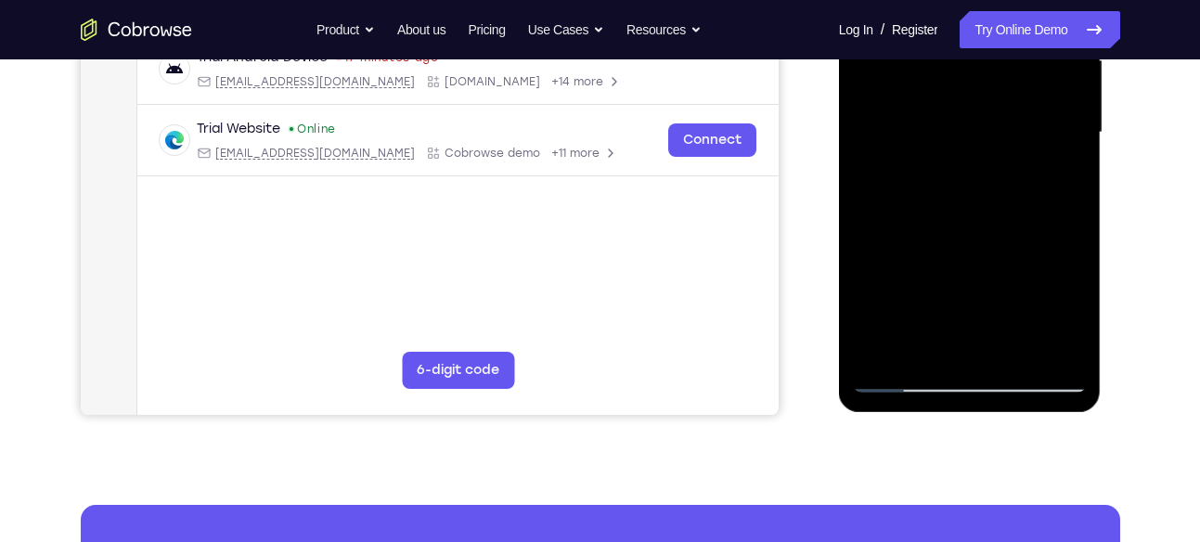
click at [904, 378] on div at bounding box center [970, 133] width 234 height 520
click at [961, 310] on div at bounding box center [970, 133] width 234 height 520
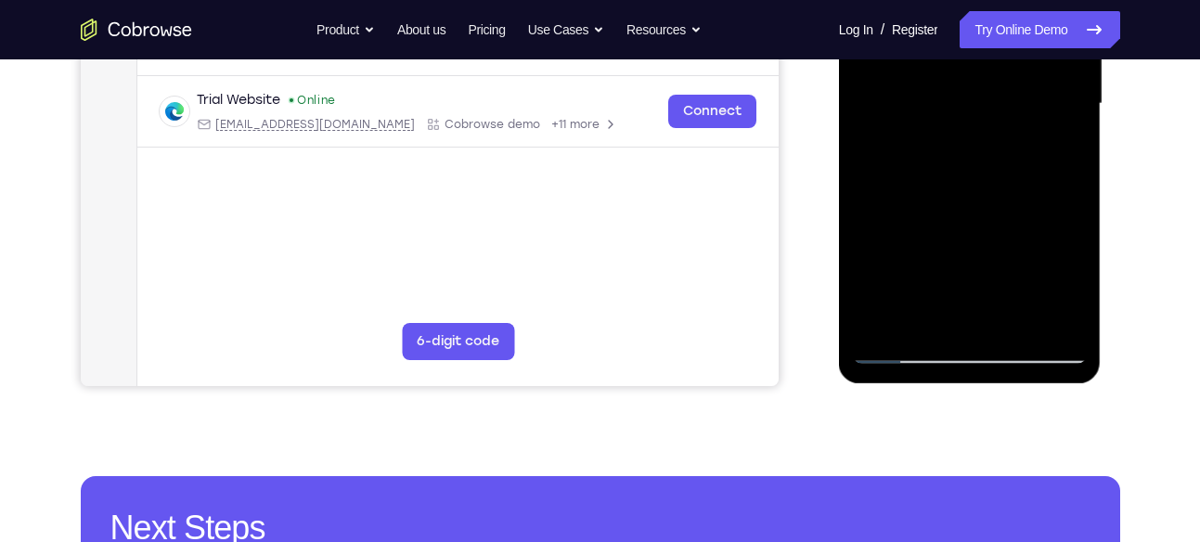
scroll to position [476, 0]
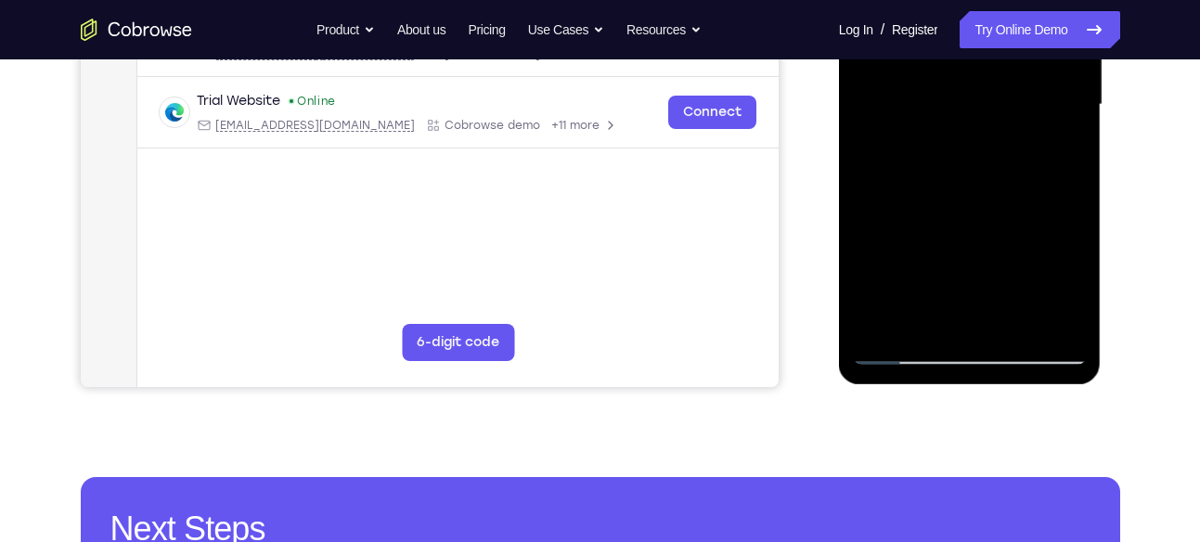
click at [894, 346] on div at bounding box center [970, 105] width 234 height 520
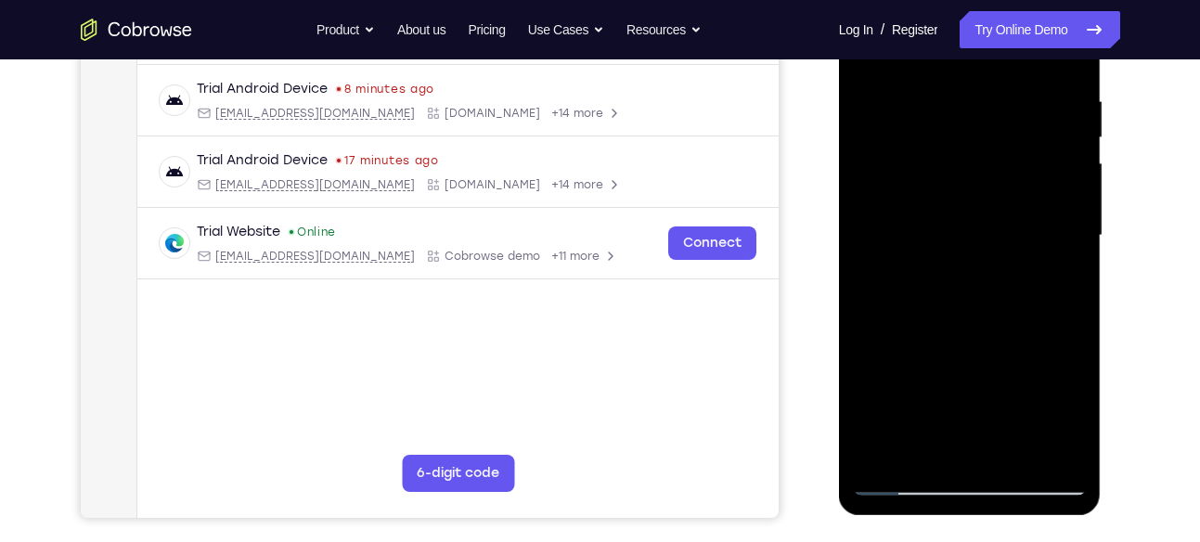
scroll to position [342, 0]
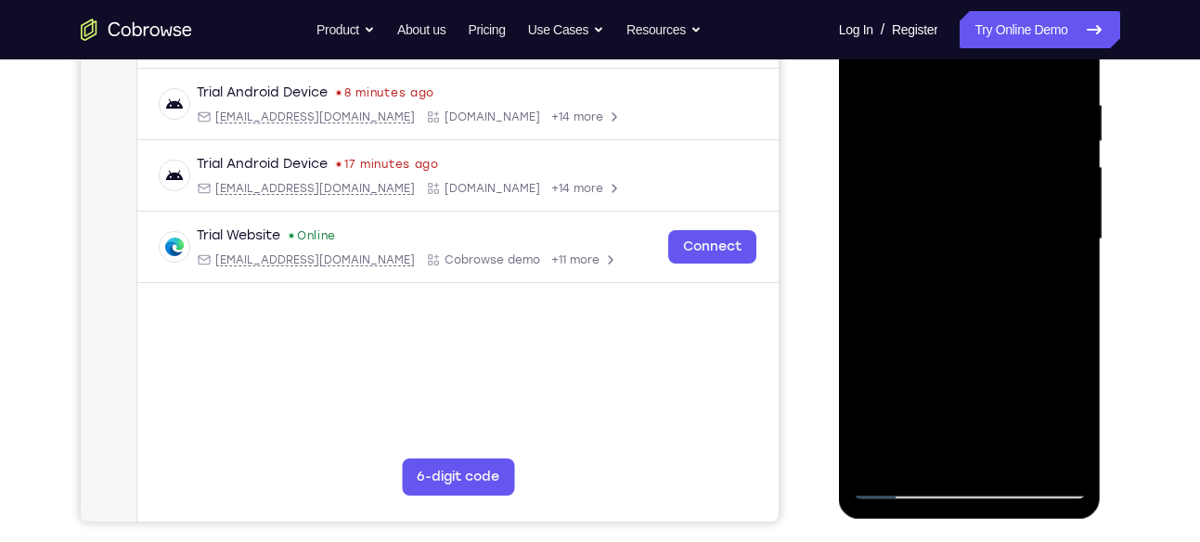
click at [1065, 280] on div at bounding box center [970, 240] width 234 height 520
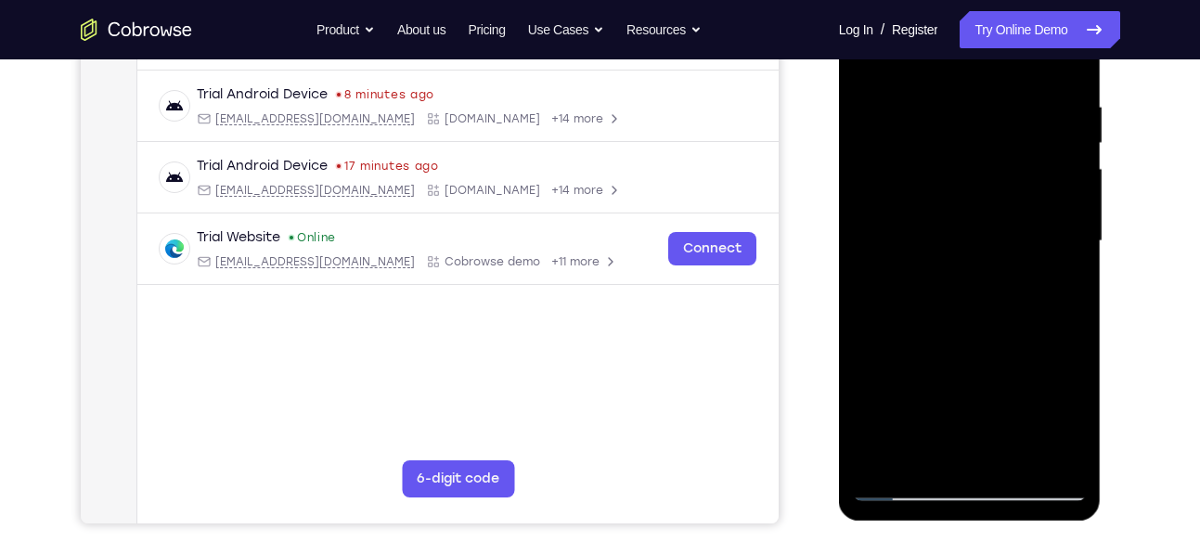
click at [928, 163] on div at bounding box center [970, 241] width 234 height 520
click at [965, 424] on div at bounding box center [970, 241] width 234 height 520
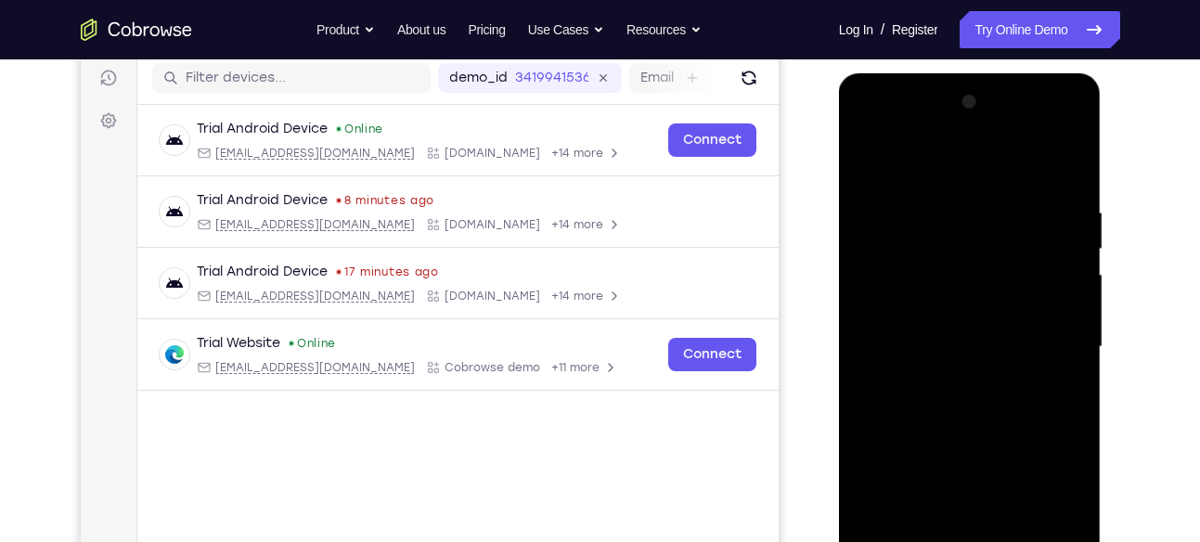
scroll to position [233, 0]
click at [974, 241] on div at bounding box center [970, 348] width 234 height 520
drag, startPoint x: 1030, startPoint y: 381, endPoint x: 1013, endPoint y: 242, distance: 140.3
click at [1013, 242] on div at bounding box center [970, 348] width 234 height 520
click at [868, 161] on div at bounding box center [970, 348] width 234 height 520
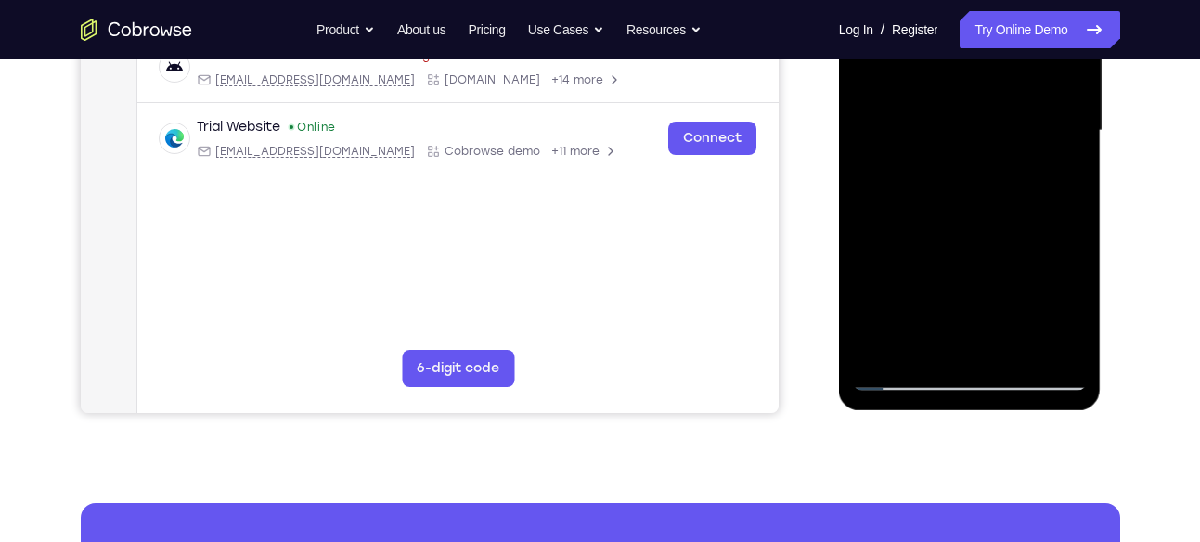
scroll to position [459, 0]
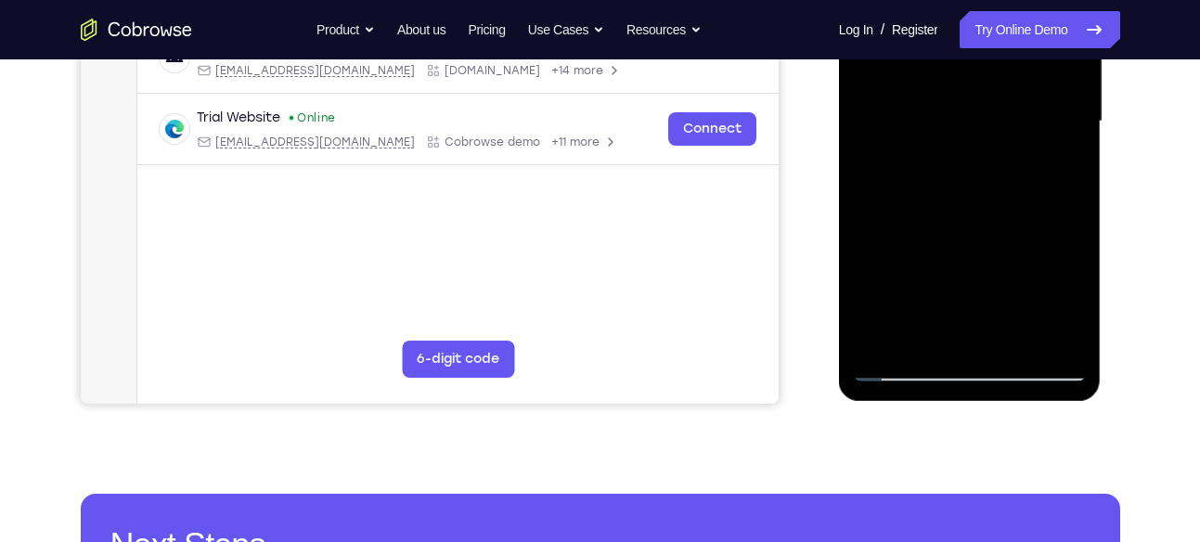
click at [898, 369] on div at bounding box center [970, 122] width 234 height 520
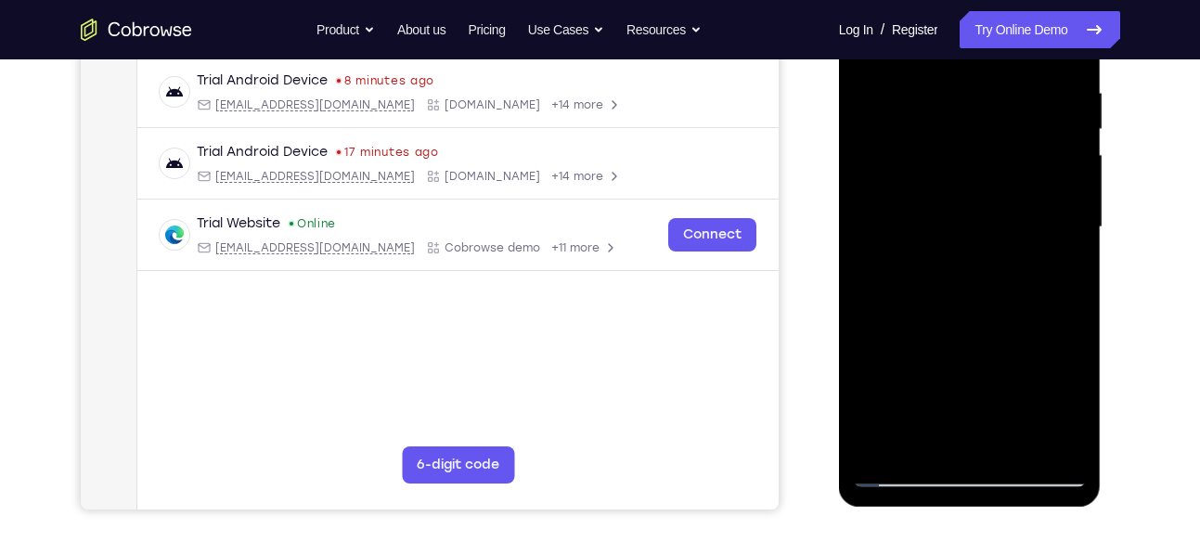
scroll to position [353, 0]
drag, startPoint x: 941, startPoint y: 206, endPoint x: 1165, endPoint y: 226, distance: 224.6
click at [1103, 226] on html "Online web based iOS Simulators and Android Emulators. Run iPhone, iPad, Mobile…" at bounding box center [971, 233] width 265 height 557
drag, startPoint x: 947, startPoint y: 218, endPoint x: 1165, endPoint y: 252, distance: 220.6
click at [1103, 252] on html "Online web based iOS Simulators and Android Emulators. Run iPhone, iPad, Mobile…" at bounding box center [971, 233] width 265 height 557
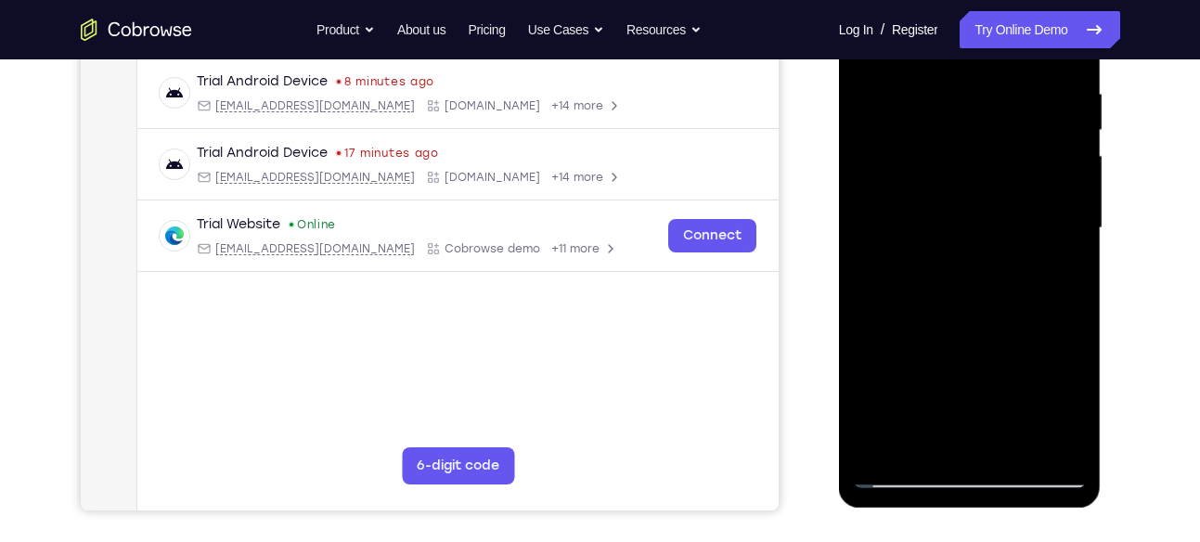
drag, startPoint x: 934, startPoint y: 197, endPoint x: 1039, endPoint y: 198, distance: 105.8
click at [1039, 198] on div at bounding box center [970, 228] width 234 height 520
drag, startPoint x: 1016, startPoint y: 370, endPoint x: 1013, endPoint y: 131, distance: 239.5
click at [1013, 131] on div at bounding box center [970, 228] width 234 height 520
drag, startPoint x: 998, startPoint y: 381, endPoint x: 996, endPoint y: 72, distance: 309.1
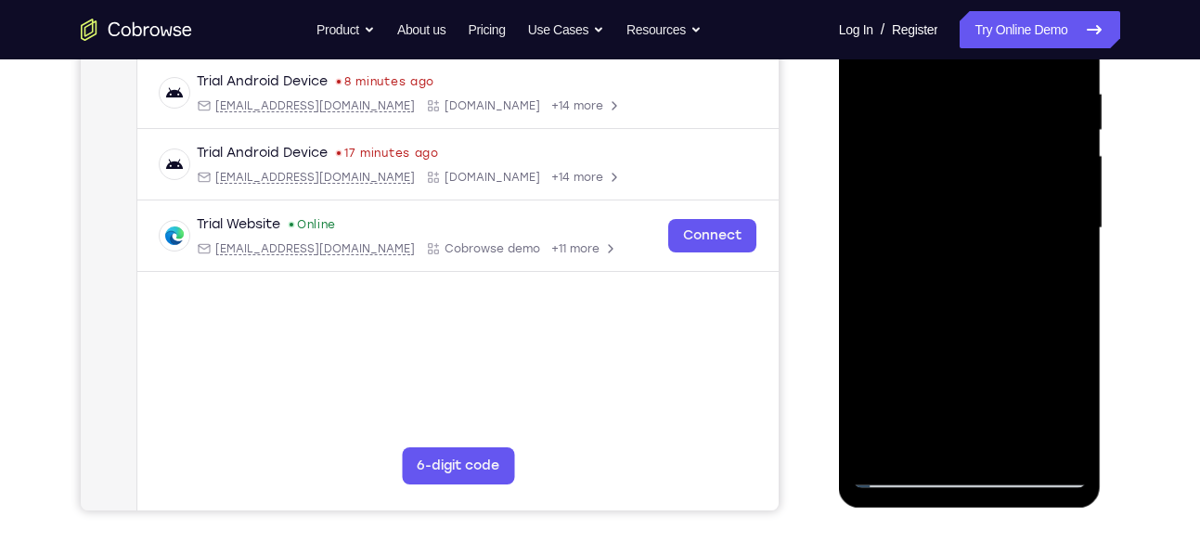
click at [996, 72] on div at bounding box center [970, 228] width 234 height 520
drag, startPoint x: 985, startPoint y: 368, endPoint x: 984, endPoint y: 33, distance: 335.0
click at [984, 33] on div at bounding box center [970, 228] width 234 height 520
drag, startPoint x: 971, startPoint y: 391, endPoint x: 970, endPoint y: 124, distance: 266.4
click at [970, 124] on div at bounding box center [970, 228] width 234 height 520
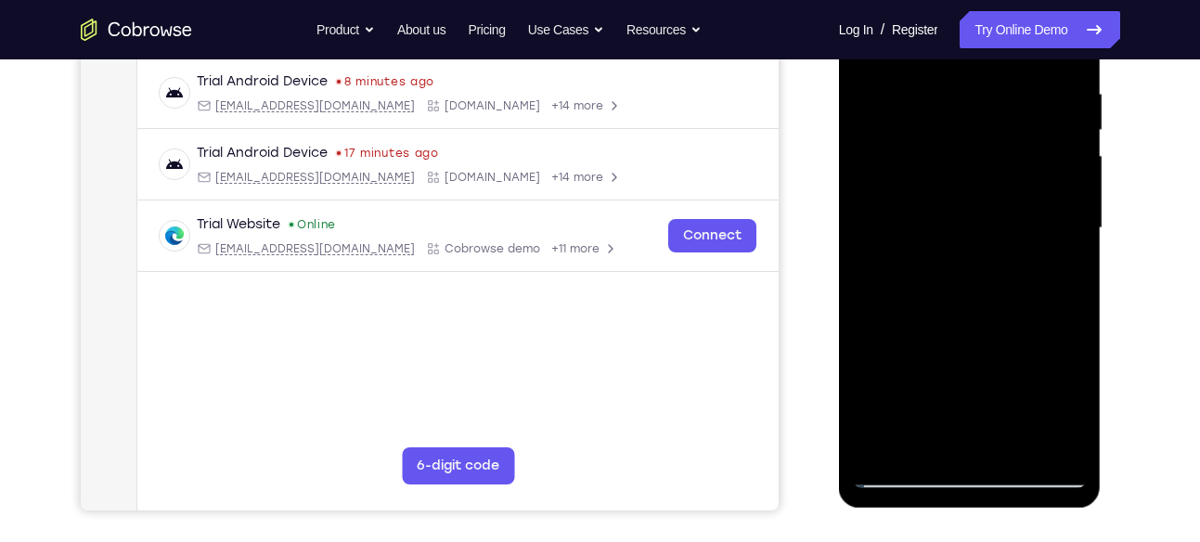
drag, startPoint x: 987, startPoint y: 407, endPoint x: 973, endPoint y: 153, distance: 254.7
click at [973, 153] on div at bounding box center [970, 228] width 234 height 520
drag, startPoint x: 1011, startPoint y: 296, endPoint x: 996, endPoint y: 79, distance: 217.7
click at [996, 79] on div at bounding box center [970, 228] width 234 height 520
drag, startPoint x: 1012, startPoint y: 336, endPoint x: 1014, endPoint y: 175, distance: 160.6
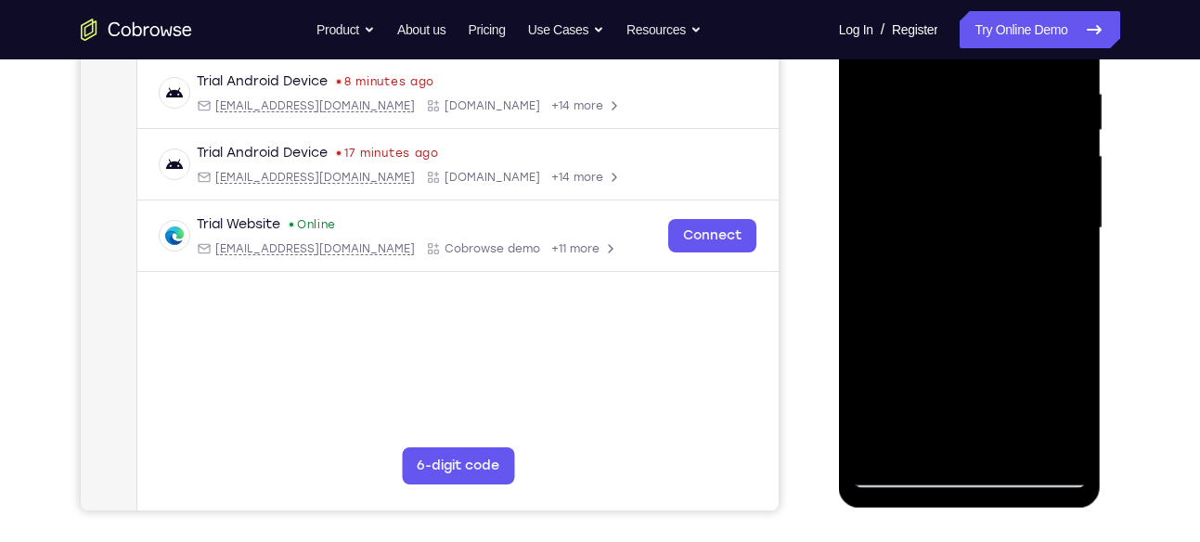
click at [1014, 175] on div at bounding box center [970, 228] width 234 height 520
drag, startPoint x: 1020, startPoint y: 338, endPoint x: 1013, endPoint y: 90, distance: 247.9
click at [1013, 90] on div at bounding box center [970, 228] width 234 height 520
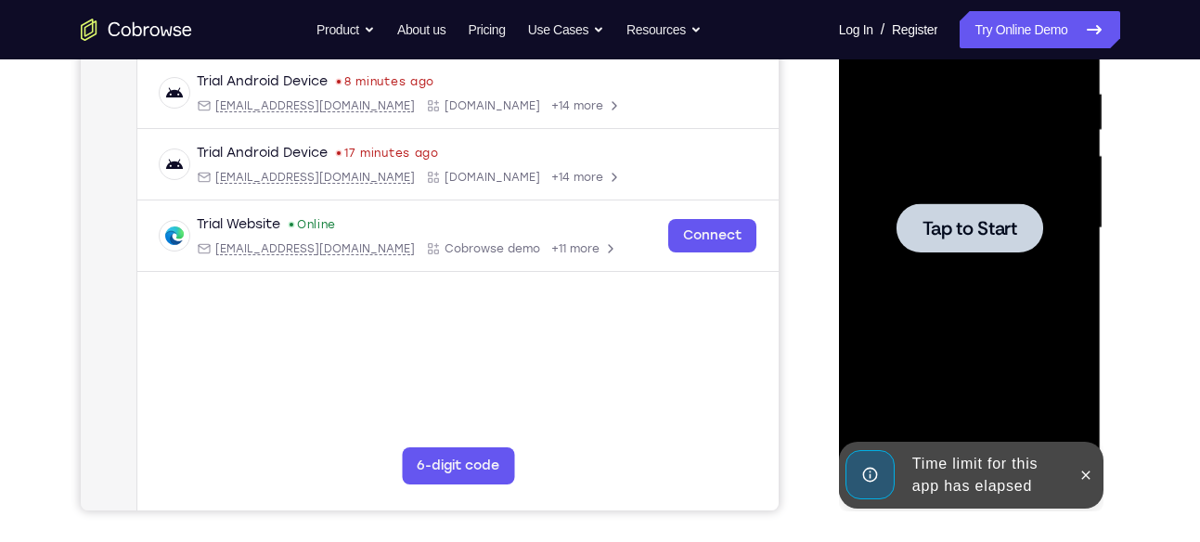
drag, startPoint x: 1012, startPoint y: 355, endPoint x: 1012, endPoint y: 114, distance: 240.4
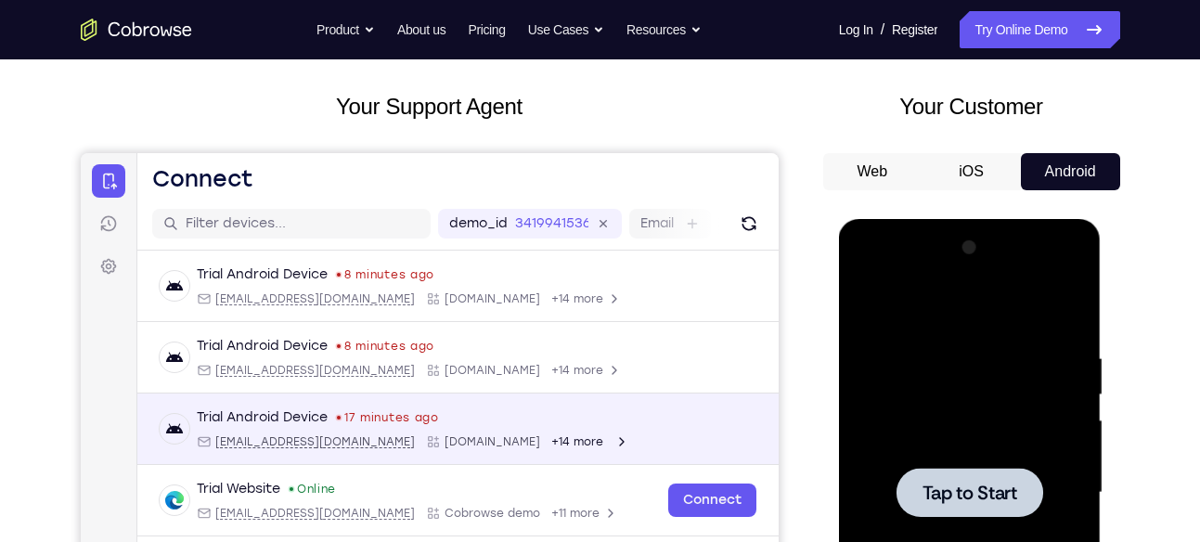
scroll to position [0, 0]
